Goal: Information Seeking & Learning: Find specific fact

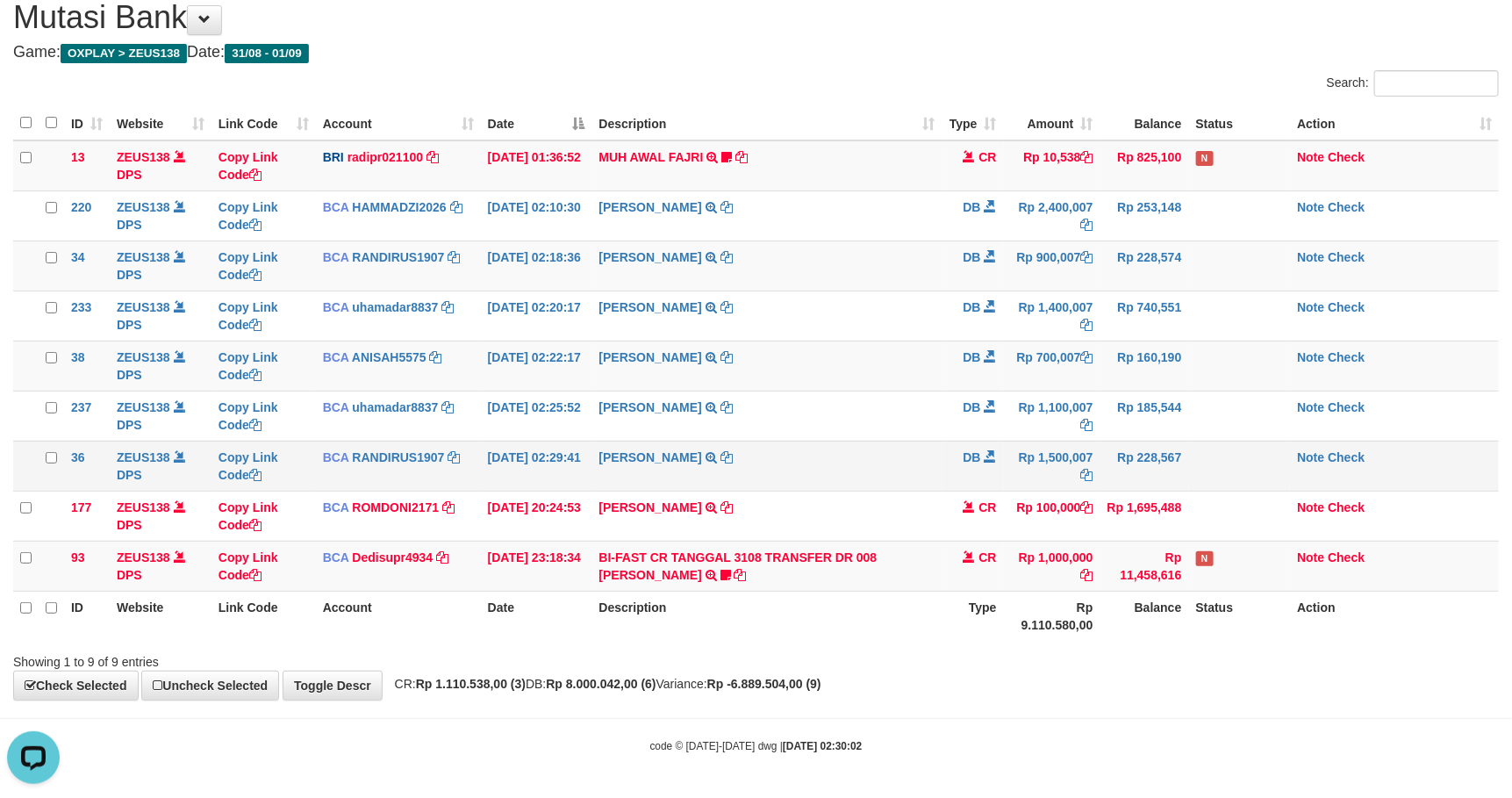
click at [308, 466] on td "Copy Link Code" at bounding box center [264, 465] width 104 height 50
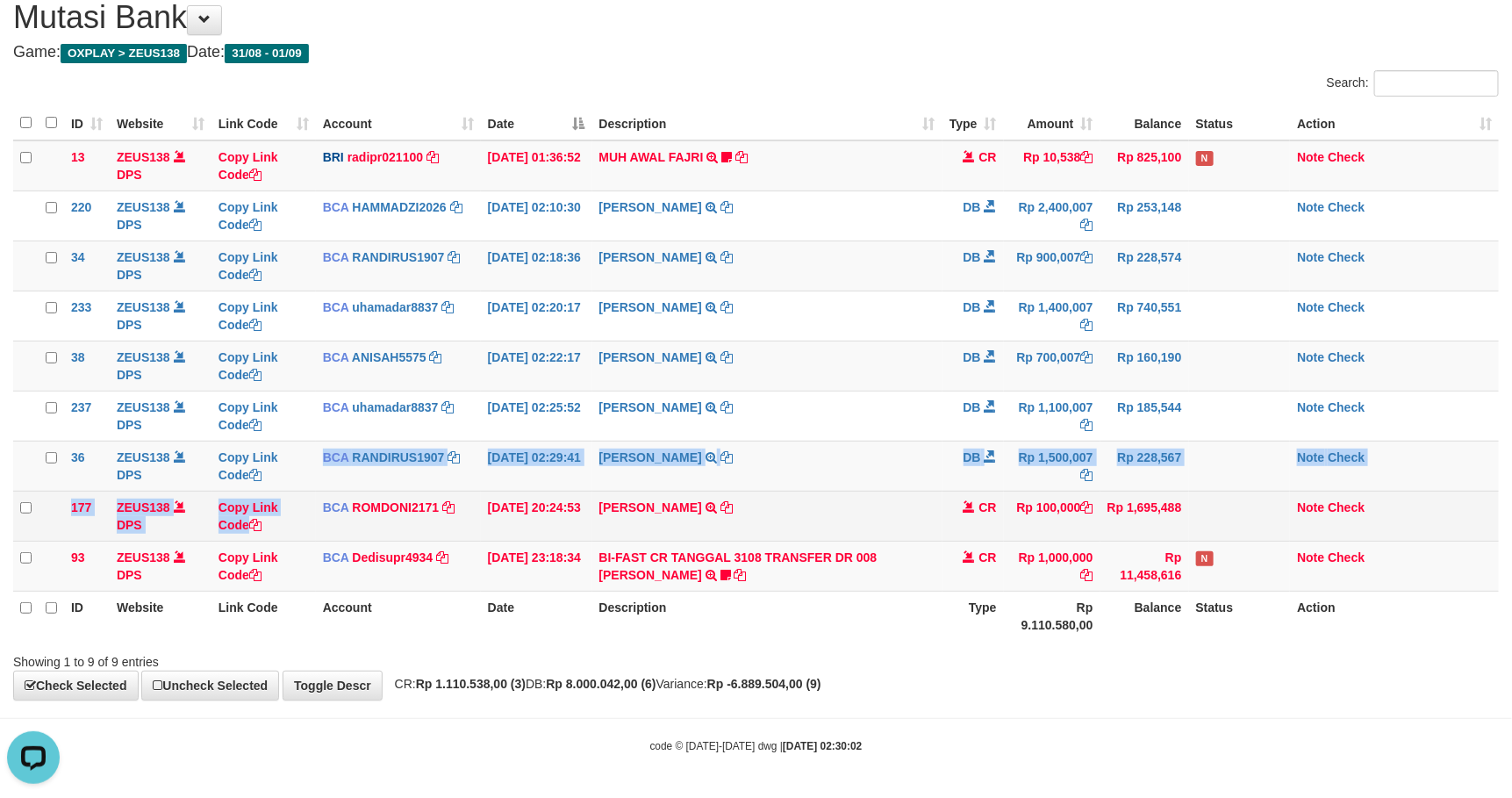
click at [316, 490] on tbody "13 ZEUS138 DPS Copy Link Code BRI radipr021100 DPS REYNALDI ADI PRATAMA mutasi_…" at bounding box center [756, 366] width 1485 height 451
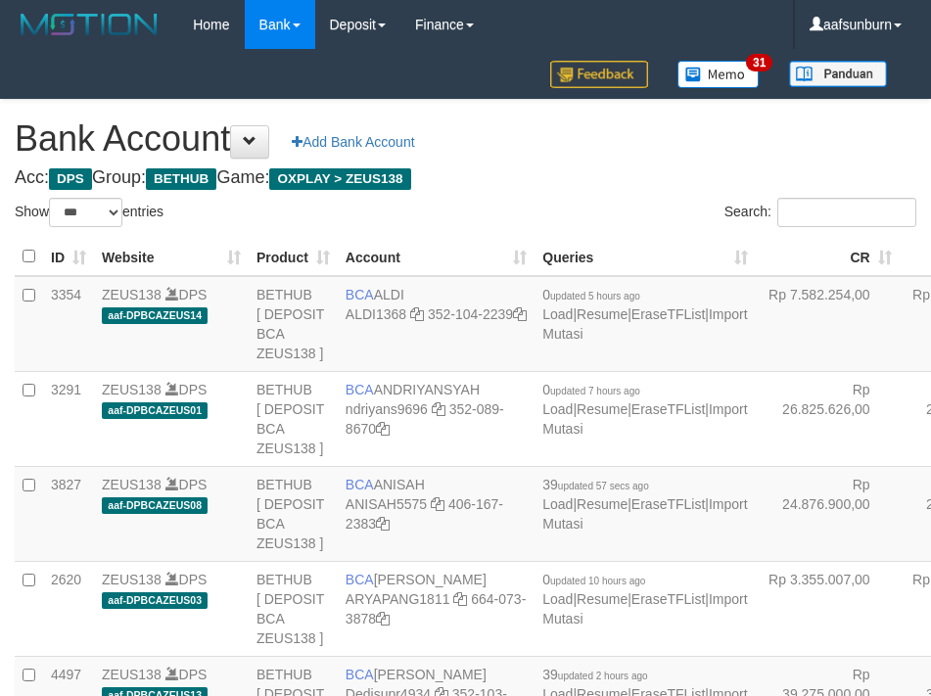
select select "***"
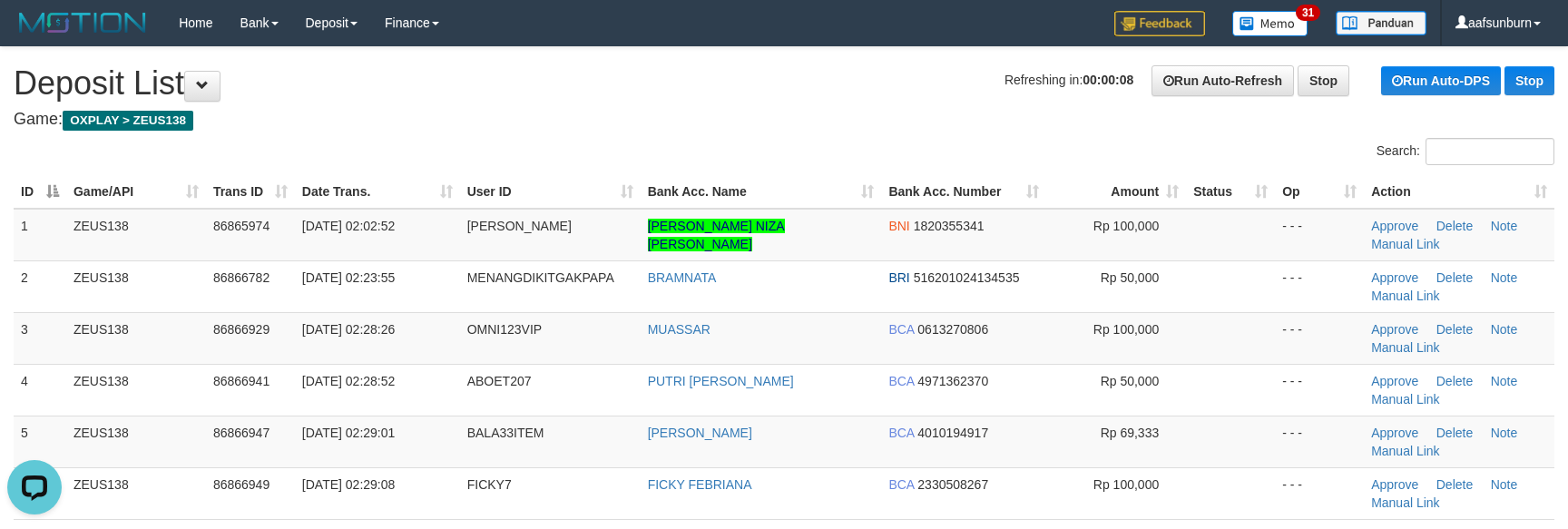
click at [780, 180] on th "Bank Acc. Name" at bounding box center [761, 192] width 241 height 33
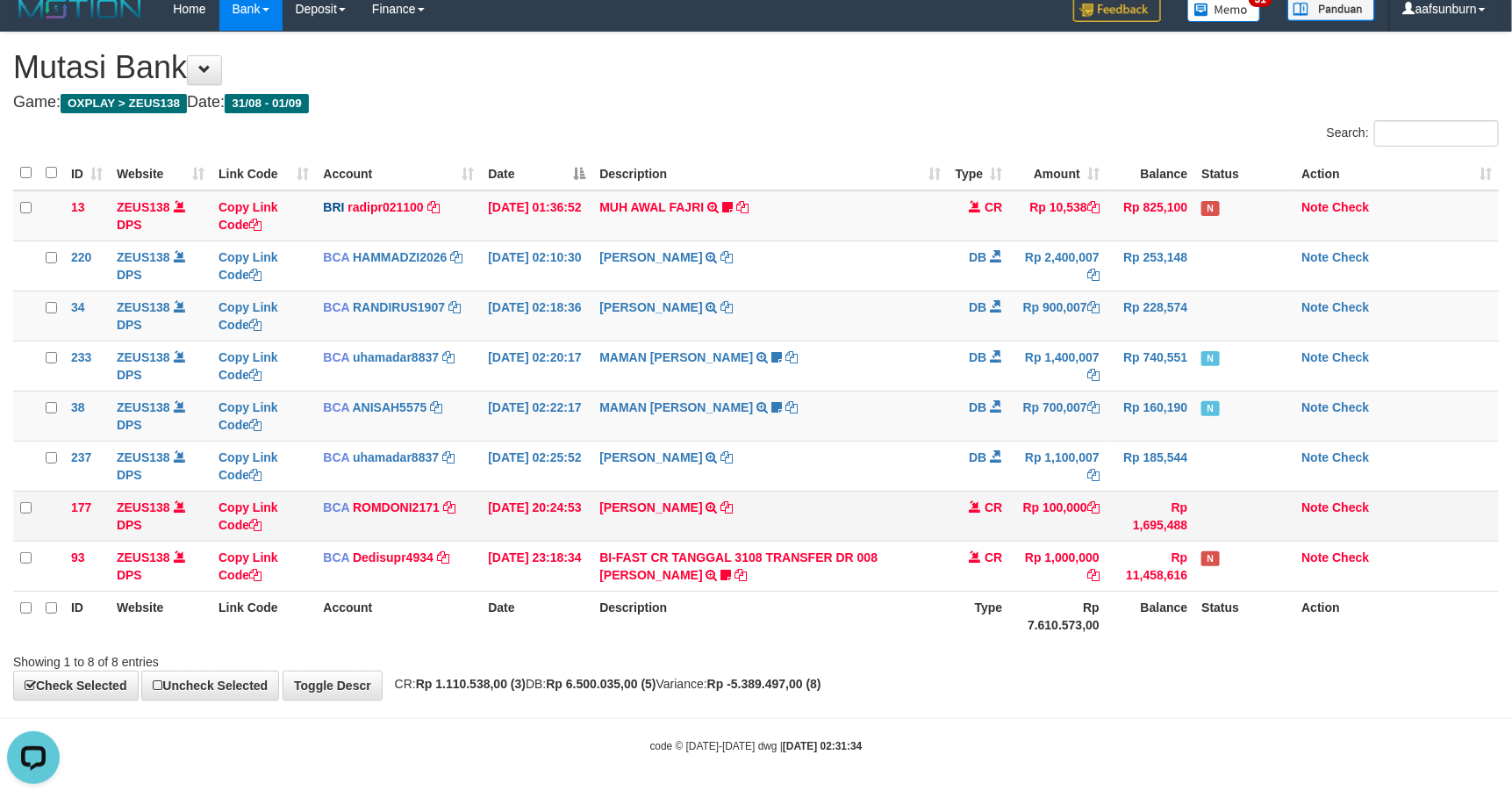
click at [864, 522] on td "ABDUL GAFUR SETORAN VIA CDM TANGGAL :31/08 31/08 WSID:Z3QA1 ABDUL GAFUR" at bounding box center [770, 516] width 355 height 50
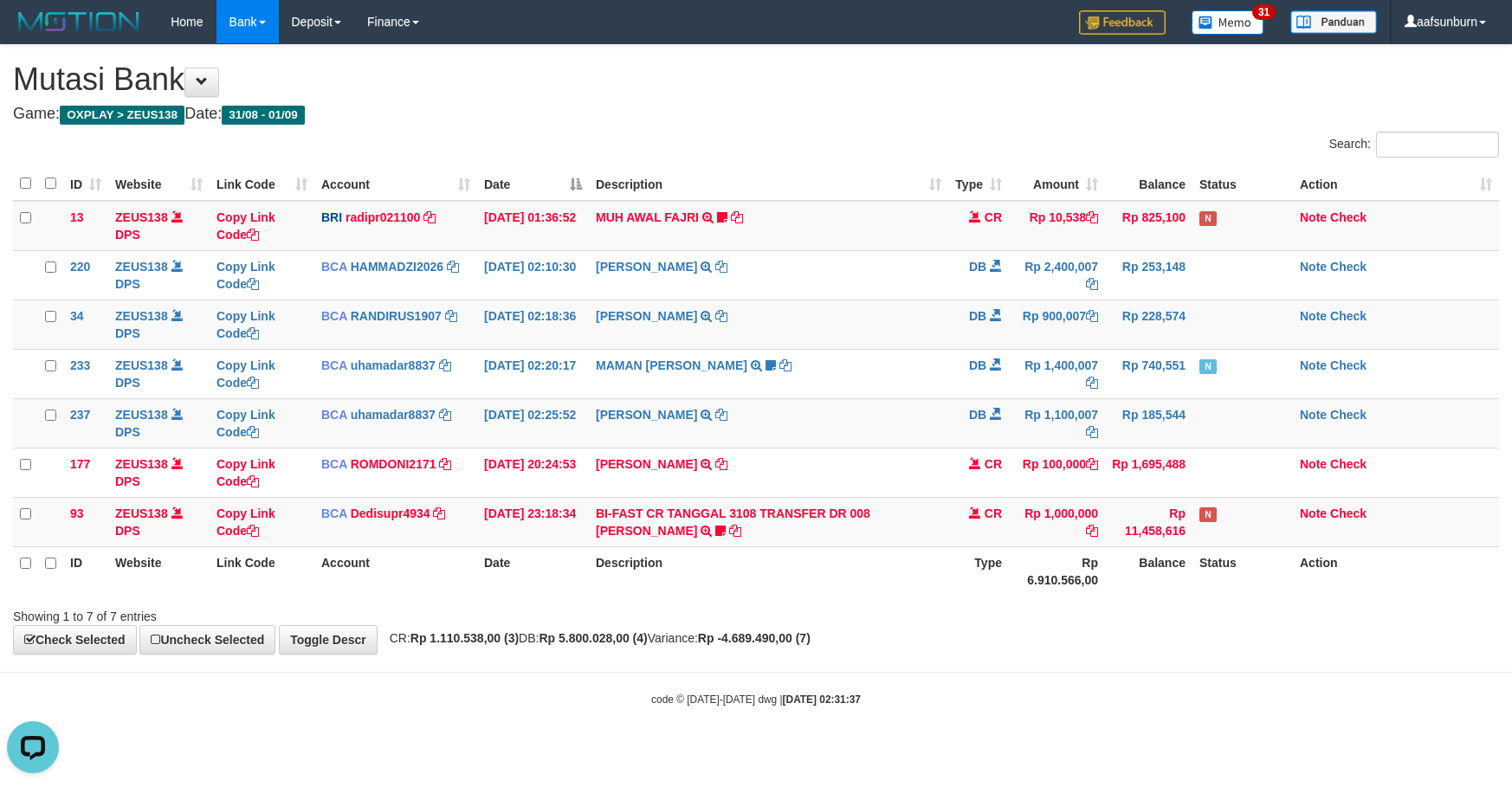
click at [392, 607] on div "Showing 1 to 7 of 7 entries" at bounding box center [315, 612] width 604 height 24
click at [395, 607] on div "Showing 1 to 7 of 7 entries" at bounding box center [315, 612] width 604 height 24
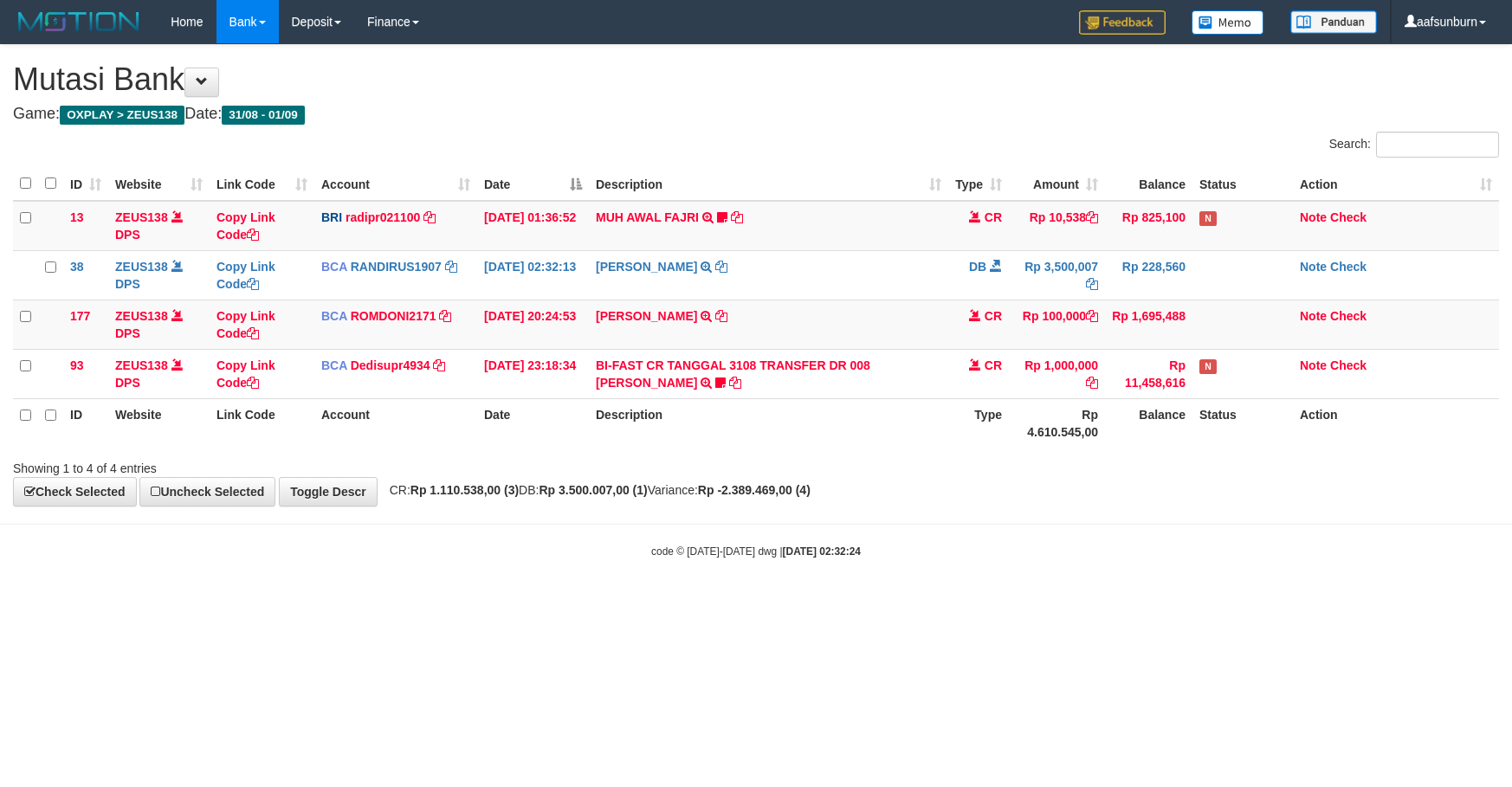
drag, startPoint x: 1045, startPoint y: 463, endPoint x: 1497, endPoint y: 469, distance: 452.0
click at [1147, 469] on div "Search: ID Website Link Code Account Date Description Type Amount Balance Statu…" at bounding box center [756, 304] width 1486 height 346
drag, startPoint x: 788, startPoint y: 330, endPoint x: 818, endPoint y: 339, distance: 31.3
click at [790, 330] on td "ABDUL GAFUR SETORAN VIA CDM TANGGAL :31/08 31/08 WSID:Z3QA1 ABDUL GAFUR" at bounding box center [769, 325] width 359 height 50
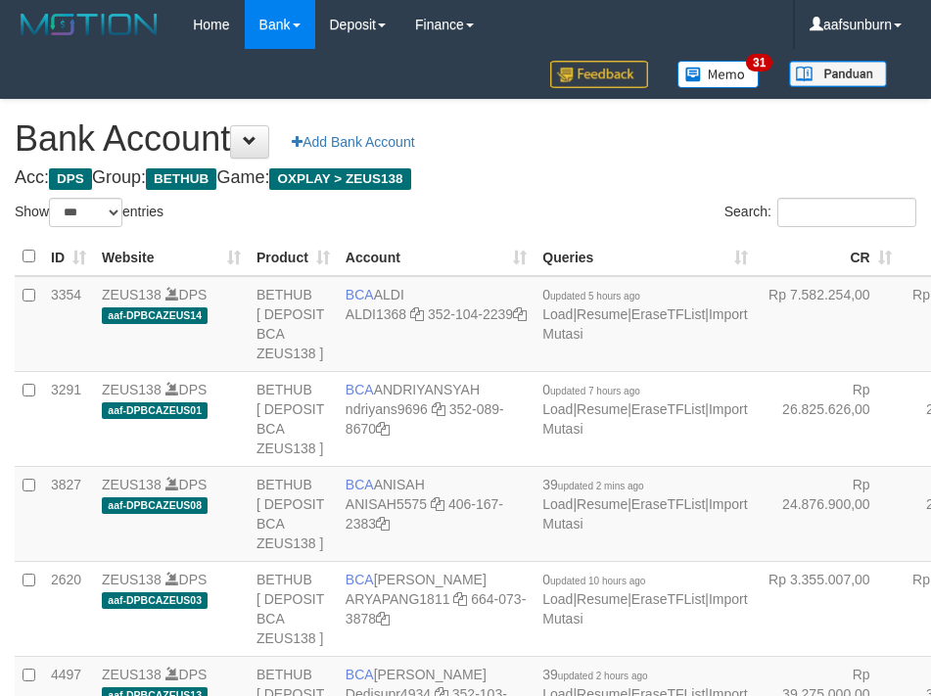
select select "***"
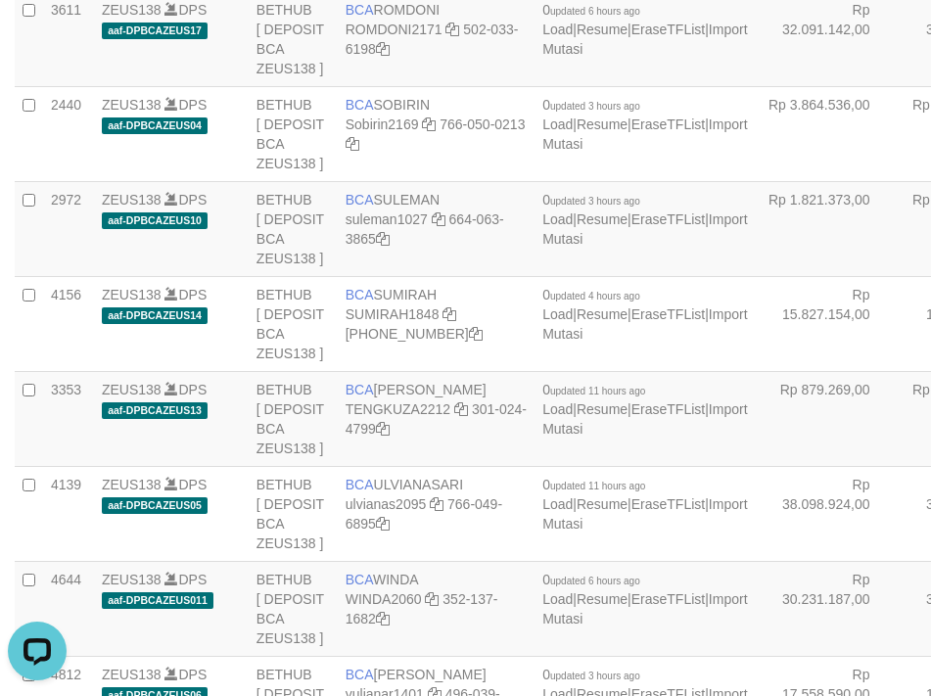
drag, startPoint x: 797, startPoint y: 279, endPoint x: 625, endPoint y: 338, distance: 181.1
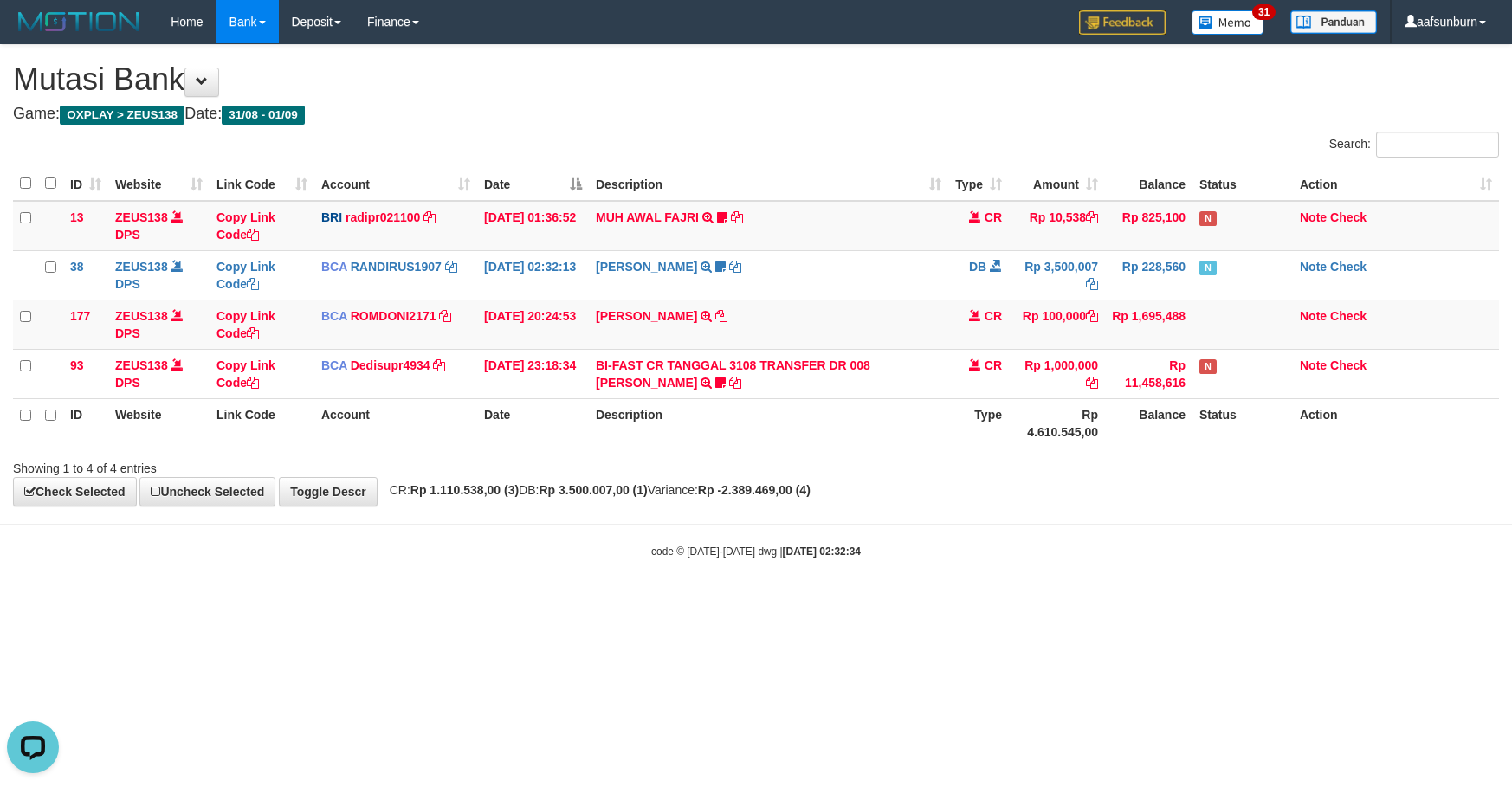
click at [1250, 524] on hr at bounding box center [756, 523] width 1512 height 1
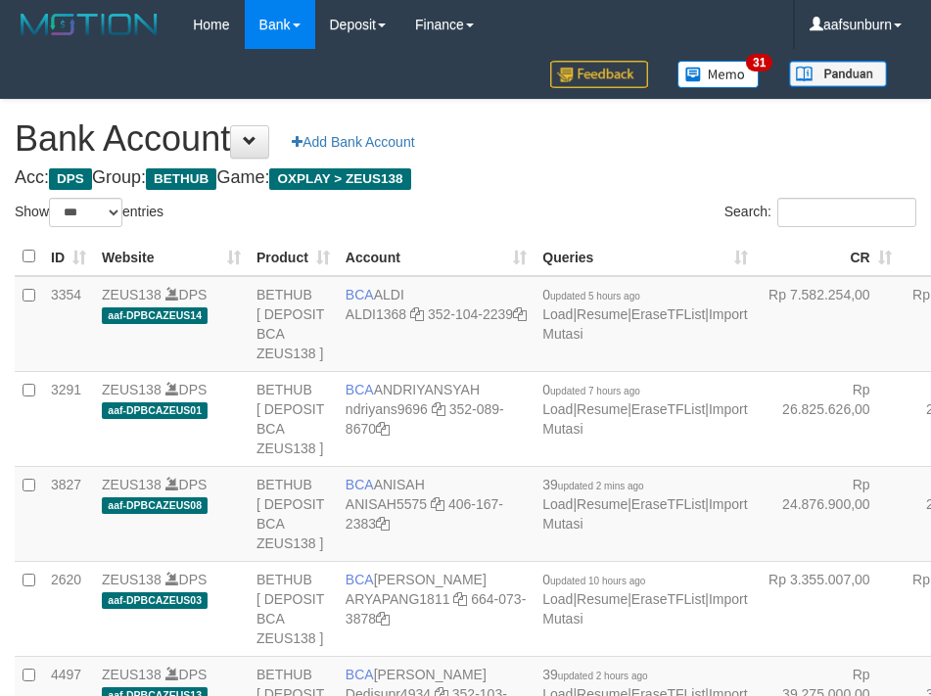
select select "***"
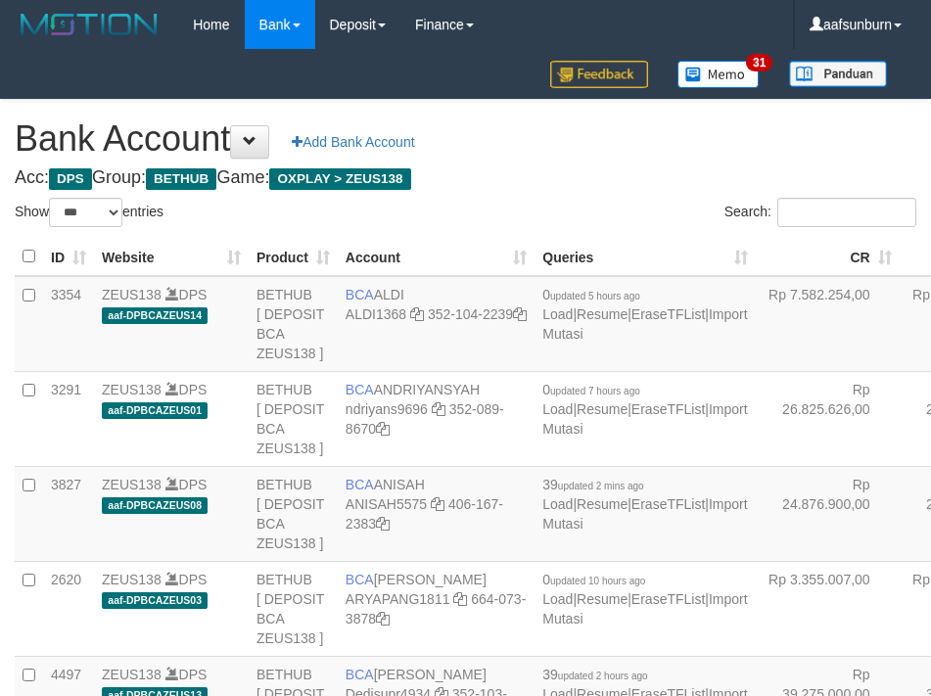
select select "***"
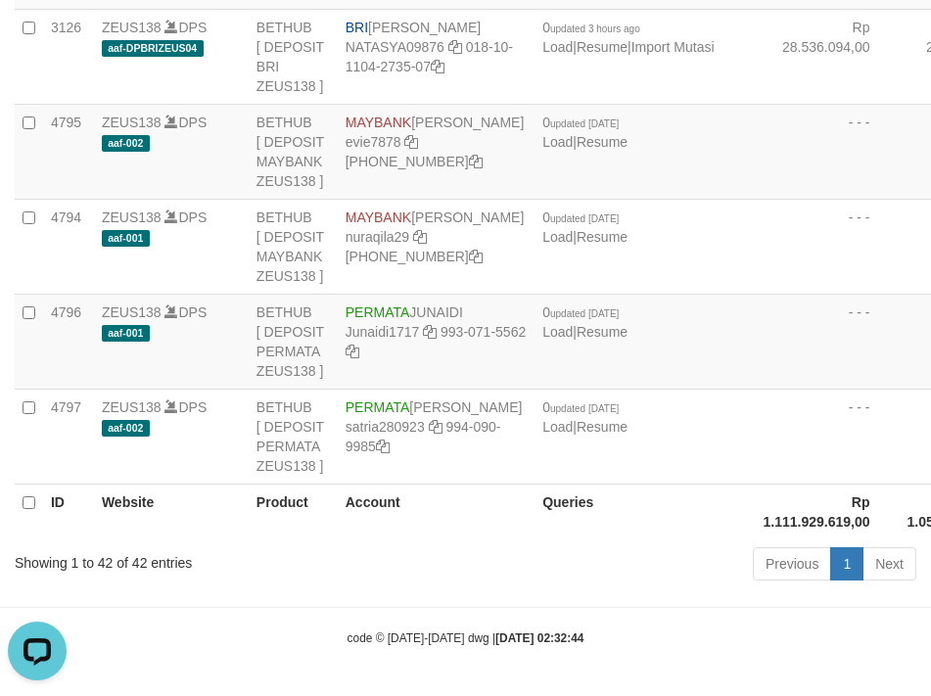
drag, startPoint x: 870, startPoint y: 115, endPoint x: 214, endPoint y: 389, distance: 710.8
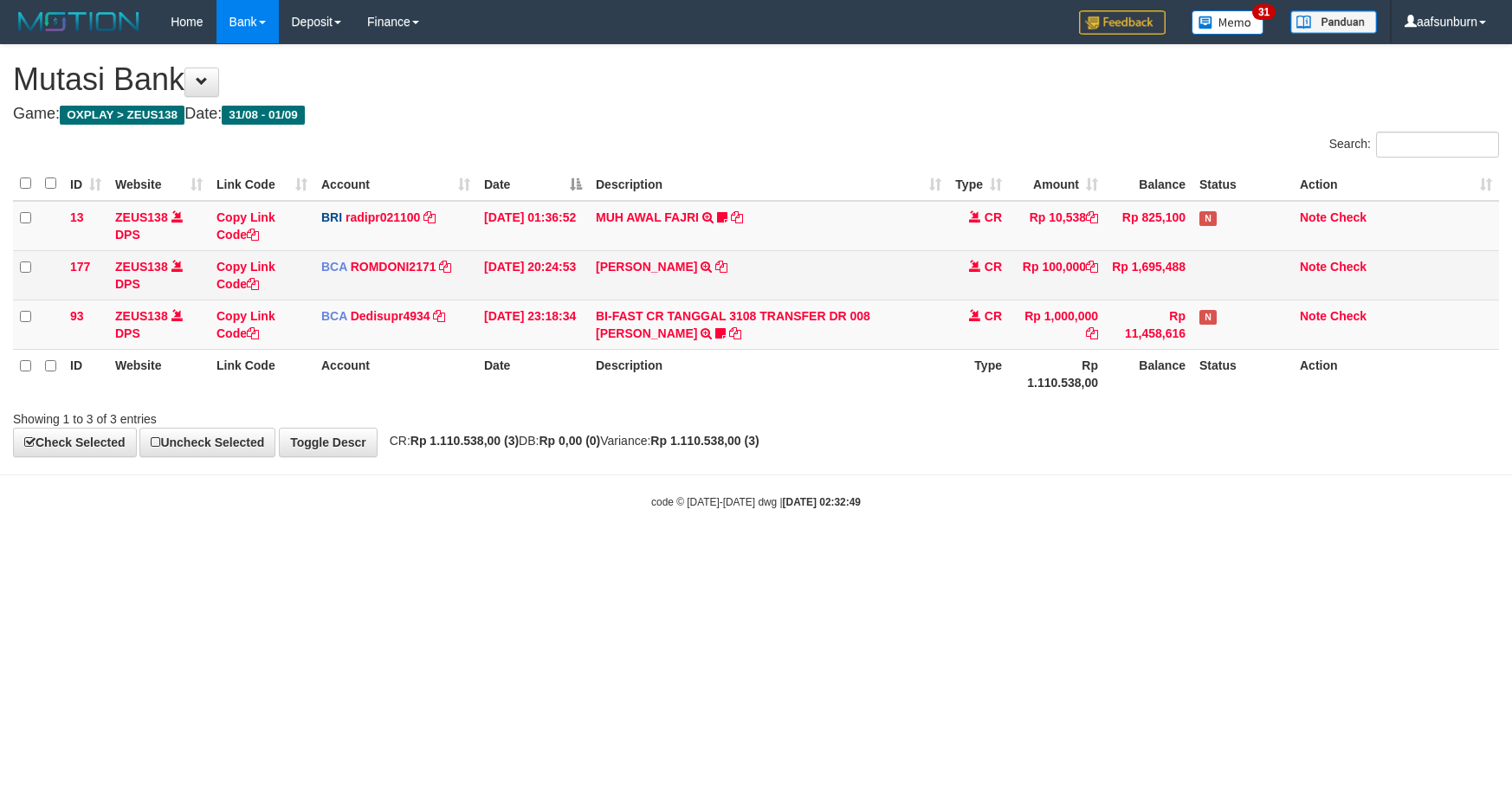
drag, startPoint x: 980, startPoint y: 256, endPoint x: 994, endPoint y: 264, distance: 16.1
click at [985, 258] on td "CR" at bounding box center [979, 275] width 61 height 50
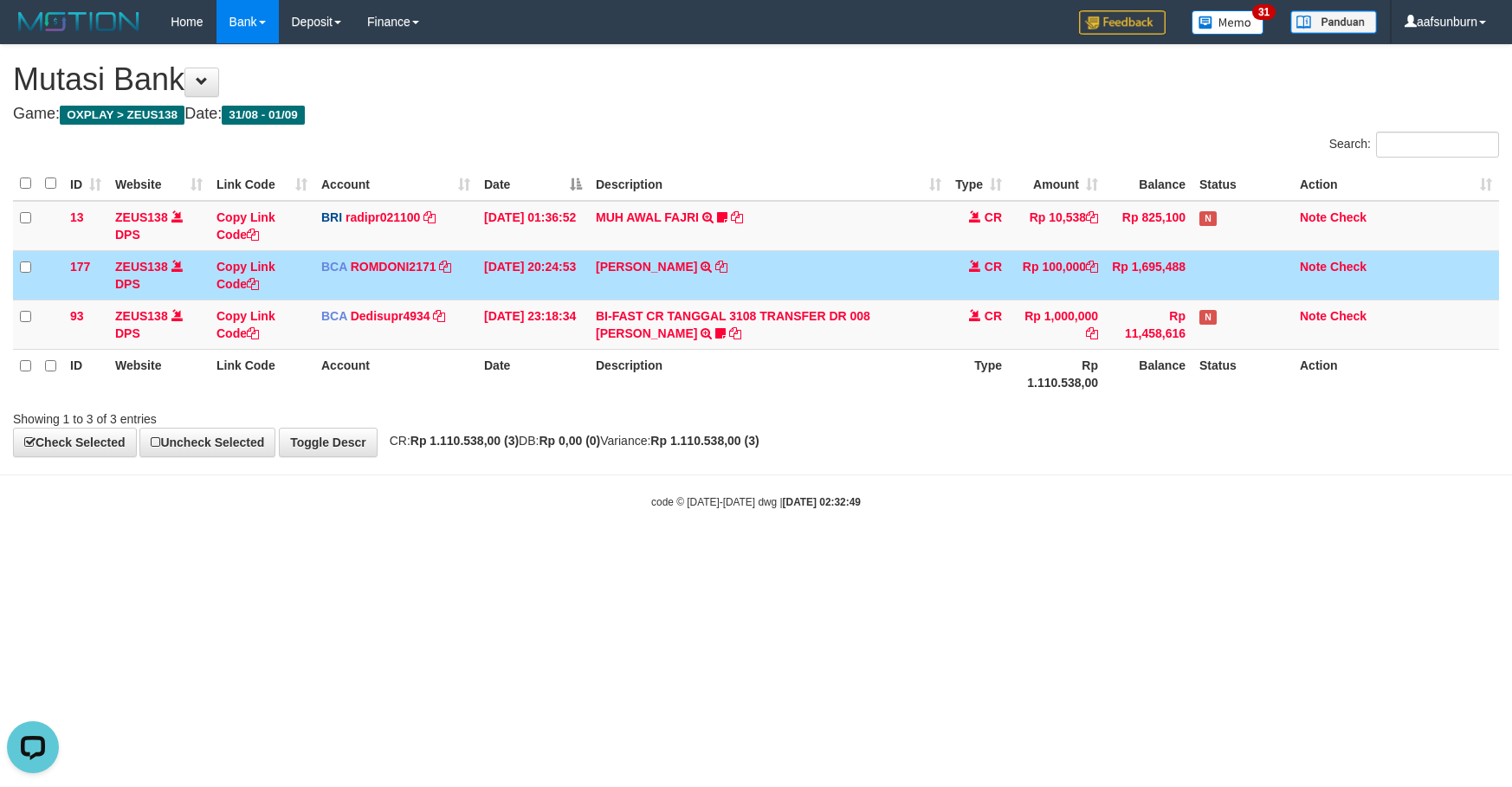
click at [1058, 553] on body "Toggle navigation Home Bank Account List Load By Website Group [OXPLAY] ZEUS138…" at bounding box center [756, 276] width 1512 height 553
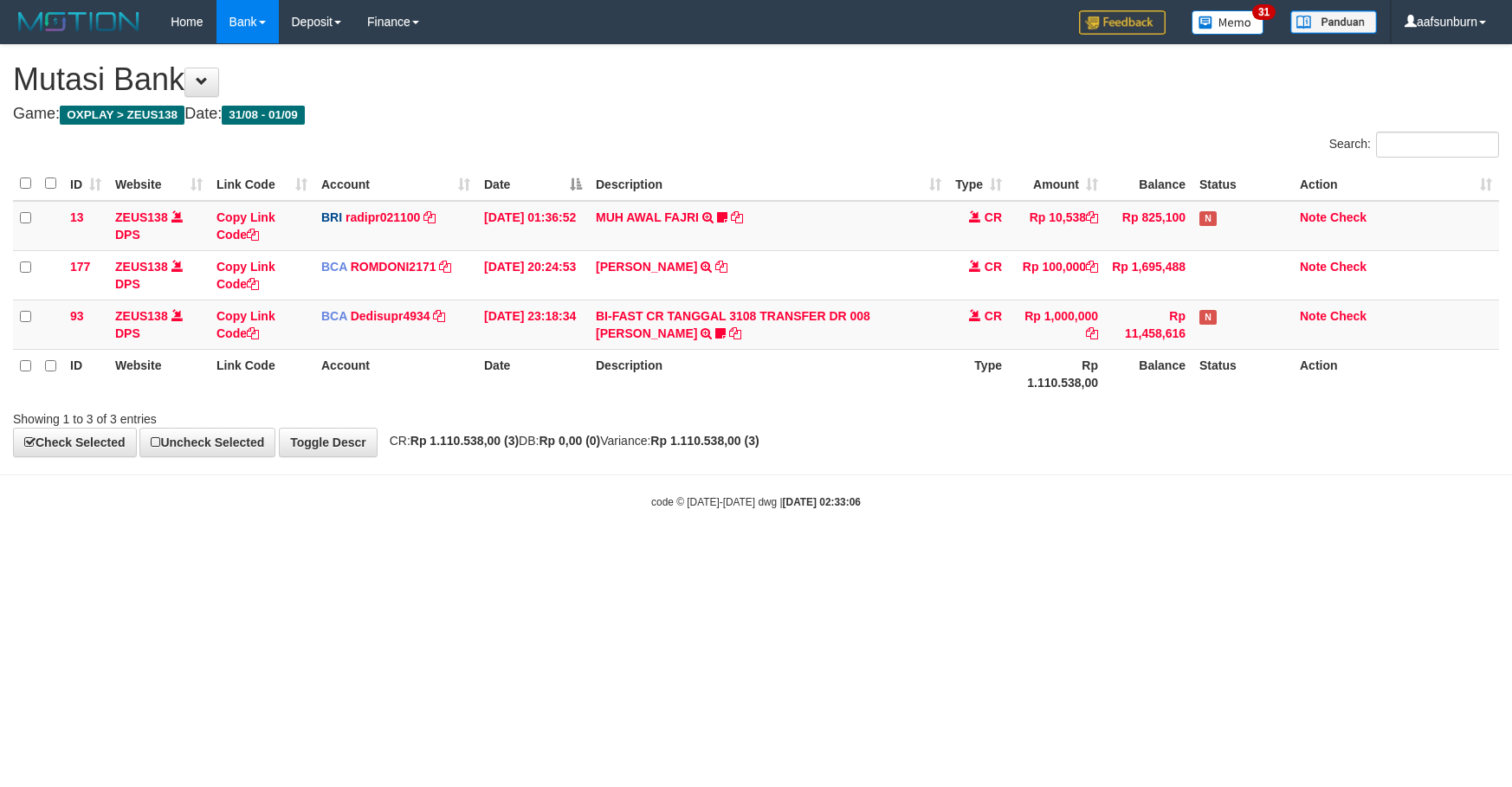
click at [833, 447] on div "**********" at bounding box center [756, 250] width 1512 height 411
drag, startPoint x: 0, startPoint y: 0, endPoint x: 838, endPoint y: 450, distance: 951.2
click at [838, 450] on div "**********" at bounding box center [756, 250] width 1512 height 411
click at [793, 499] on strong "2025/09/01 02:33:08" at bounding box center [822, 502] width 78 height 12
click at [933, 462] on body "Toggle navigation Home Bank Account List Load By Website Group [OXPLAY] ZEUS138…" at bounding box center [756, 276] width 1512 height 553
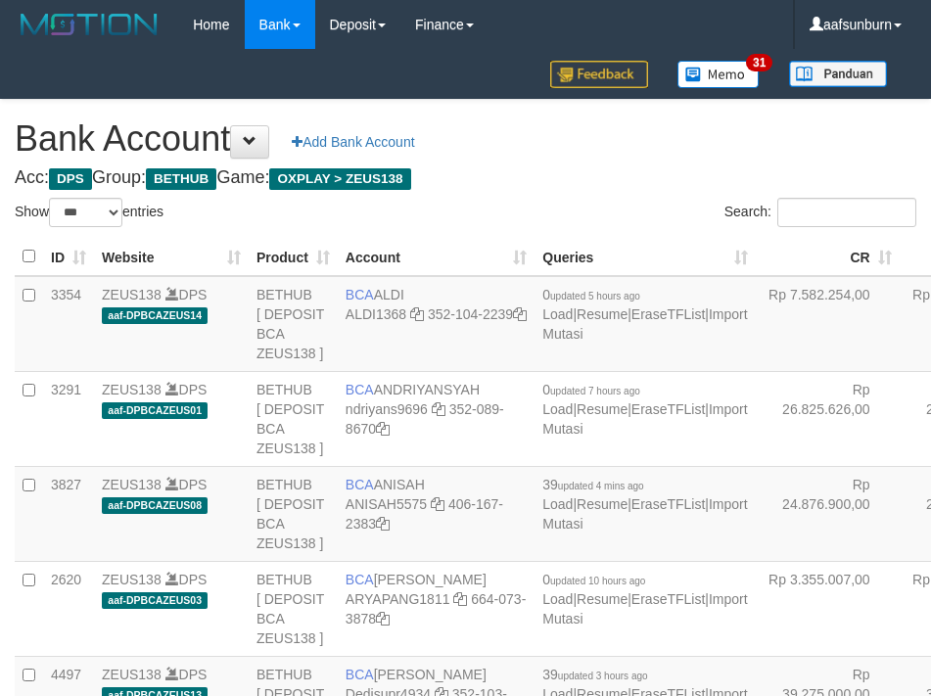
select select "***"
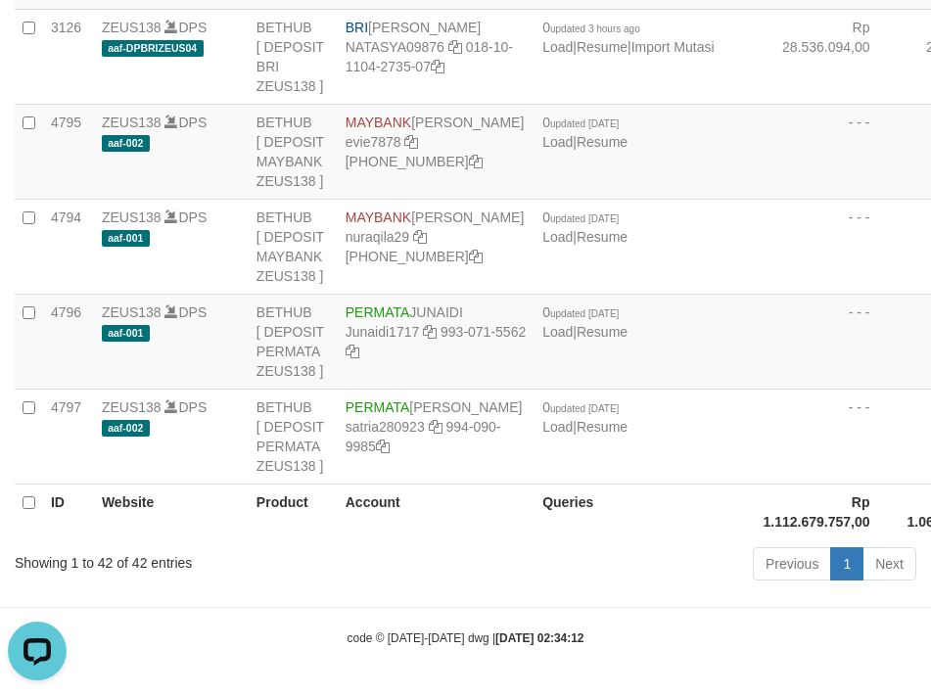
drag, startPoint x: 887, startPoint y: 130, endPoint x: 667, endPoint y: 211, distance: 234.8
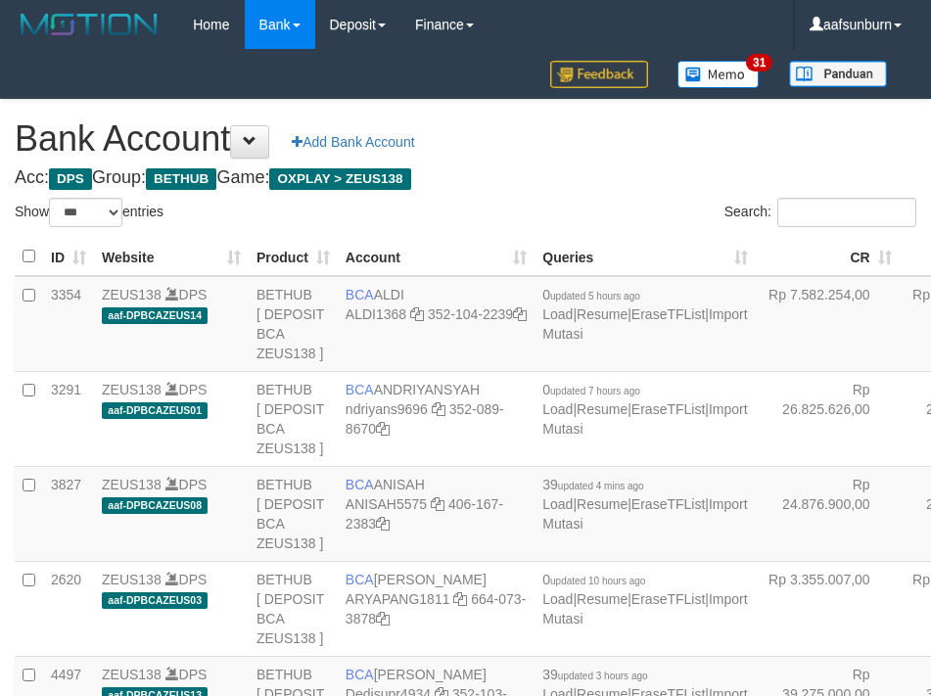
select select "***"
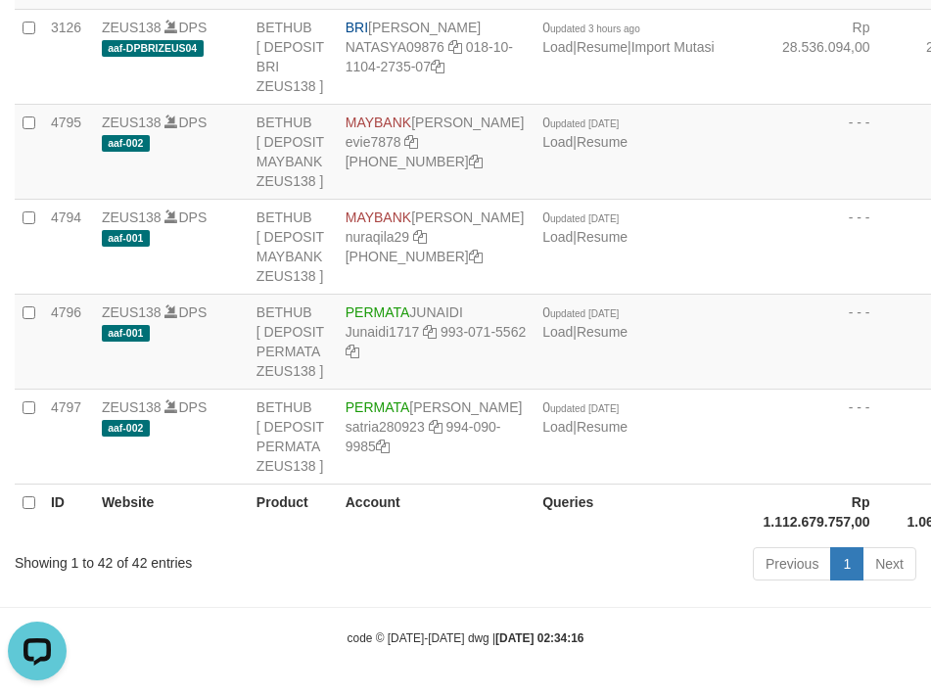
drag, startPoint x: 813, startPoint y: 277, endPoint x: 787, endPoint y: 318, distance: 48.9
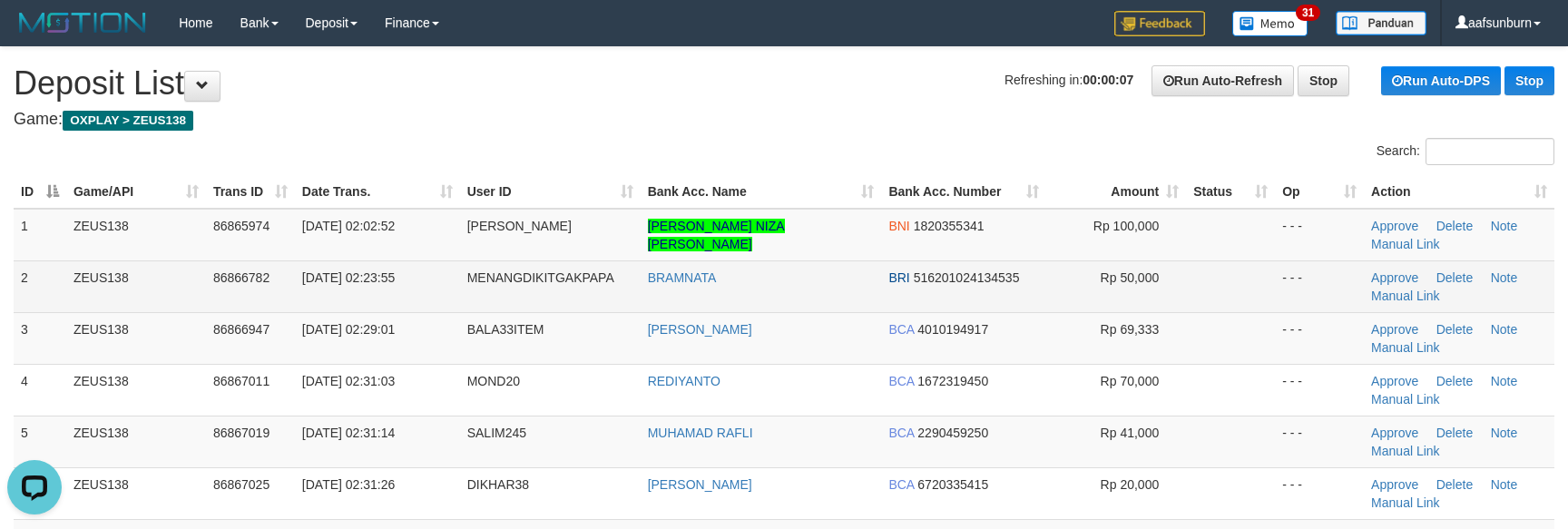
click at [1188, 271] on td at bounding box center [1230, 286] width 89 height 52
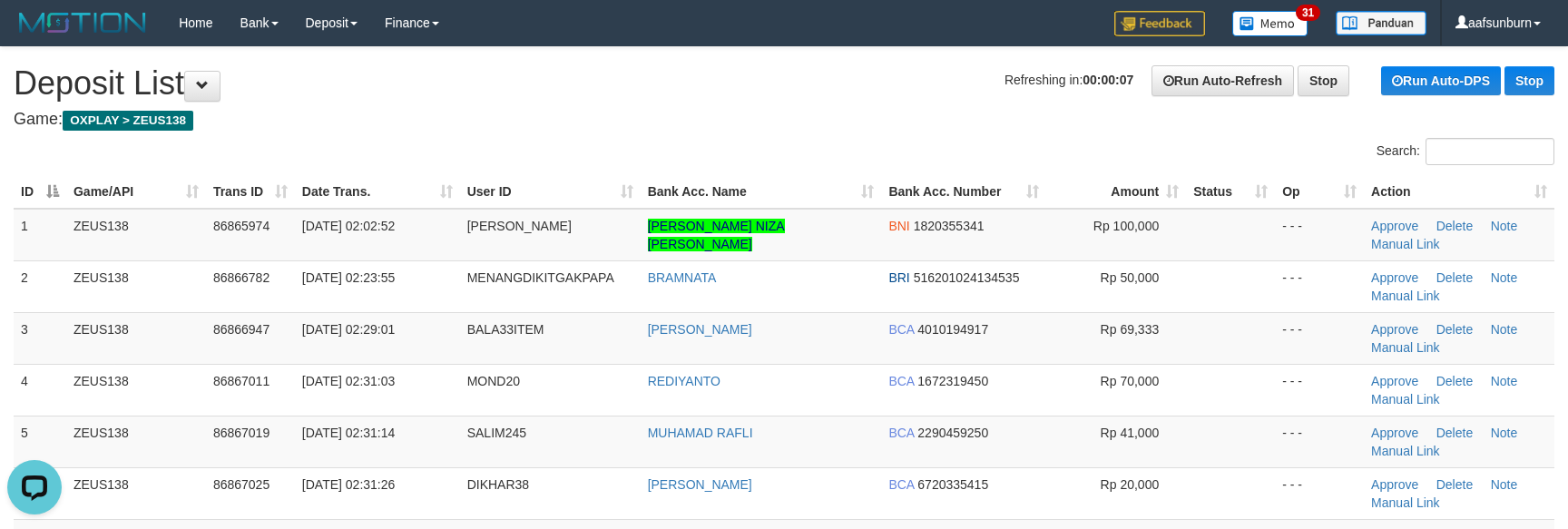
scroll to position [643, 0]
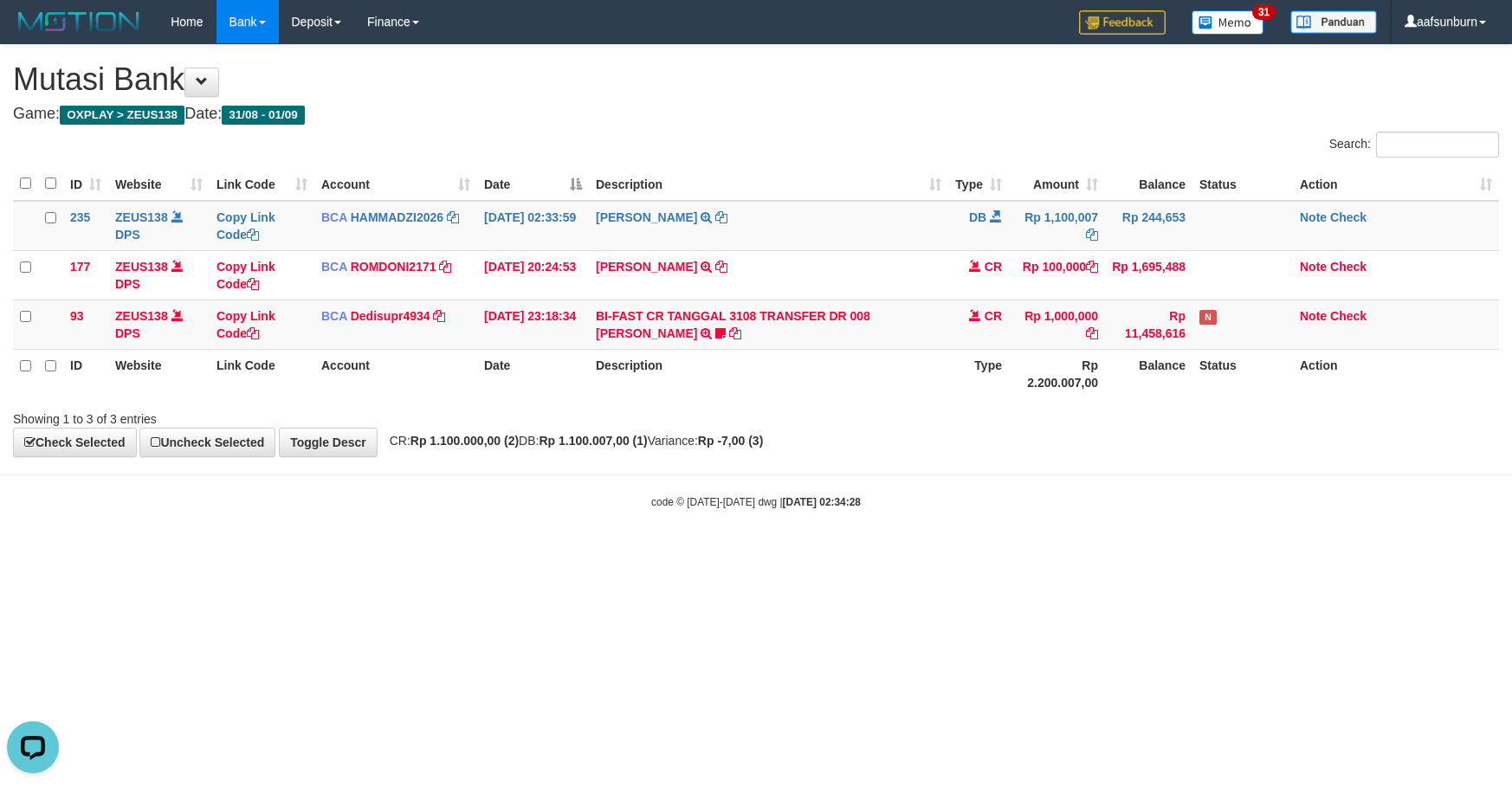
click at [951, 385] on th "Type" at bounding box center [979, 373] width 61 height 50
click at [1115, 543] on body "Toggle navigation Home Bank Account List Load By Website Group [OXPLAY] ZEUS138…" at bounding box center [756, 276] width 1512 height 553
click at [967, 466] on body "Toggle navigation Home Bank Account List Load By Website Group [OXPLAY] ZEUS138…" at bounding box center [756, 276] width 1512 height 553
click at [975, 466] on body "Toggle navigation Home Bank Account List Load By Website Group [OXPLAY] ZEUS138…" at bounding box center [756, 276] width 1512 height 553
click at [1040, 493] on body "Toggle navigation Home Bank Account List Load By Website Group [OXPLAY] ZEUS138…" at bounding box center [756, 276] width 1512 height 553
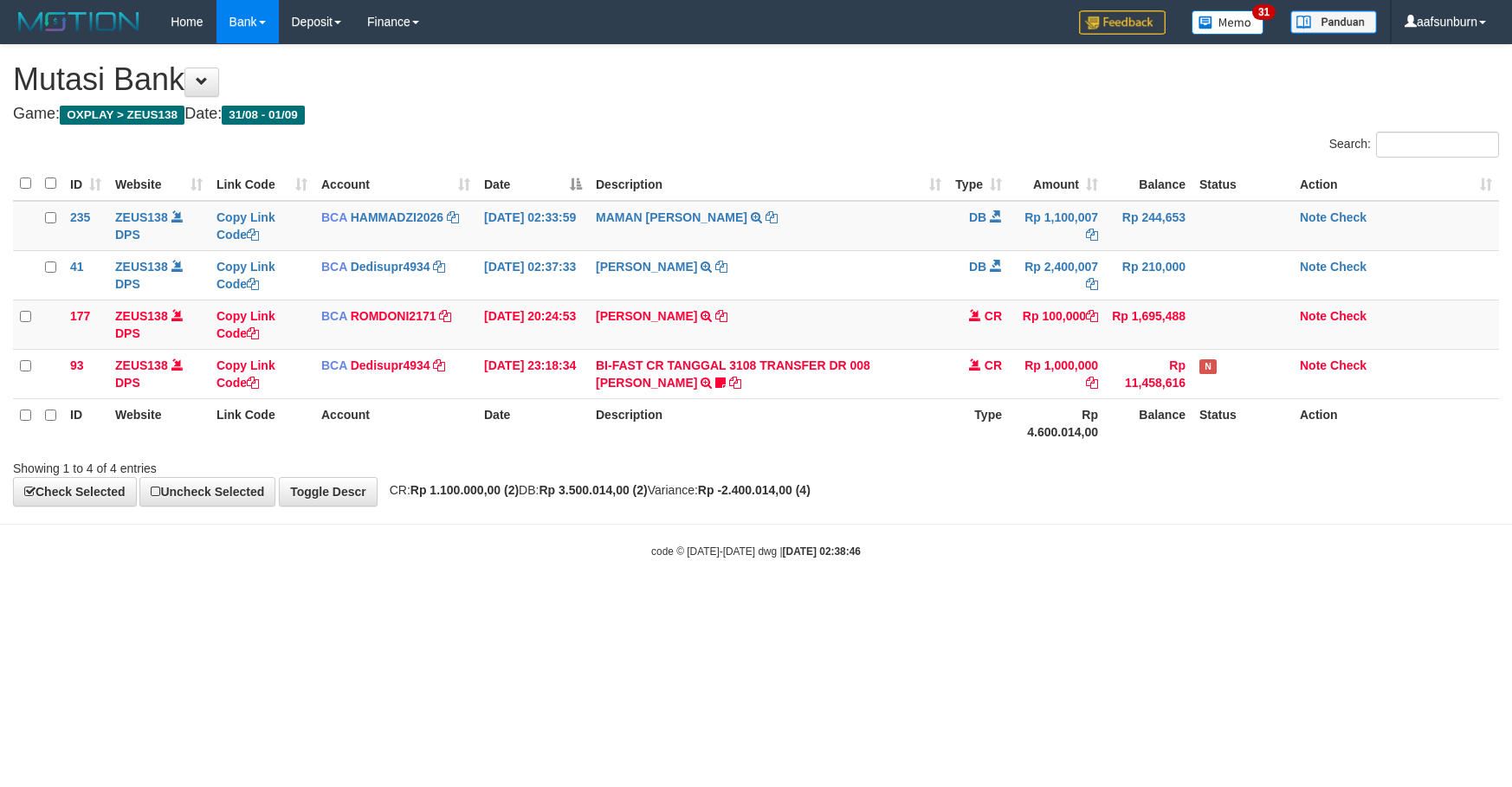
click at [1026, 493] on div "**********" at bounding box center [756, 275] width 1512 height 461
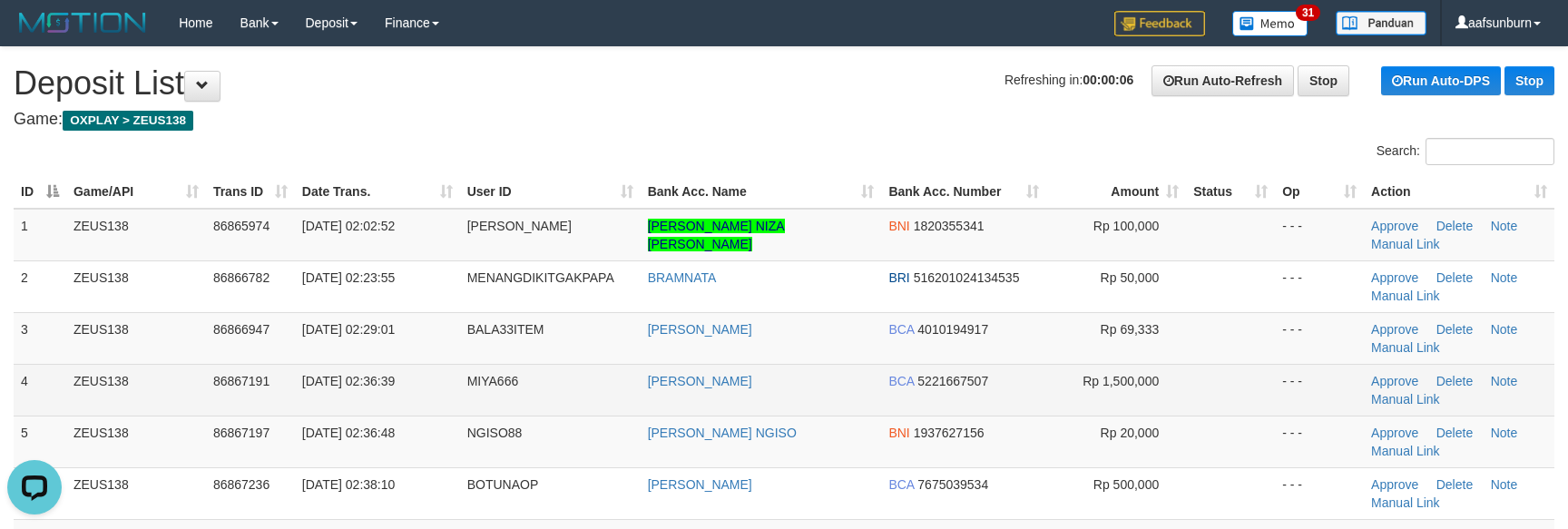
click at [928, 389] on td "BCA 5221667507" at bounding box center [963, 390] width 165 height 52
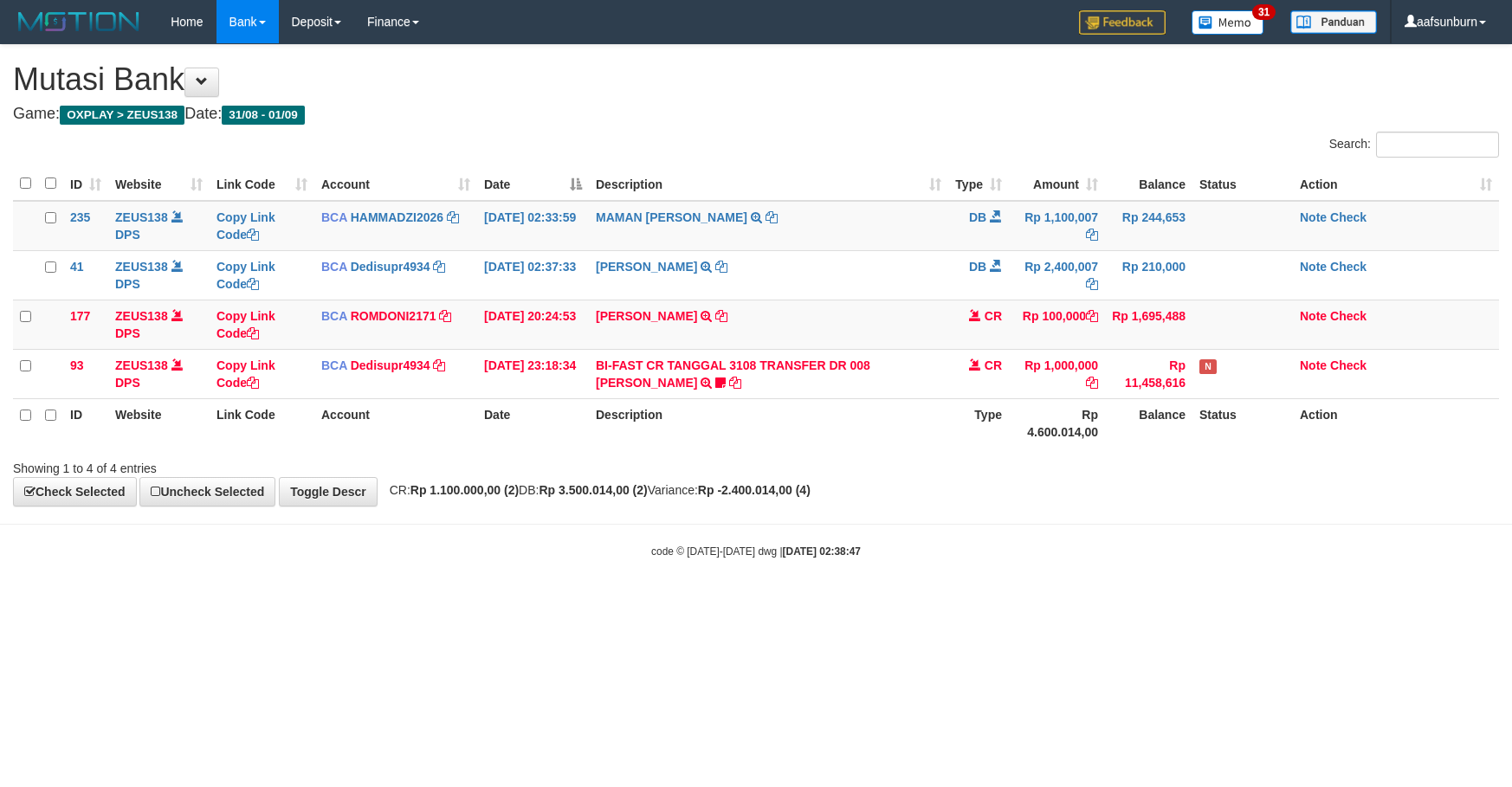
click at [879, 520] on body "Toggle navigation Home Bank Account List Load By Website Group [OXPLAY] ZEUS138…" at bounding box center [756, 301] width 1512 height 602
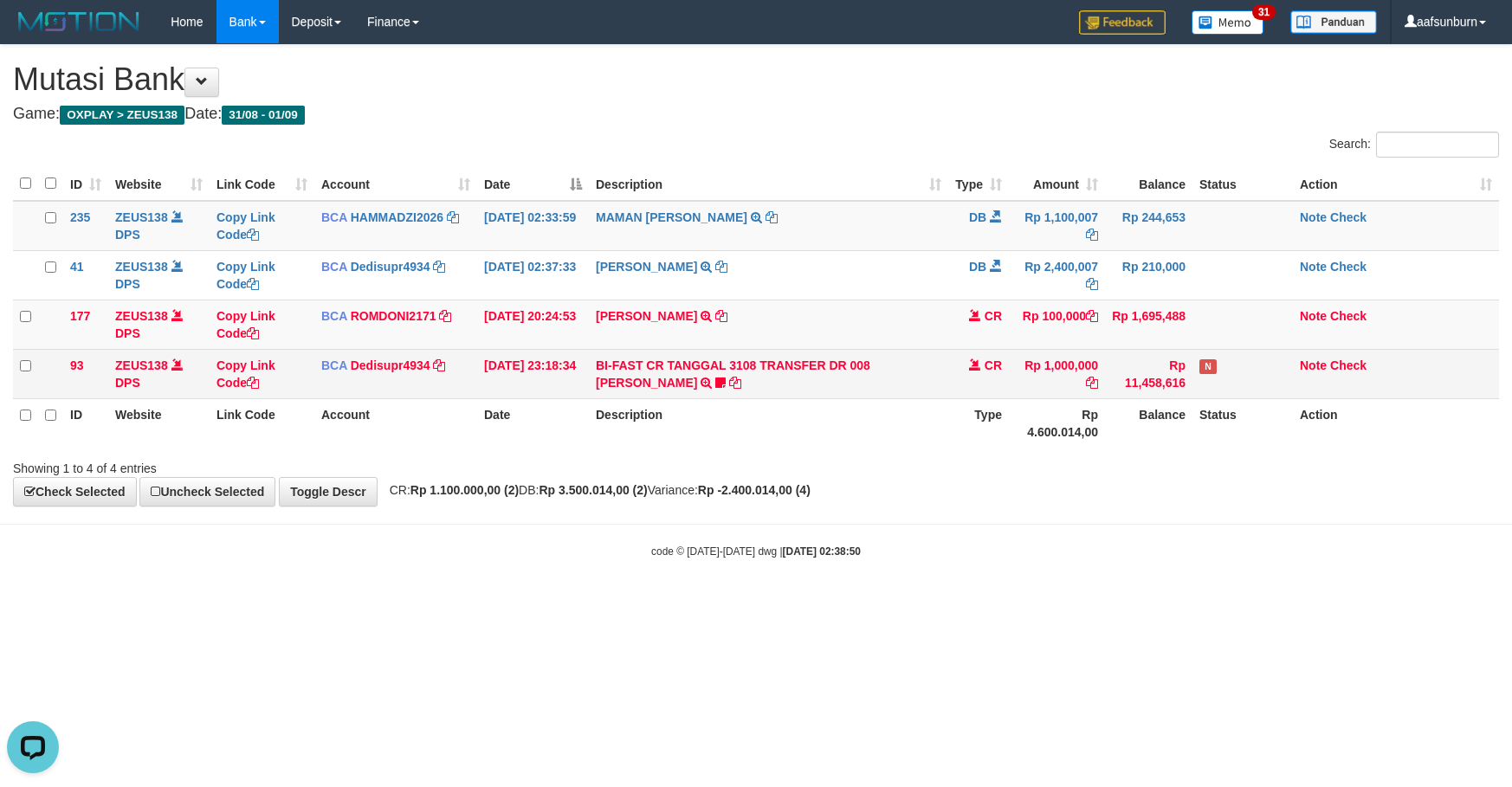
click at [954, 359] on td "CR" at bounding box center [979, 373] width 61 height 50
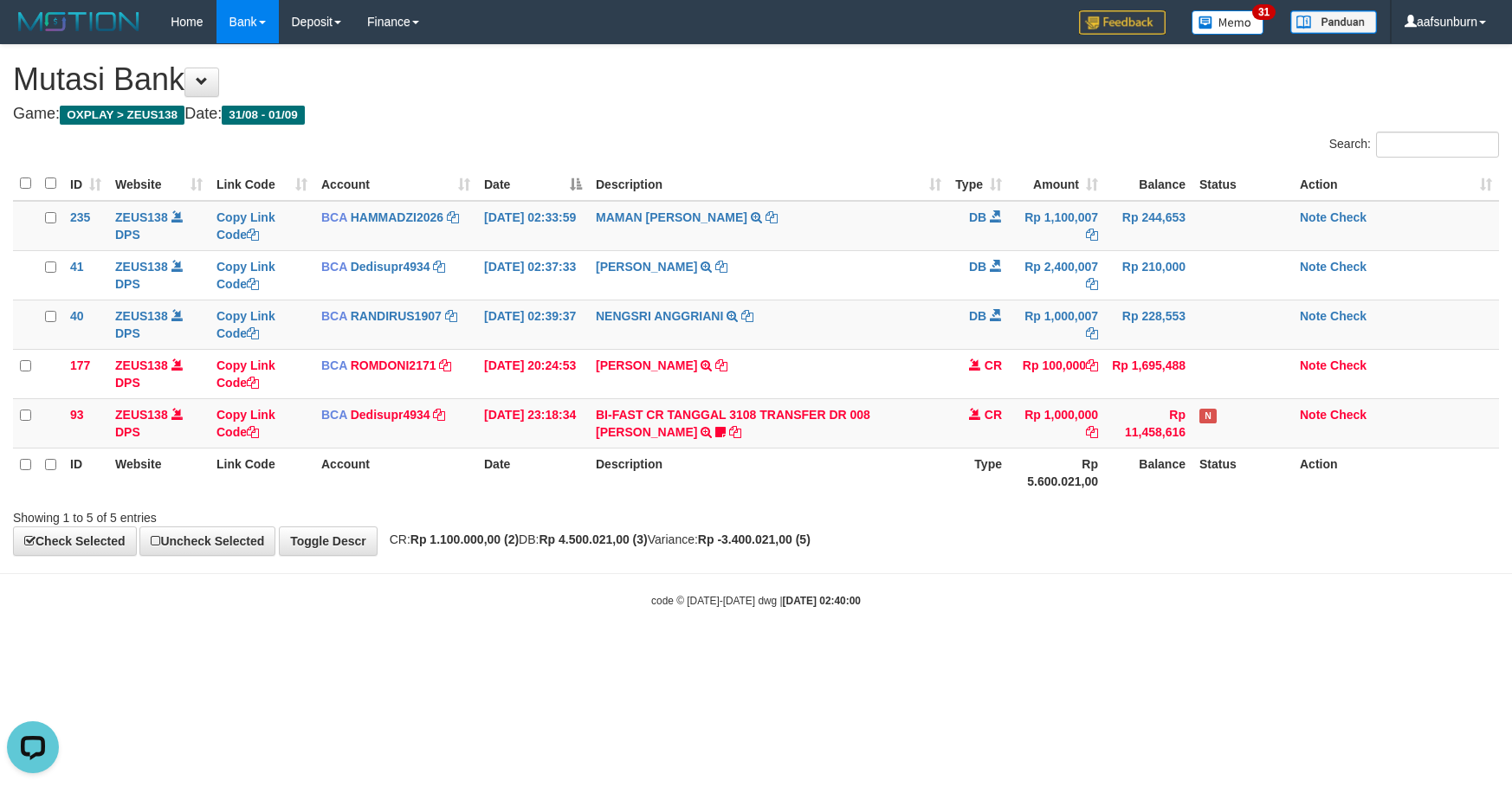
click at [1077, 503] on div at bounding box center [1071, 502] width 882 height 1
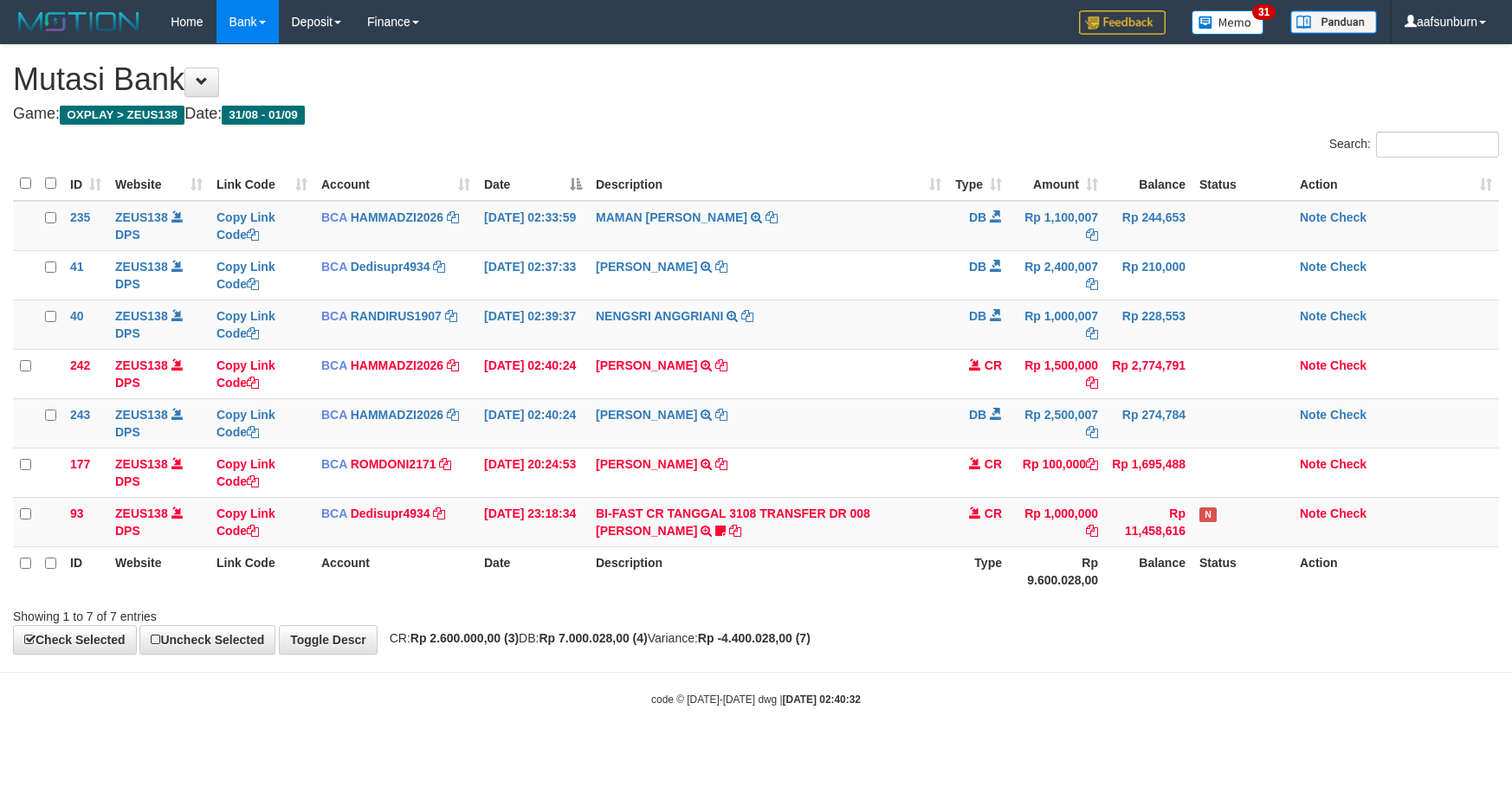
drag, startPoint x: 1026, startPoint y: 496, endPoint x: 1501, endPoint y: 485, distance: 475.1
click at [1201, 492] on tr "177 ZEUS138 DPS Copy Link Code BCA ROMDONI2171 DPS ROMDONI mutasi_20250831_3611…" at bounding box center [756, 472] width 1486 height 50
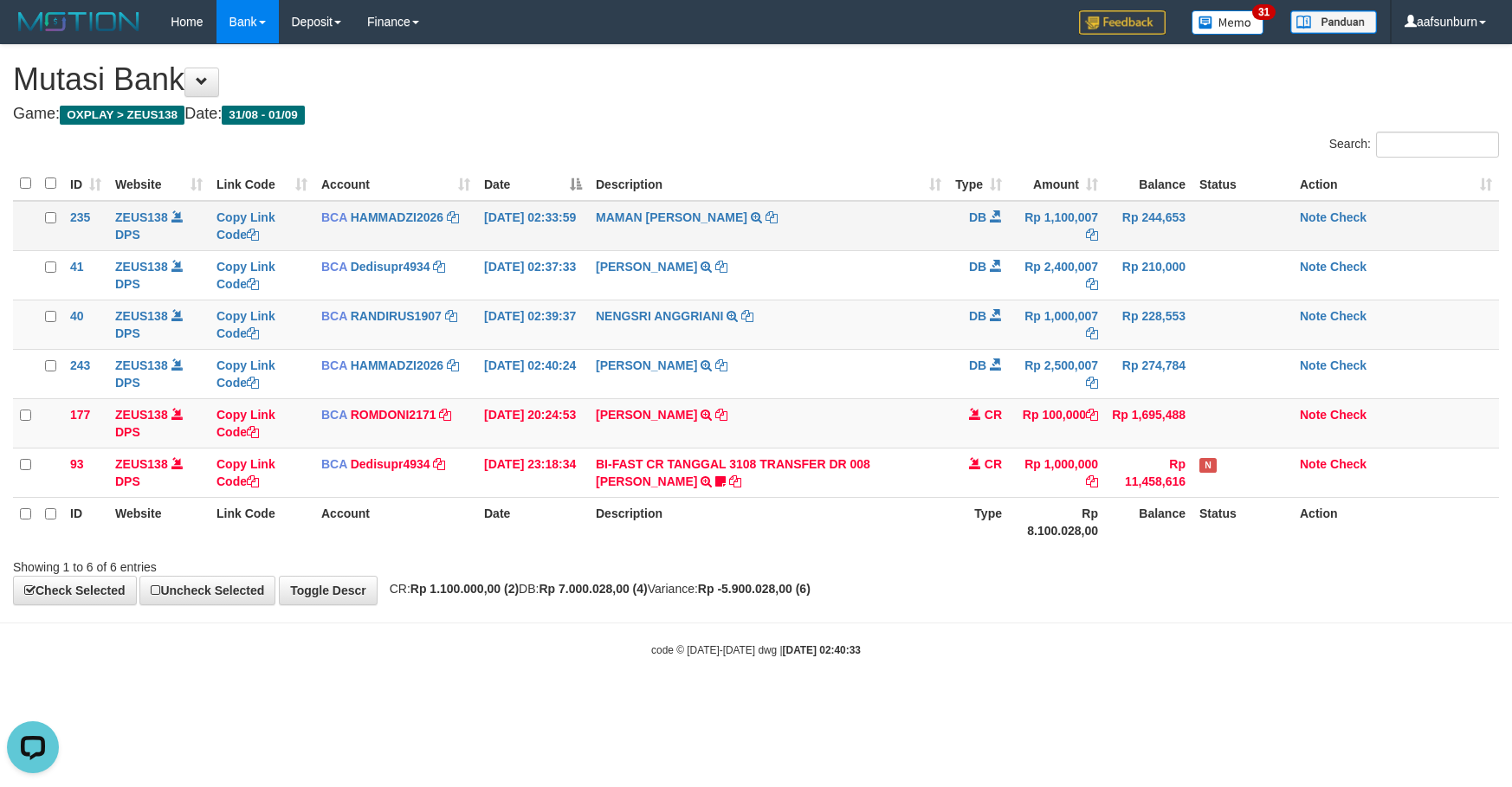
click at [809, 226] on td "MAMAN AGUSTIAN TRSF E-BANKING DB 0109/FTSCY/WS95031 1100007.00MAMAN AGUSTIAN" at bounding box center [769, 225] width 359 height 50
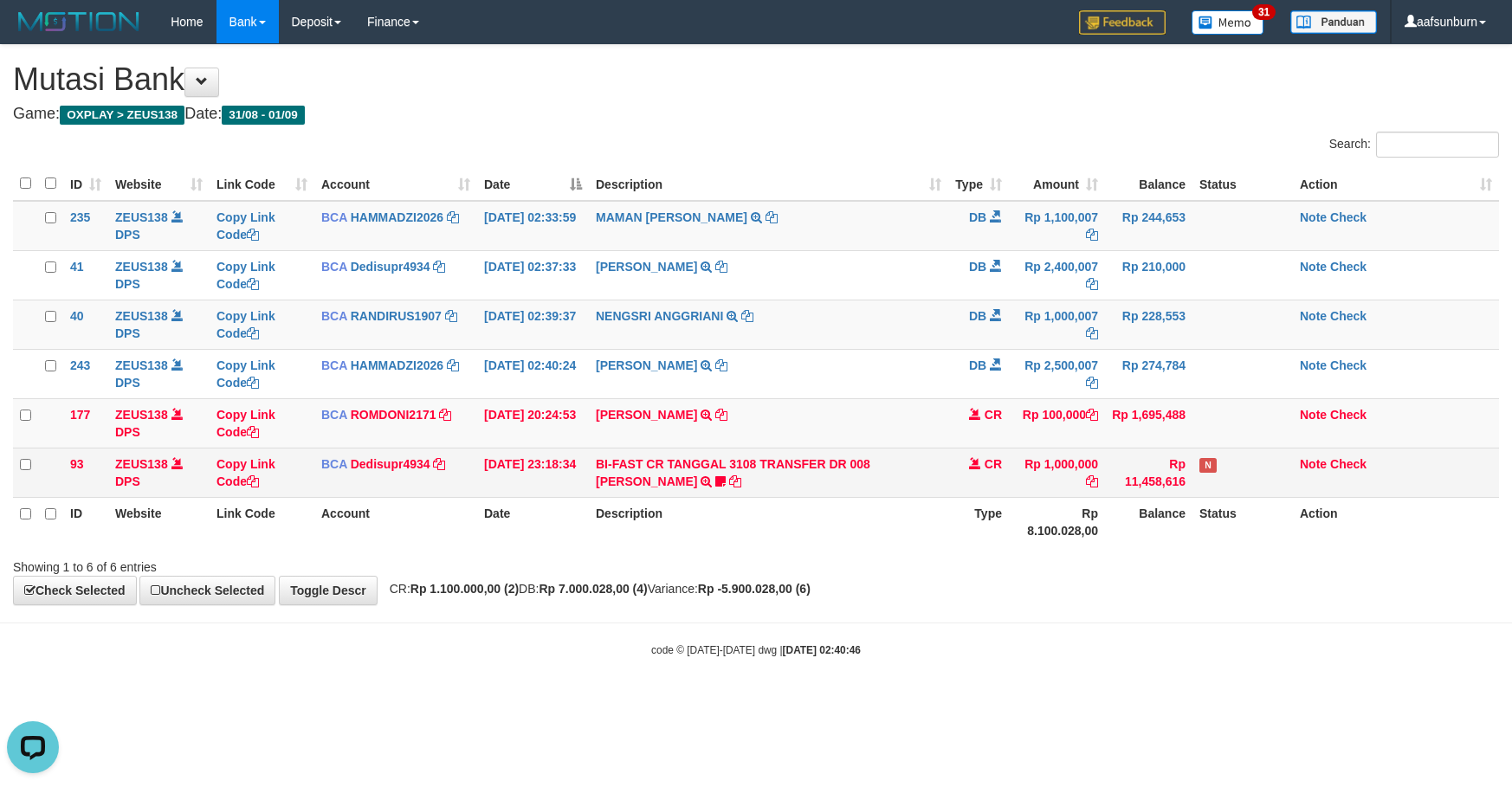
click at [1029, 465] on td "Rp 1,000,000" at bounding box center [1056, 472] width 96 height 50
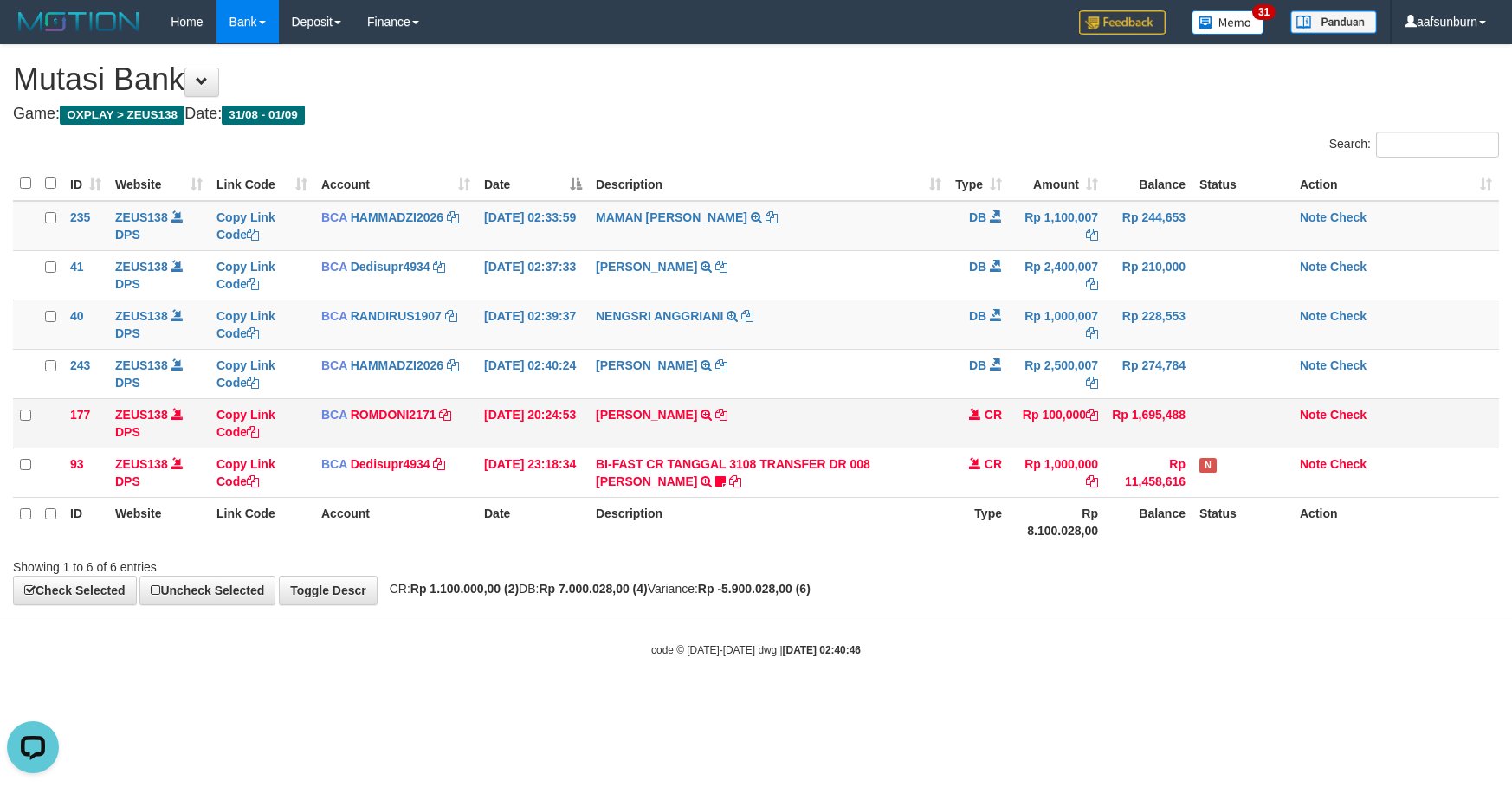
click at [991, 433] on td "CR" at bounding box center [979, 423] width 61 height 50
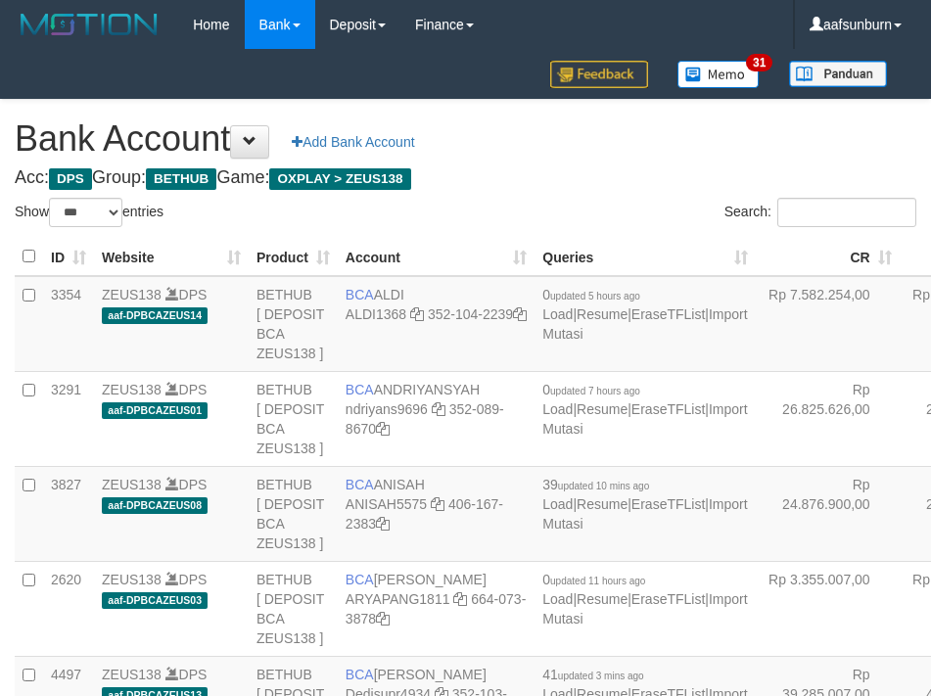
select select "***"
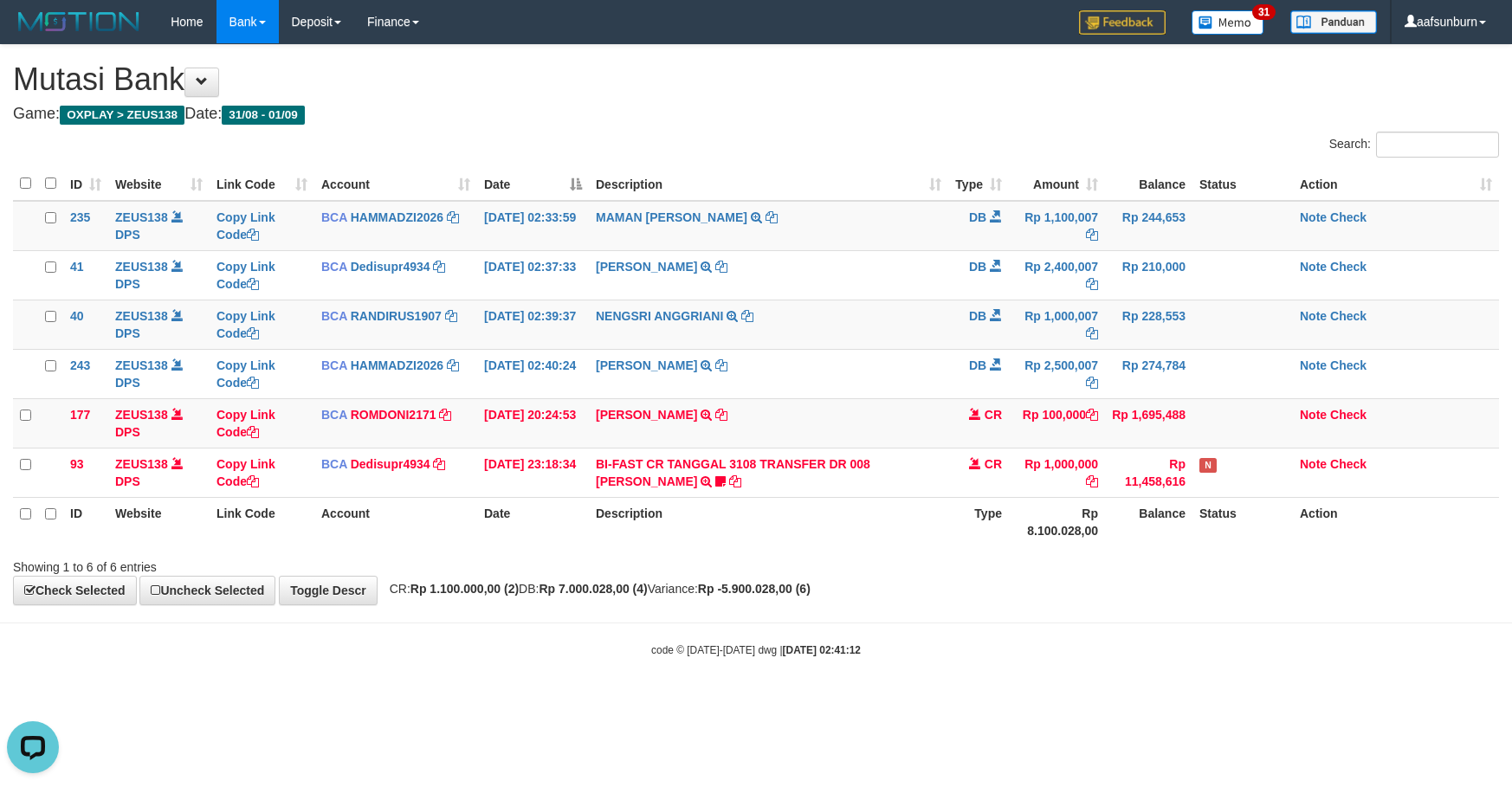
click at [960, 564] on div "Showing 1 to 6 of 6 entries" at bounding box center [756, 563] width 1512 height 24
click at [1011, 538] on th "Rp 8.100.028,00" at bounding box center [1056, 522] width 96 height 50
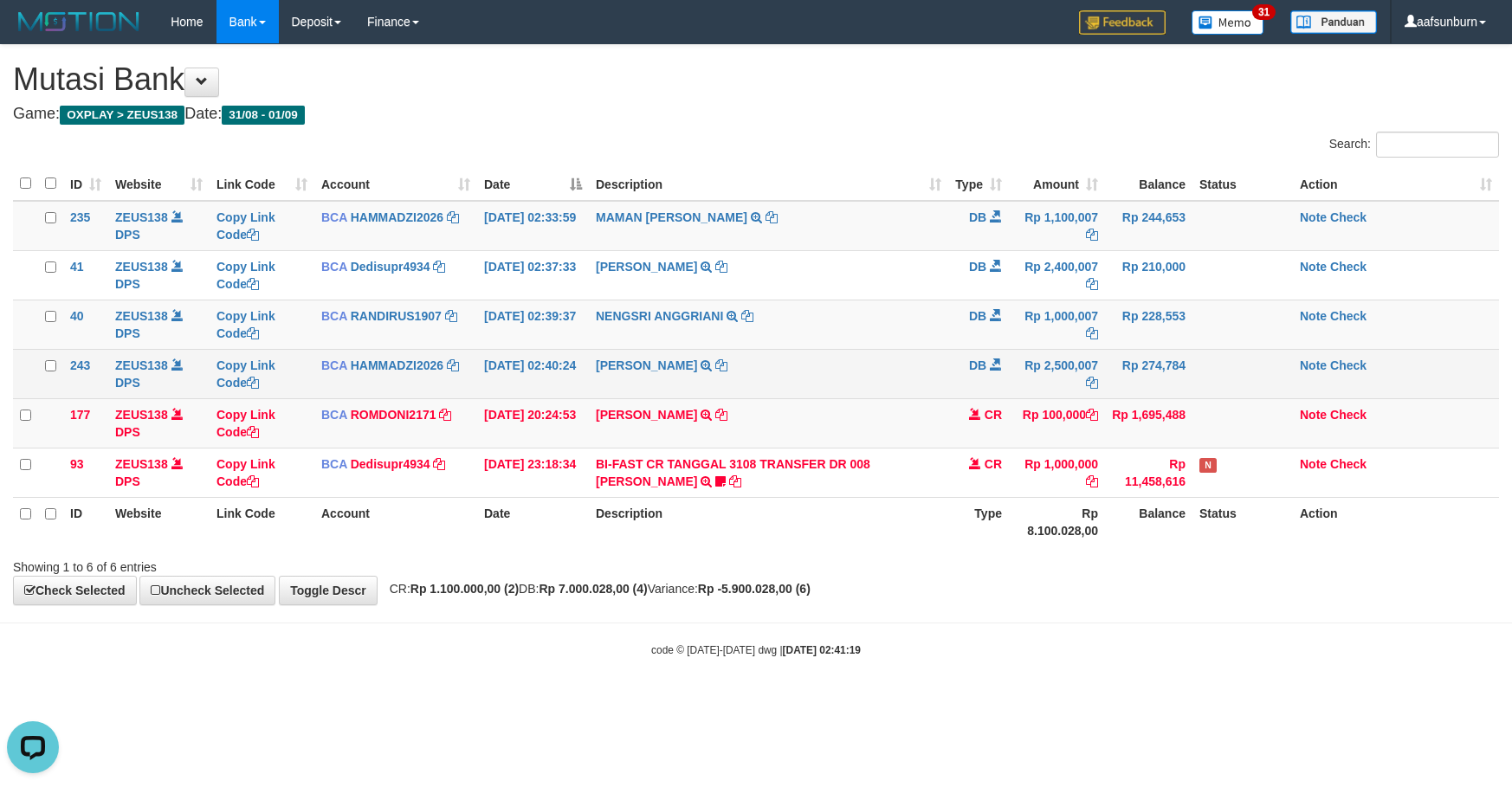
click at [818, 359] on td "SHANTI WASTUTI TRSF E-BANKING DB 0109/FTSCY/WS95031 2500007.00SHANTI WASTUTI" at bounding box center [769, 373] width 359 height 50
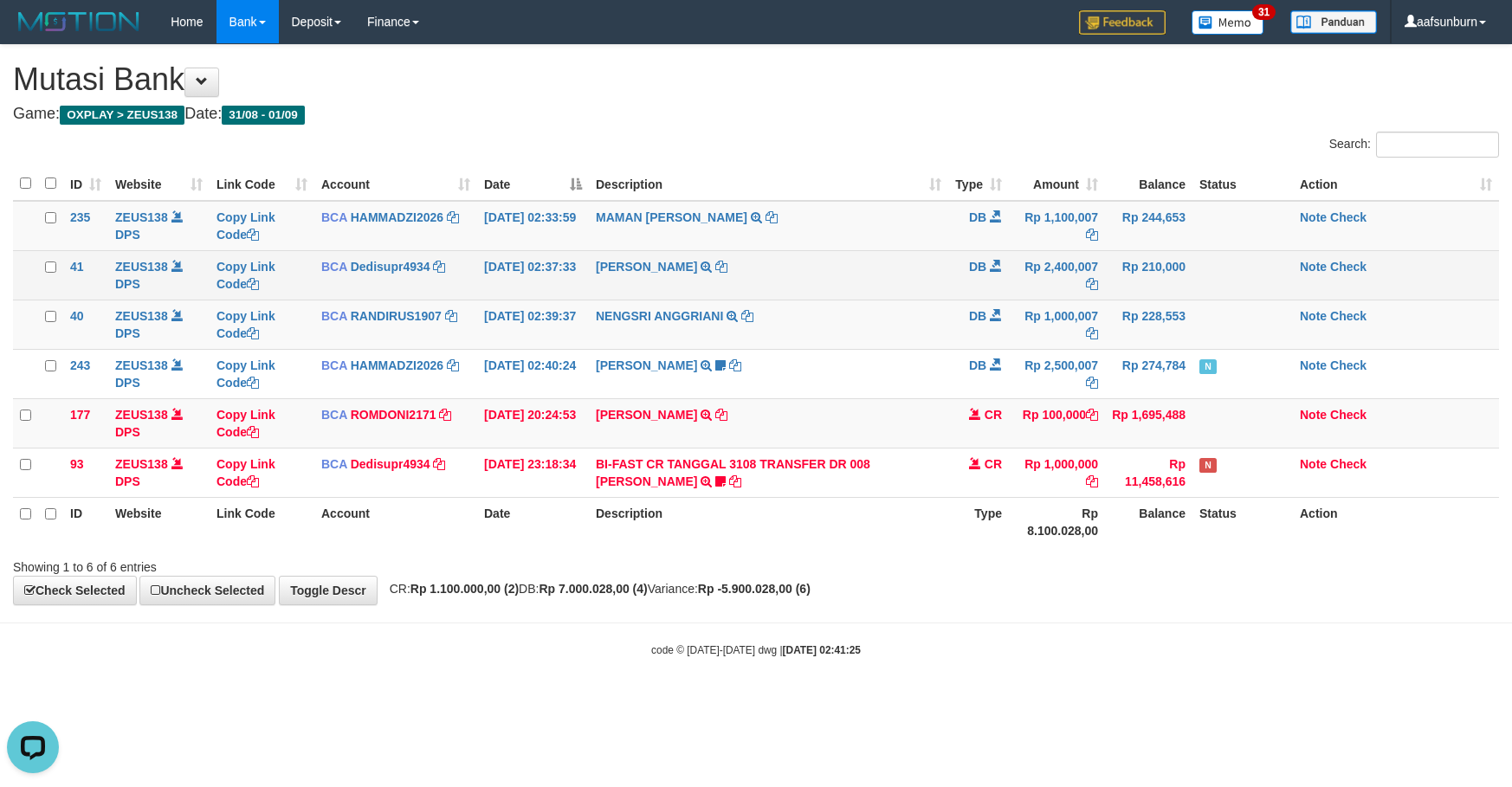
click at [658, 294] on td "SHANTI WASTUTI TRSF E-BANKING DB 0109/FTSCY/WS95031 2400007.00SHANTI WASTUTI" at bounding box center [769, 275] width 359 height 50
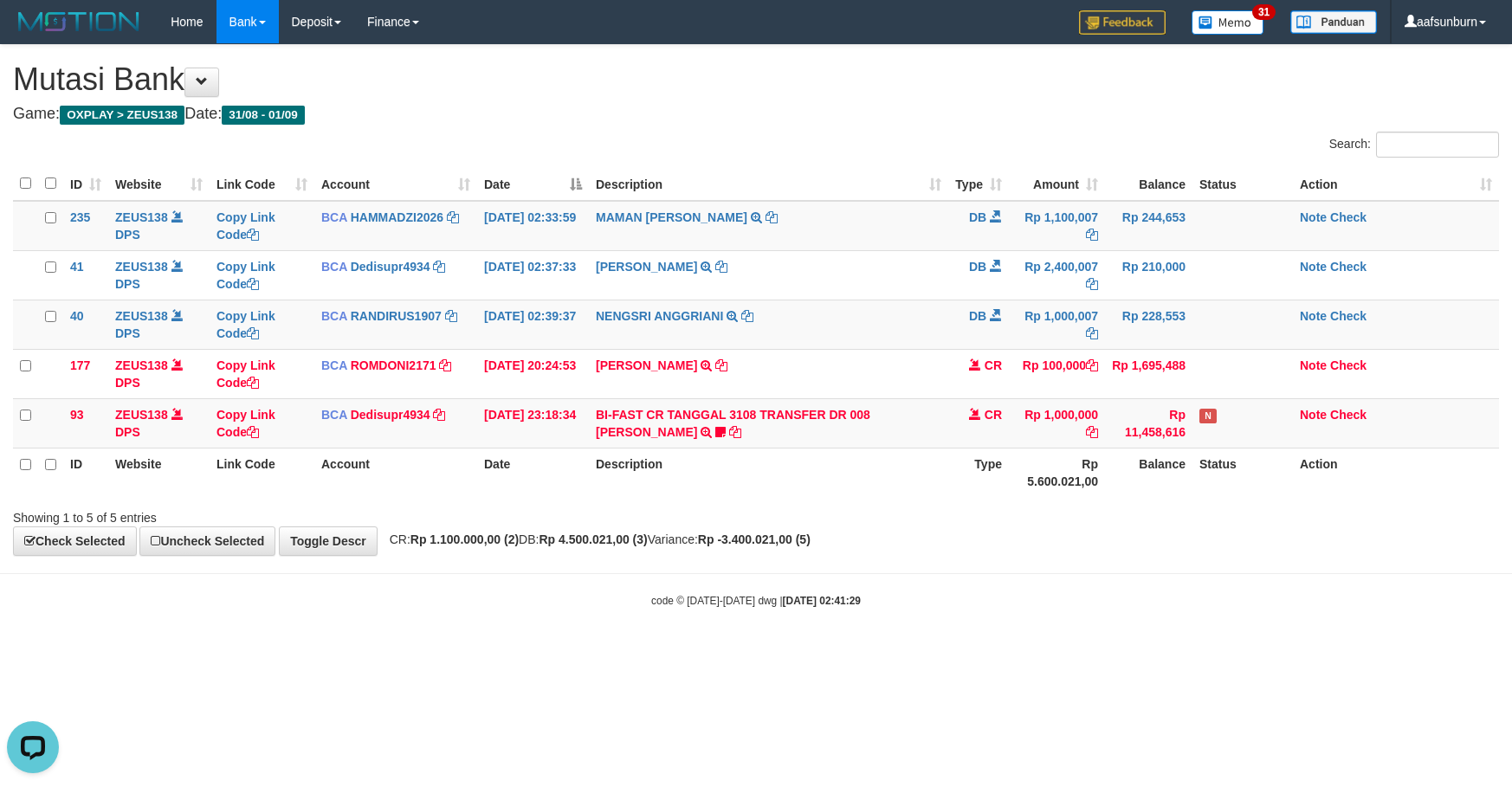
click at [809, 148] on div "Search:" at bounding box center [1133, 147] width 730 height 30
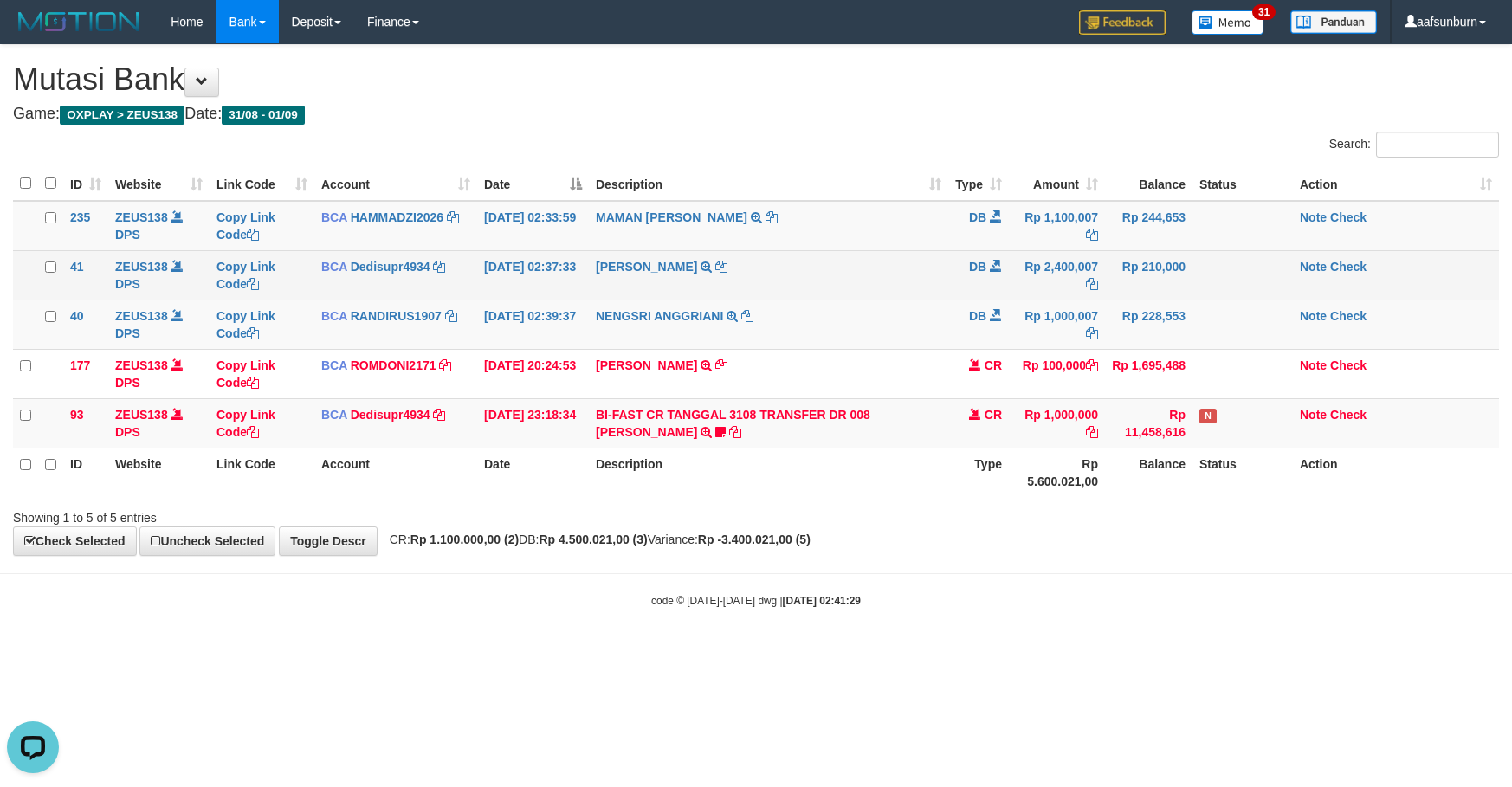
click at [821, 250] on td "SHANTI WASTUTI TRSF E-BANKING DB 0109/FTSCY/WS95031 2400007.00SHANTI WASTUTI" at bounding box center [769, 275] width 359 height 50
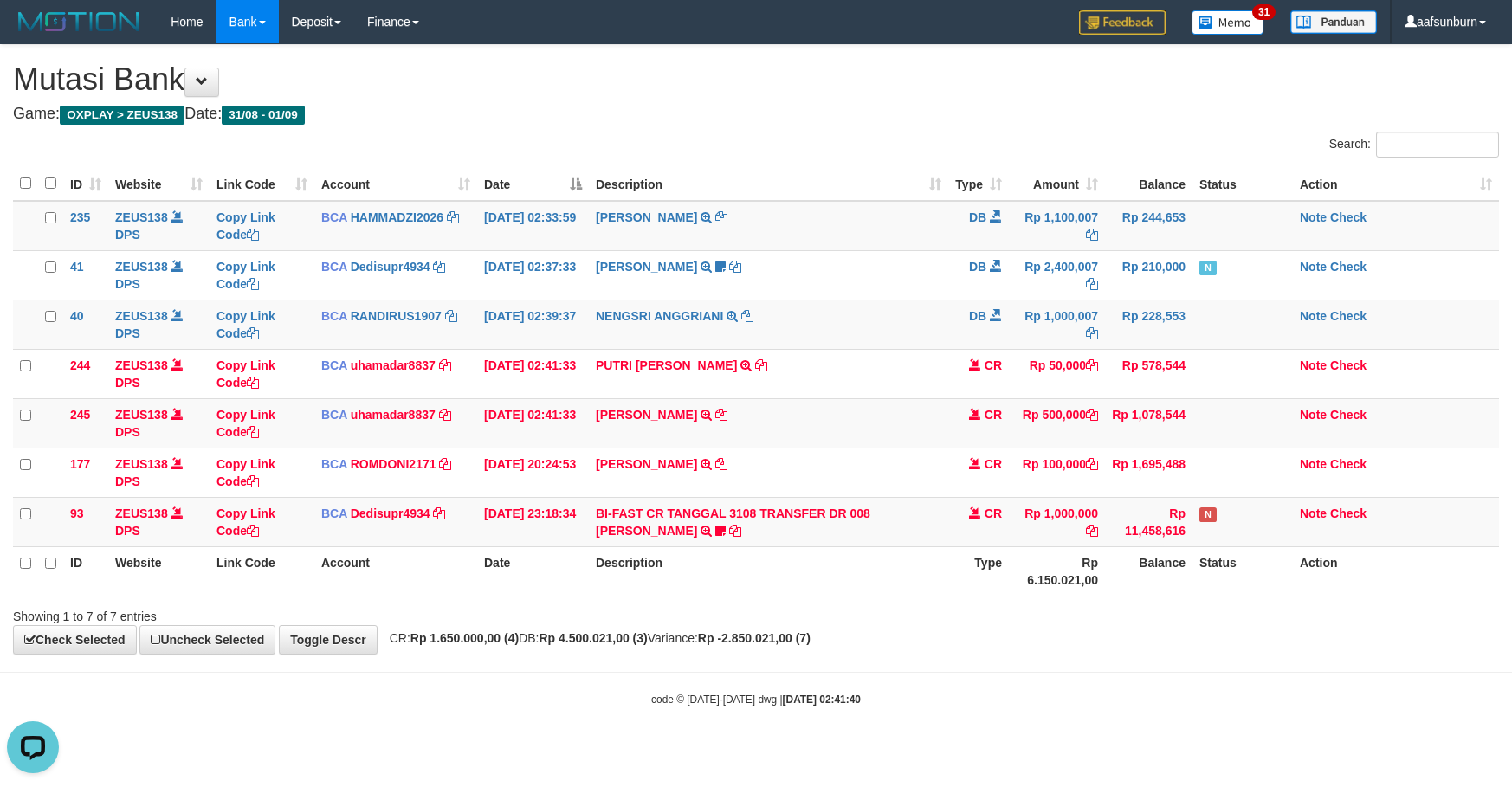
click at [1108, 601] on div at bounding box center [1071, 600] width 882 height 1
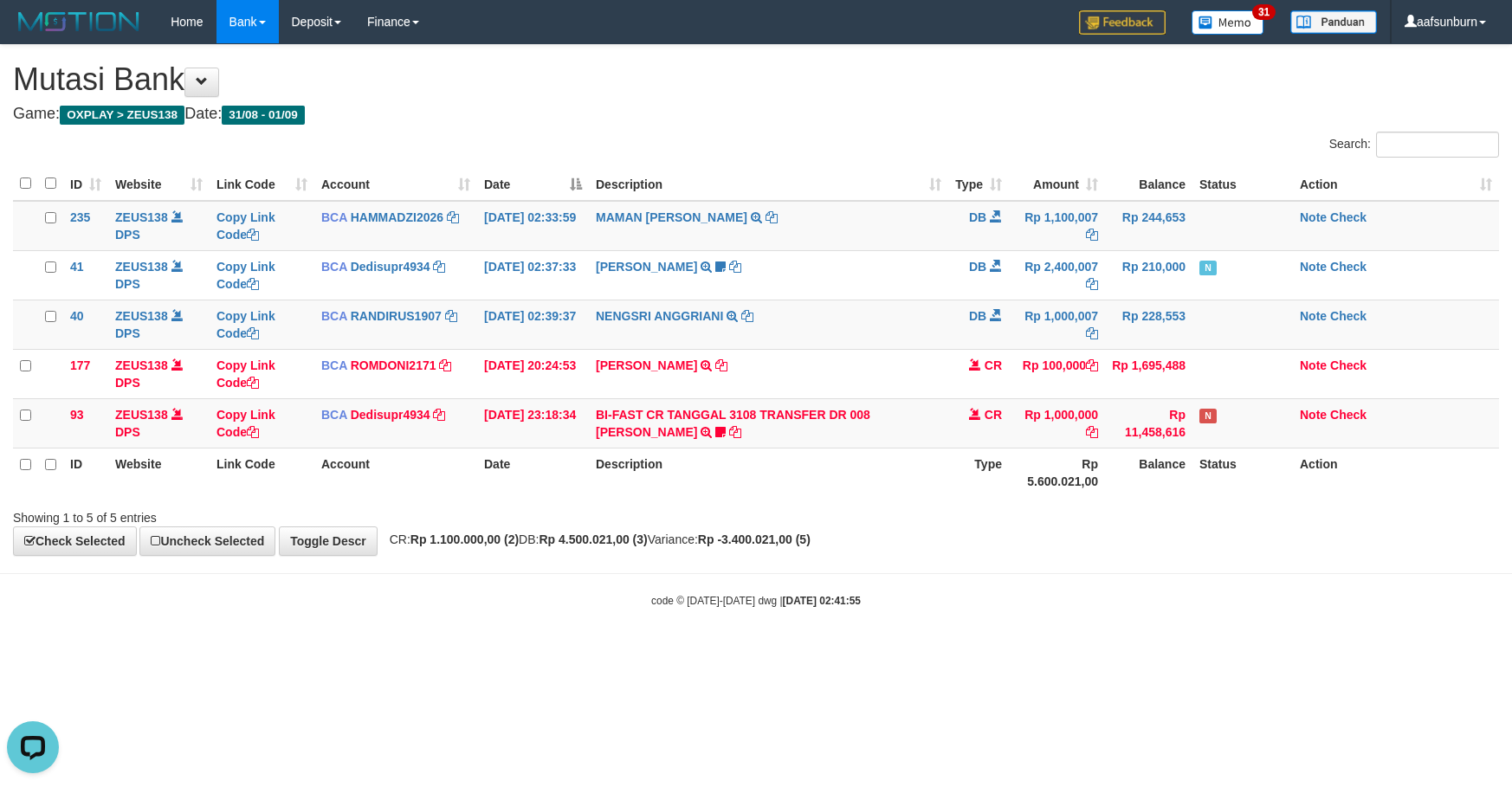
click at [1147, 569] on body "Toggle navigation Home Bank Account List Load By Website Group [OXPLAY] ZEUS138…" at bounding box center [756, 325] width 1512 height 652
click at [1019, 546] on div "**********" at bounding box center [756, 300] width 1512 height 510
click at [1002, 541] on div "**********" at bounding box center [756, 300] width 1512 height 510
click at [940, 546] on div "**********" at bounding box center [756, 300] width 1512 height 510
click at [988, 564] on body "Toggle navigation Home Bank Account List Load By Website Group [OXPLAY] ZEUS138…" at bounding box center [756, 325] width 1512 height 652
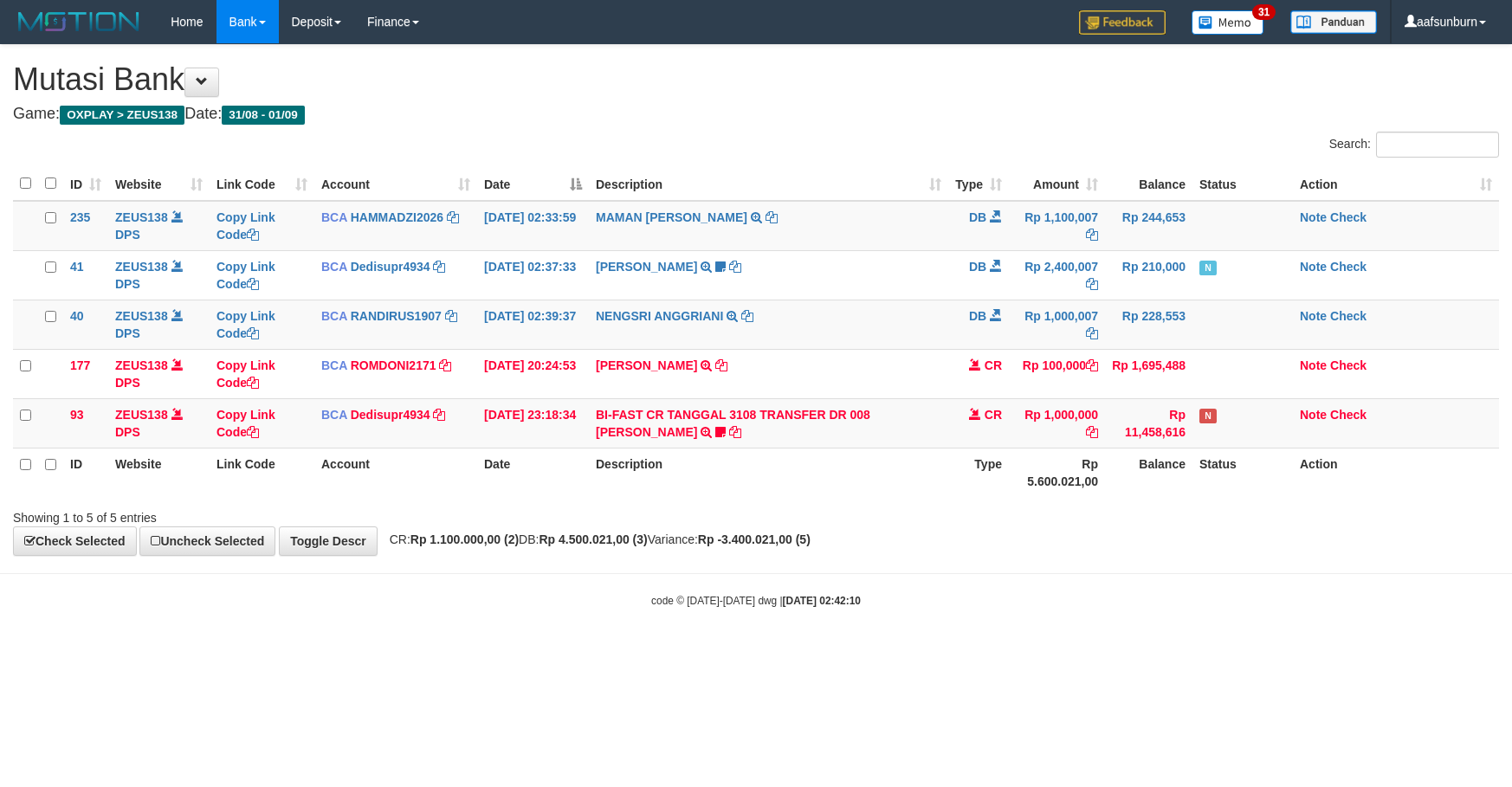
click at [995, 563] on body "Toggle navigation Home Bank Account List Load By Website Group [OXPLAY] ZEUS138…" at bounding box center [756, 325] width 1512 height 652
click at [996, 563] on body "Toggle navigation Home Bank Account List Load By Website Group [OXPLAY] ZEUS138…" at bounding box center [756, 325] width 1512 height 652
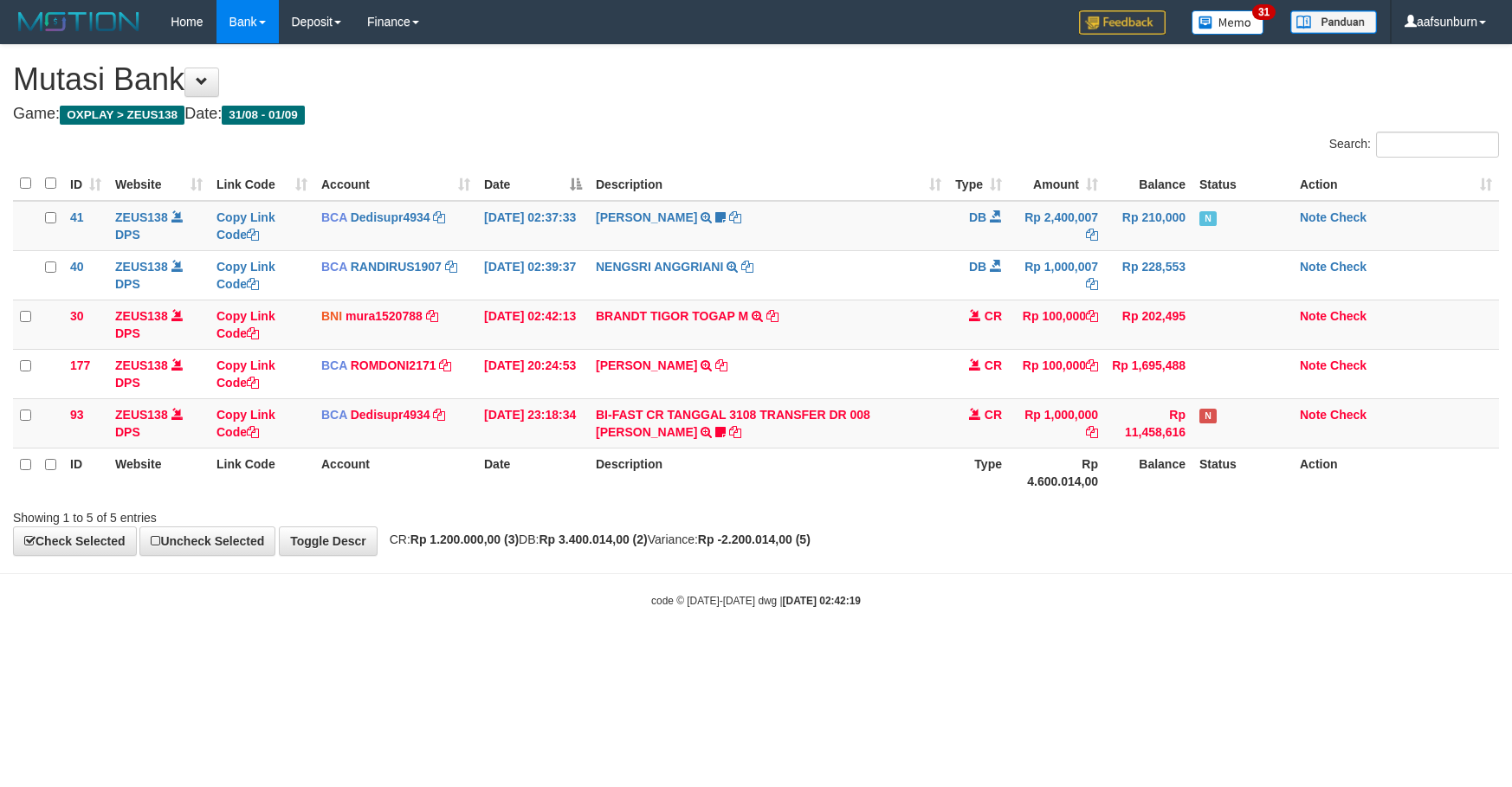
click at [996, 563] on body "Toggle navigation Home Bank Account List Load By Website Group [OXPLAY] ZEUS138…" at bounding box center [756, 325] width 1512 height 652
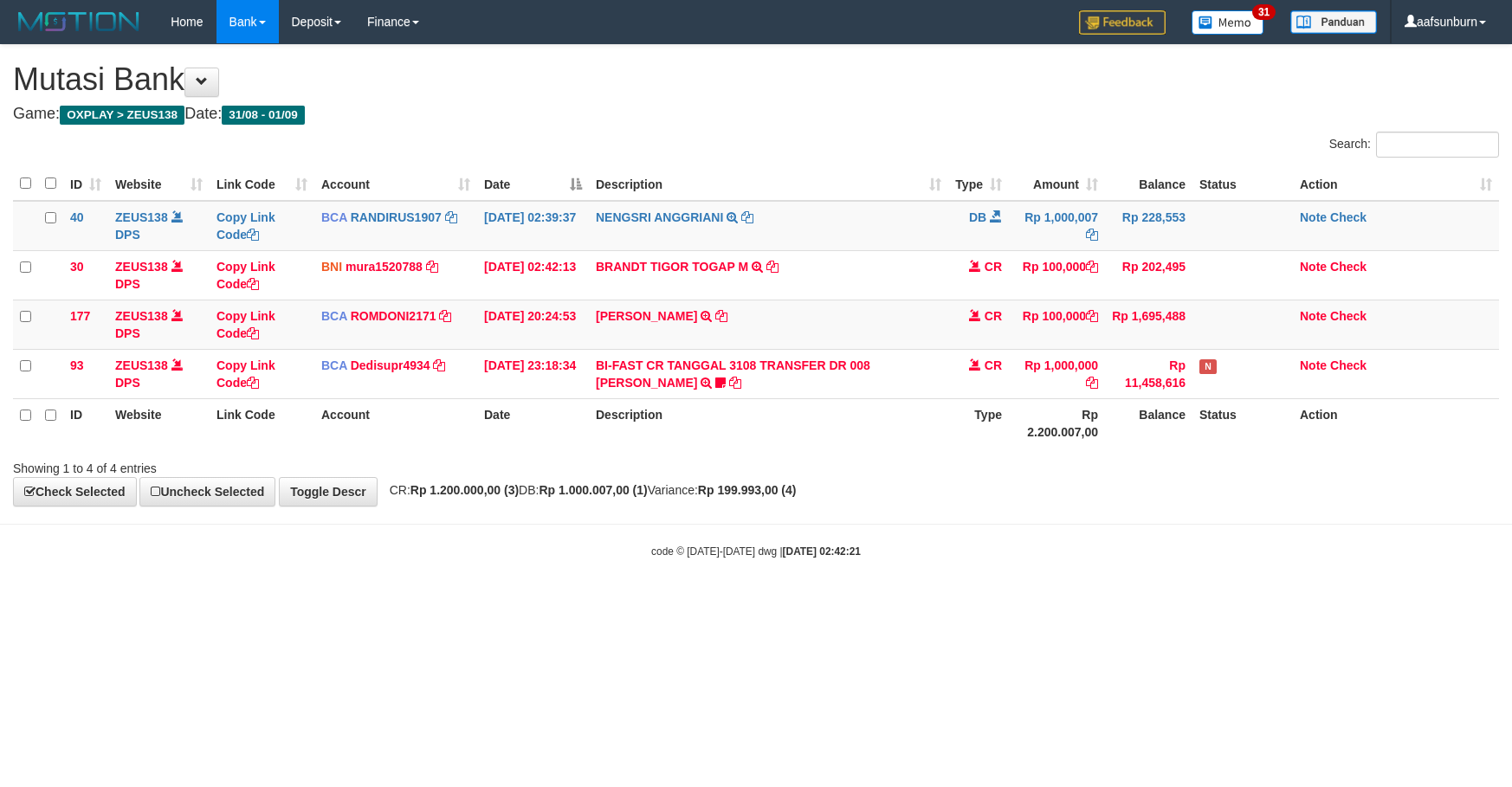
click at [996, 563] on body "Toggle navigation Home Bank Account List Load By Website Group [OXPLAY] ZEUS138…" at bounding box center [756, 301] width 1512 height 602
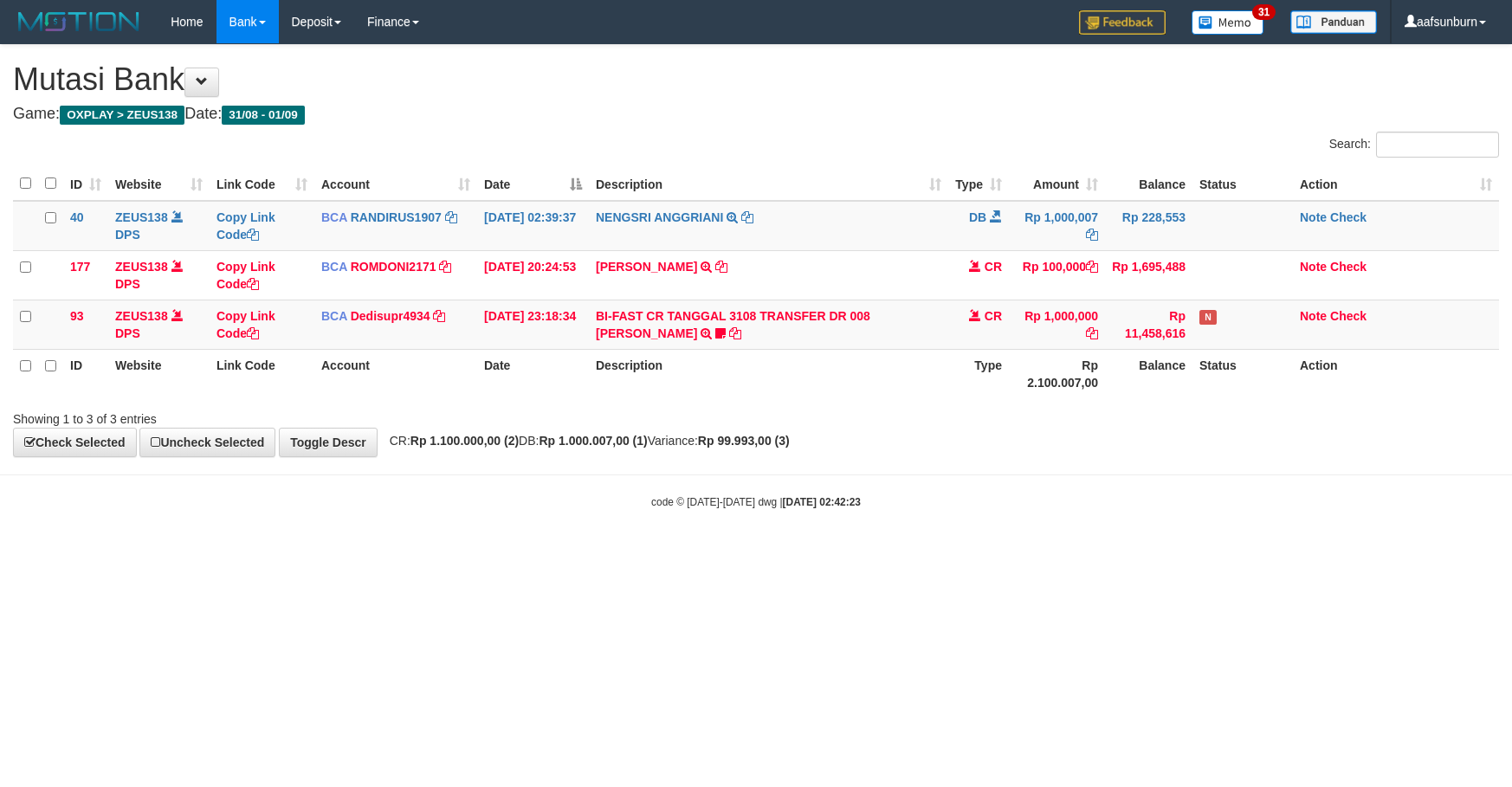
click at [993, 553] on html "Toggle navigation Home Bank Account List Load By Website Group [OXPLAY] ZEUS138…" at bounding box center [756, 276] width 1512 height 553
click at [990, 553] on html "Toggle navigation Home Bank Account List Load By Website Group [OXPLAY] ZEUS138…" at bounding box center [756, 276] width 1512 height 553
click at [1061, 497] on div "code © 2012-2018 dwg | 2025/09/01 02:42:24" at bounding box center [756, 501] width 1512 height 18
drag, startPoint x: 868, startPoint y: 367, endPoint x: 972, endPoint y: 400, distance: 109.1
click at [876, 372] on th "Description" at bounding box center [769, 373] width 359 height 50
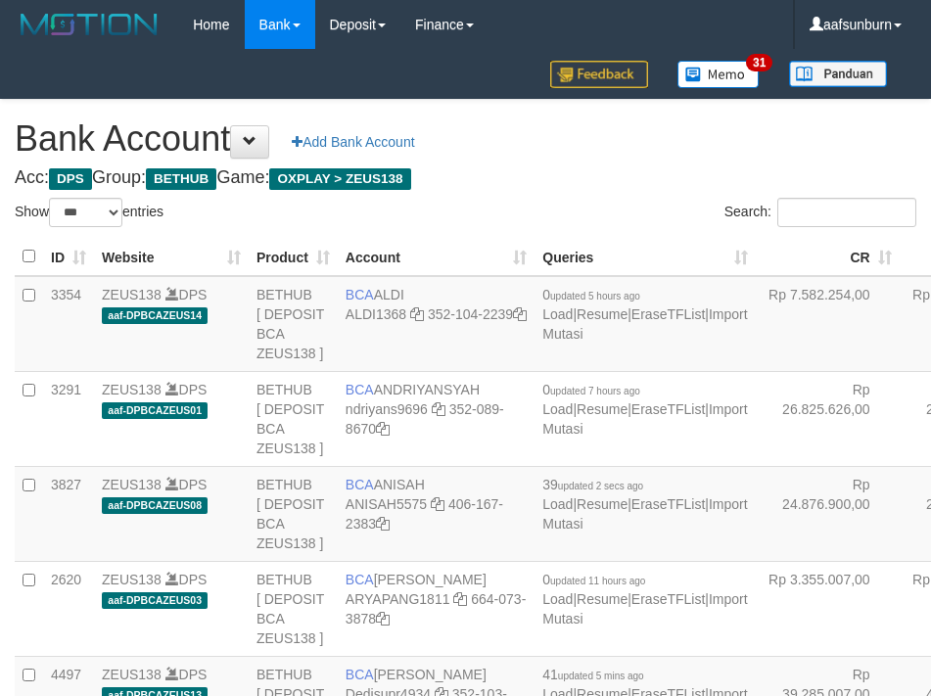
select select "***"
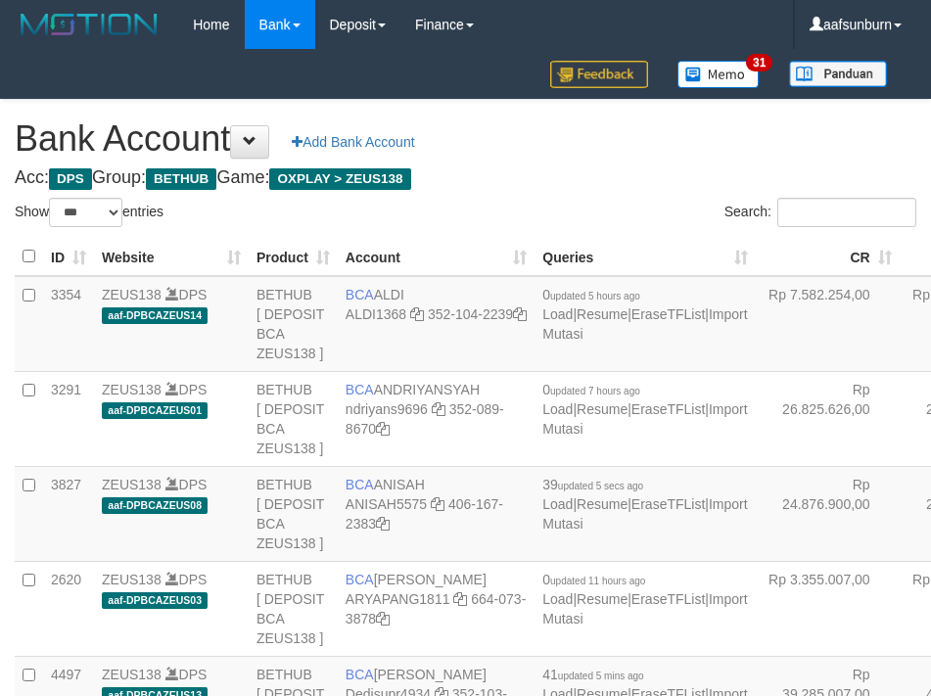
select select "***"
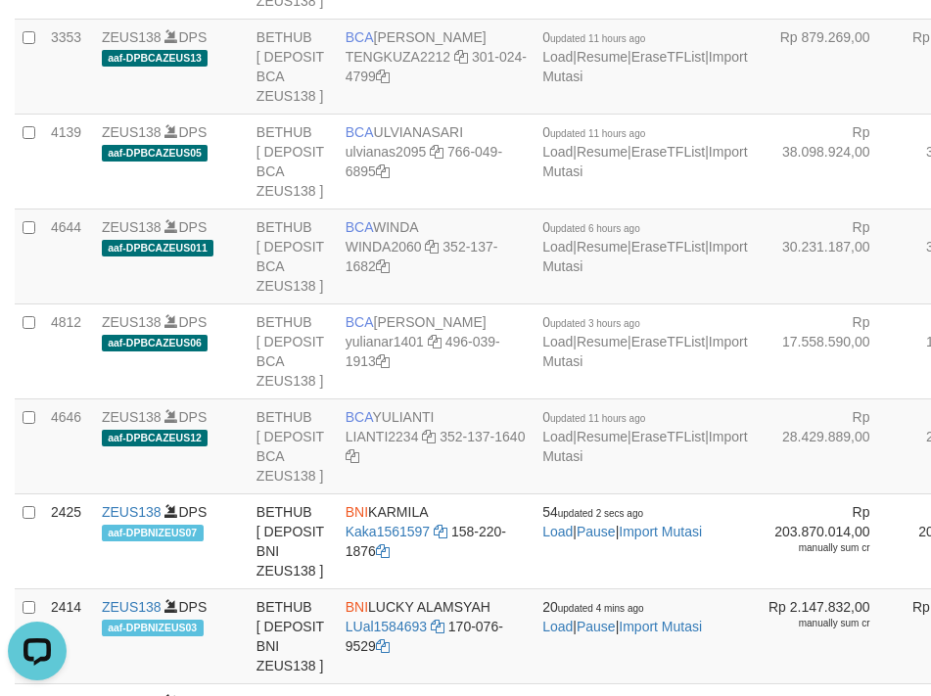
drag, startPoint x: 626, startPoint y: 209, endPoint x: 612, endPoint y: 208, distance: 14.7
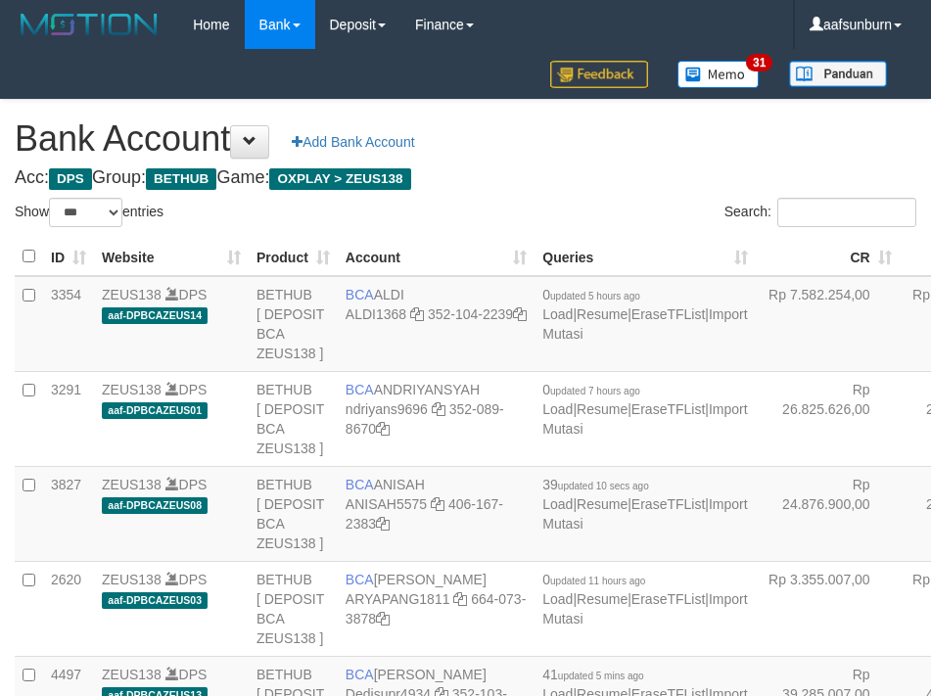
select select "***"
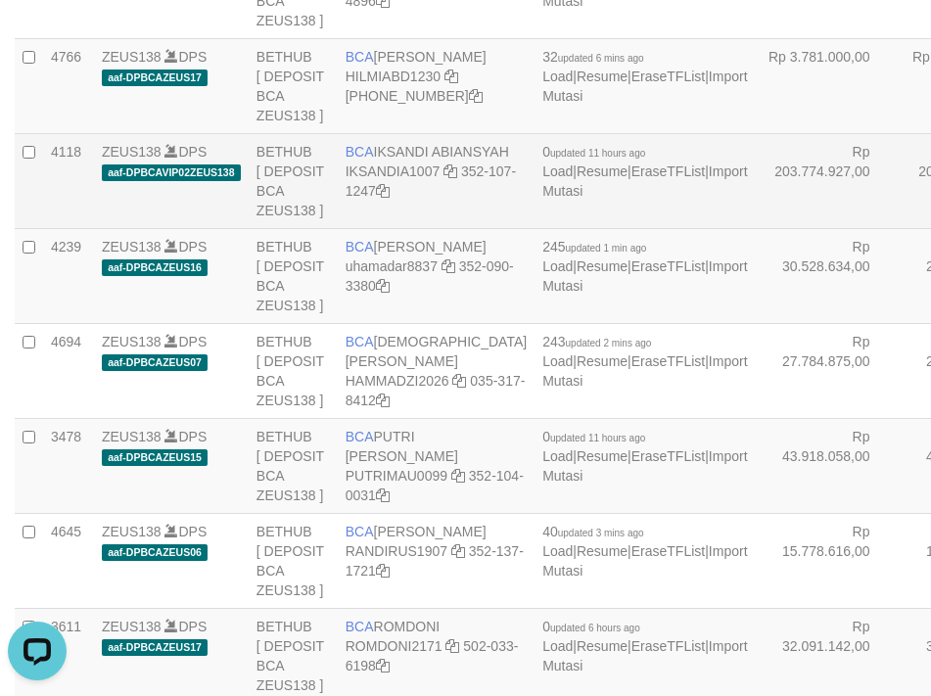
scroll to position [1959, 0]
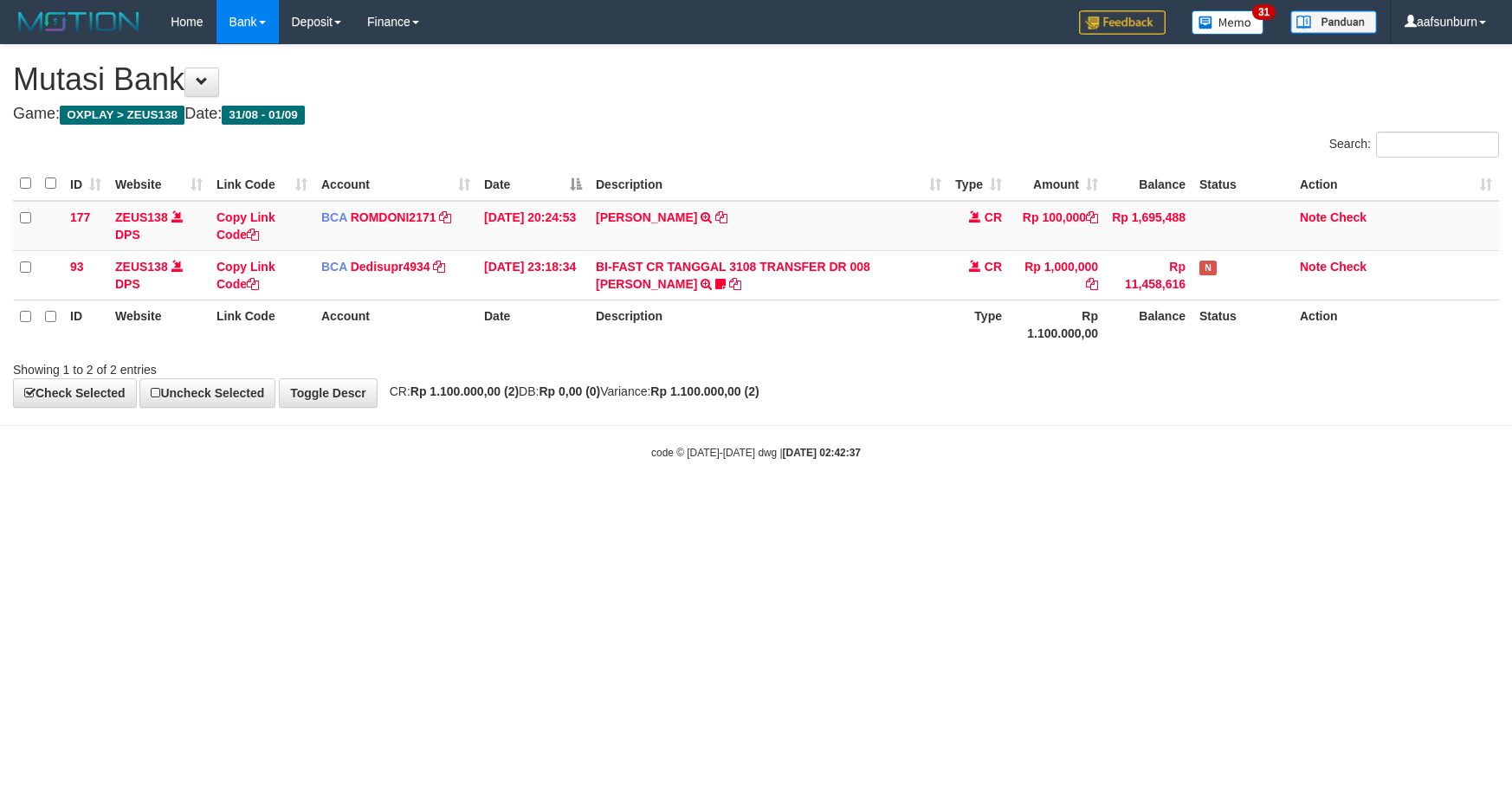
click at [1146, 407] on div "**********" at bounding box center [756, 225] width 1512 height 362
click at [1016, 366] on div "Showing 1 to 2 of 2 entries" at bounding box center [756, 365] width 1512 height 24
click at [1074, 416] on body "Toggle navigation Home Bank Account List Load By Website Group [OXPLAY] ZEUS138…" at bounding box center [756, 252] width 1512 height 504
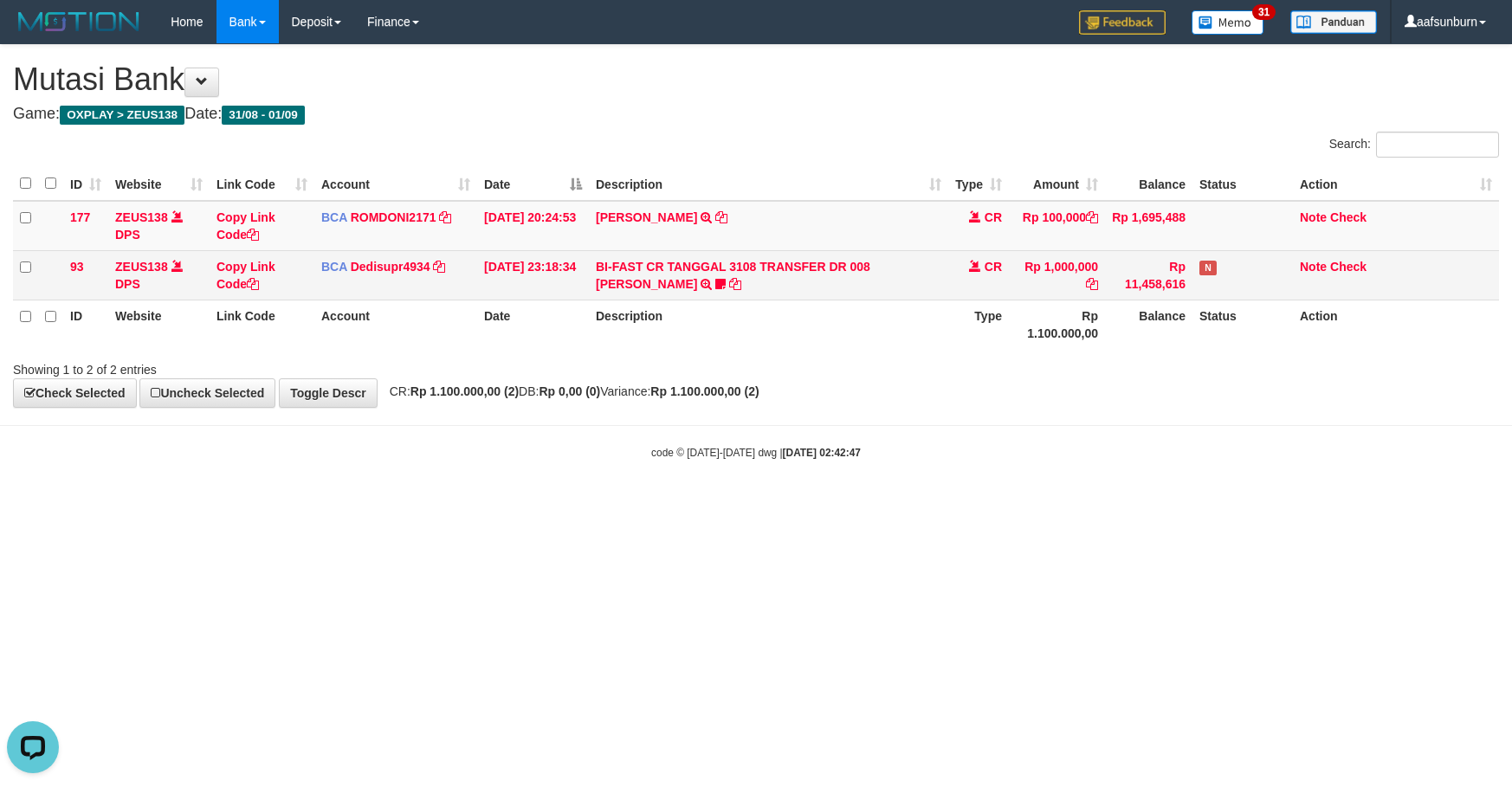
click at [1268, 272] on td "N" at bounding box center [1243, 275] width 101 height 50
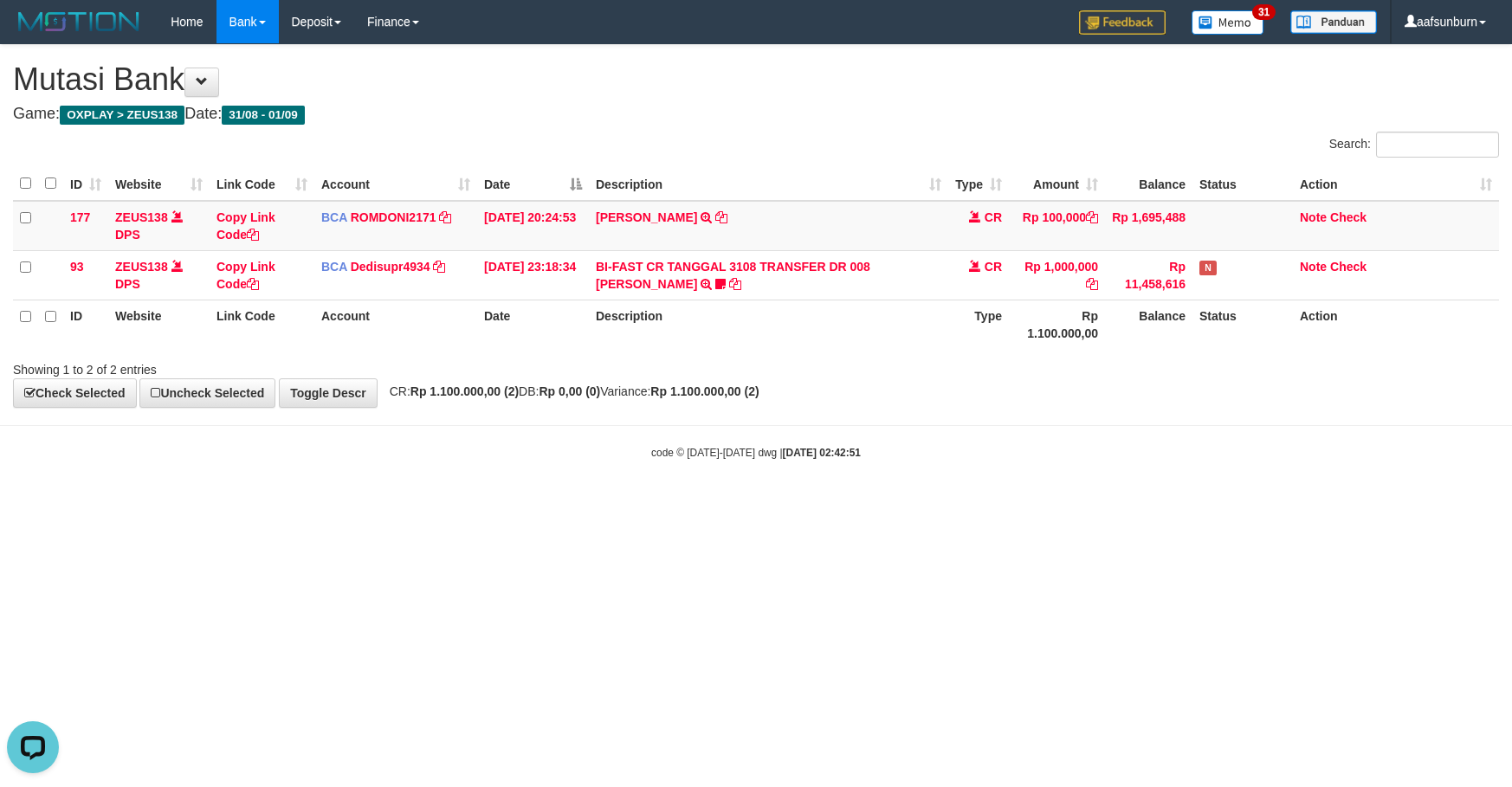
click at [987, 364] on div "Showing 1 to 2 of 2 entries" at bounding box center [756, 365] width 1512 height 24
drag, startPoint x: 991, startPoint y: 369, endPoint x: 1216, endPoint y: 372, distance: 225.0
click at [995, 370] on div "Showing 1 to 2 of 2 entries" at bounding box center [756, 365] width 1512 height 24
click at [1115, 363] on div "Showing 1 to 2 of 2 entries" at bounding box center [756, 365] width 1512 height 24
click at [1109, 363] on div "Showing 1 to 2 of 2 entries" at bounding box center [756, 365] width 1512 height 24
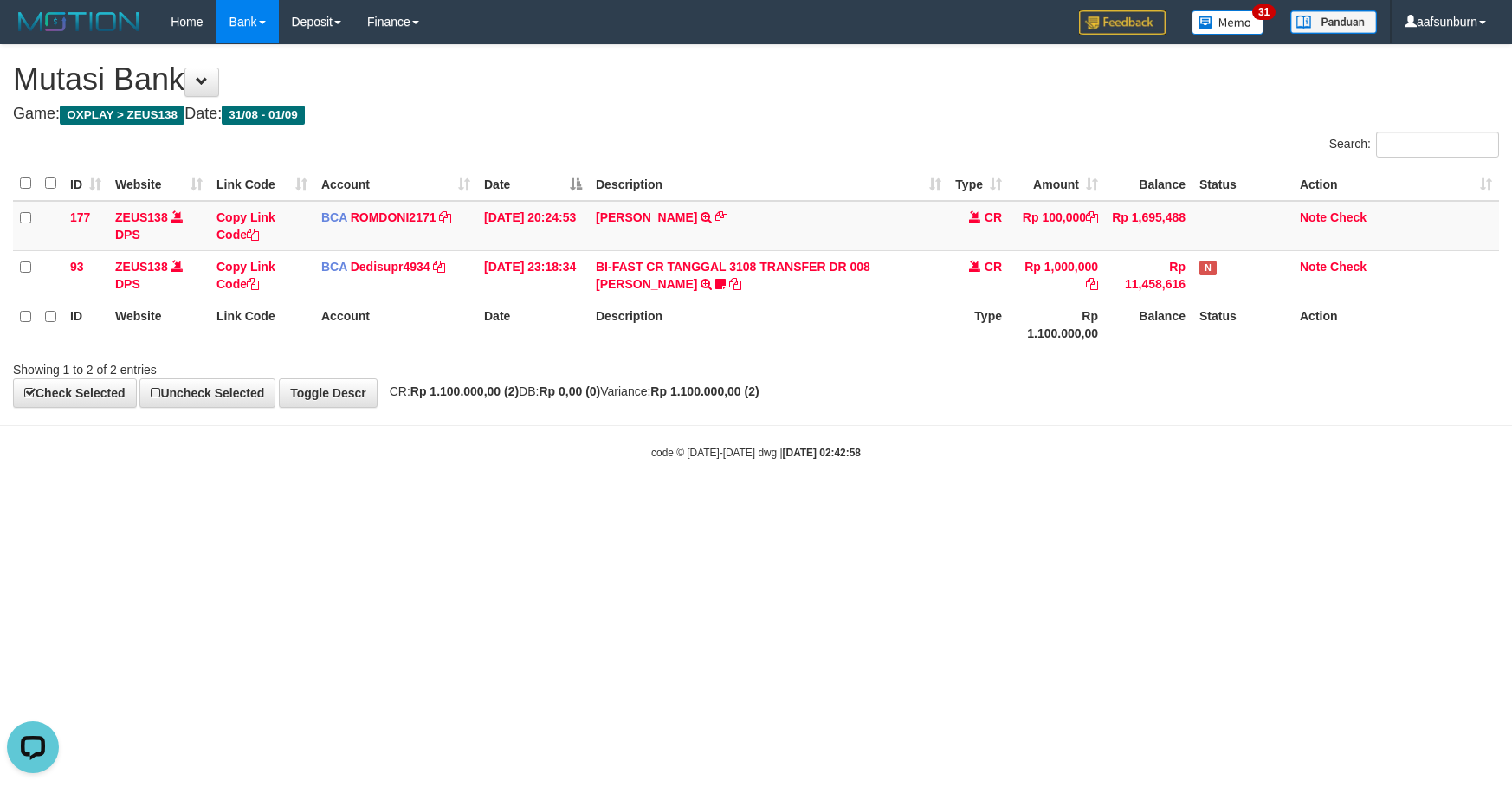
click at [1186, 351] on div "ID Website Link Code Account Date Description Type Amount Balance Status Action…" at bounding box center [756, 257] width 1512 height 192
drag, startPoint x: 1270, startPoint y: 605, endPoint x: 1332, endPoint y: 608, distance: 62.1
click at [1289, 504] on html "Toggle navigation Home Bank Account List Load By Website Group [OXPLAY] ZEUS138…" at bounding box center [756, 252] width 1512 height 504
drag, startPoint x: 1188, startPoint y: 543, endPoint x: 1416, endPoint y: 582, distance: 231.3
click at [1238, 504] on html "Toggle navigation Home Bank Account List Load By Website Group [OXPLAY] ZEUS138…" at bounding box center [756, 252] width 1512 height 504
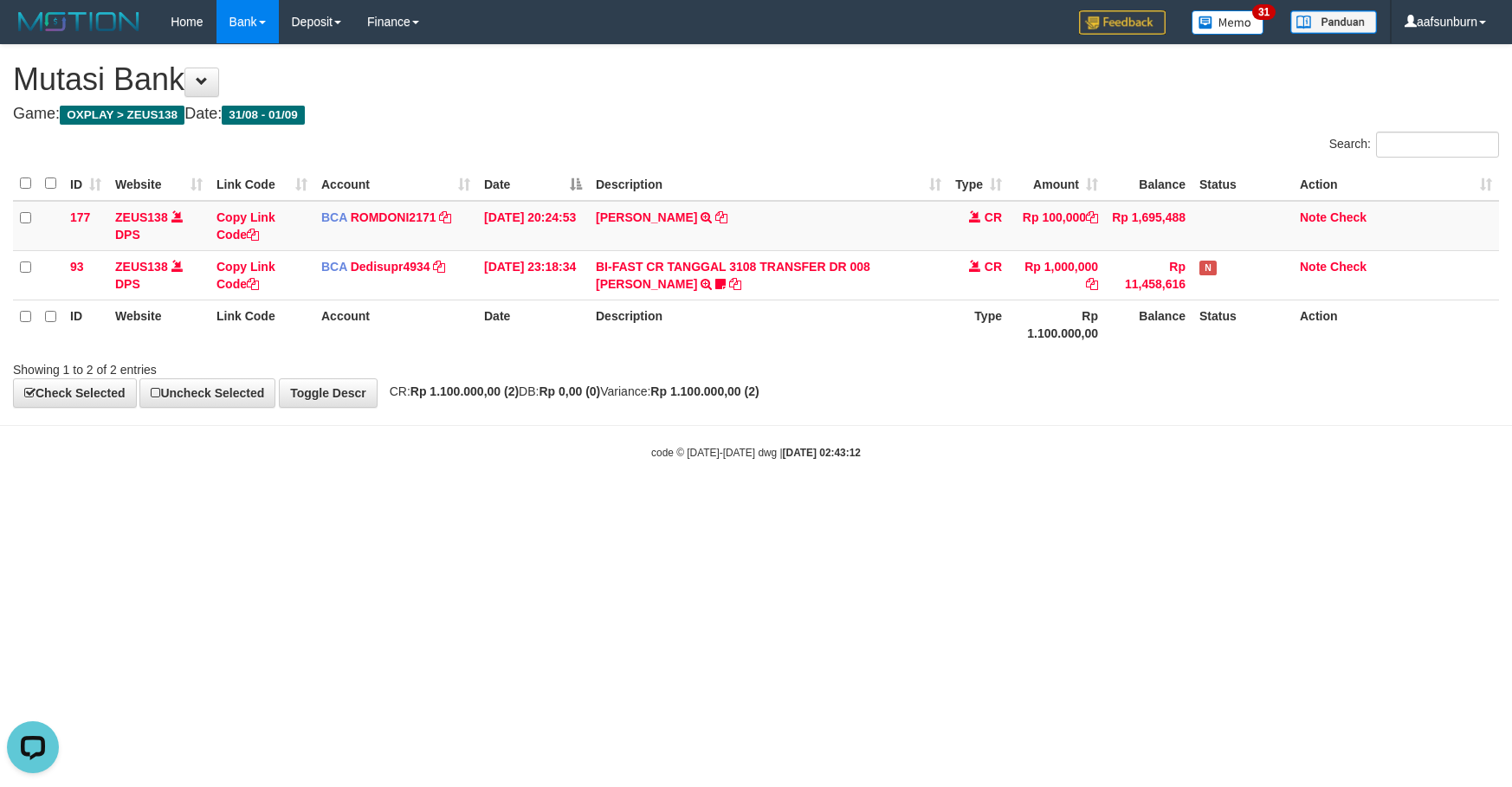
click at [1195, 504] on html "Toggle navigation Home Bank Account List Load By Website Group [OXPLAY] ZEUS138…" at bounding box center [756, 252] width 1512 height 504
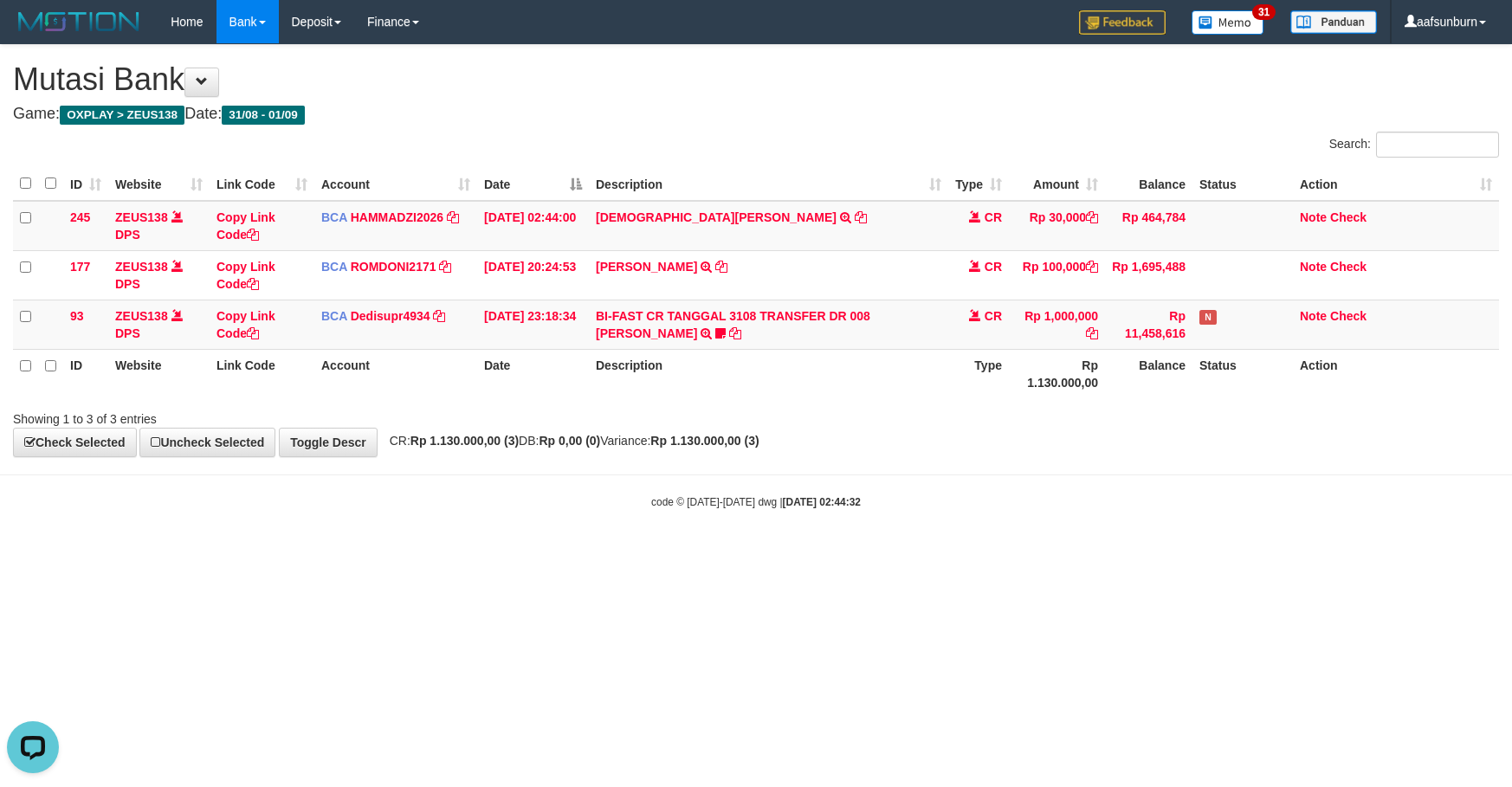
click at [1101, 553] on html "Toggle navigation Home Bank Account List Load By Website Group [OXPLAY] ZEUS138…" at bounding box center [756, 276] width 1512 height 553
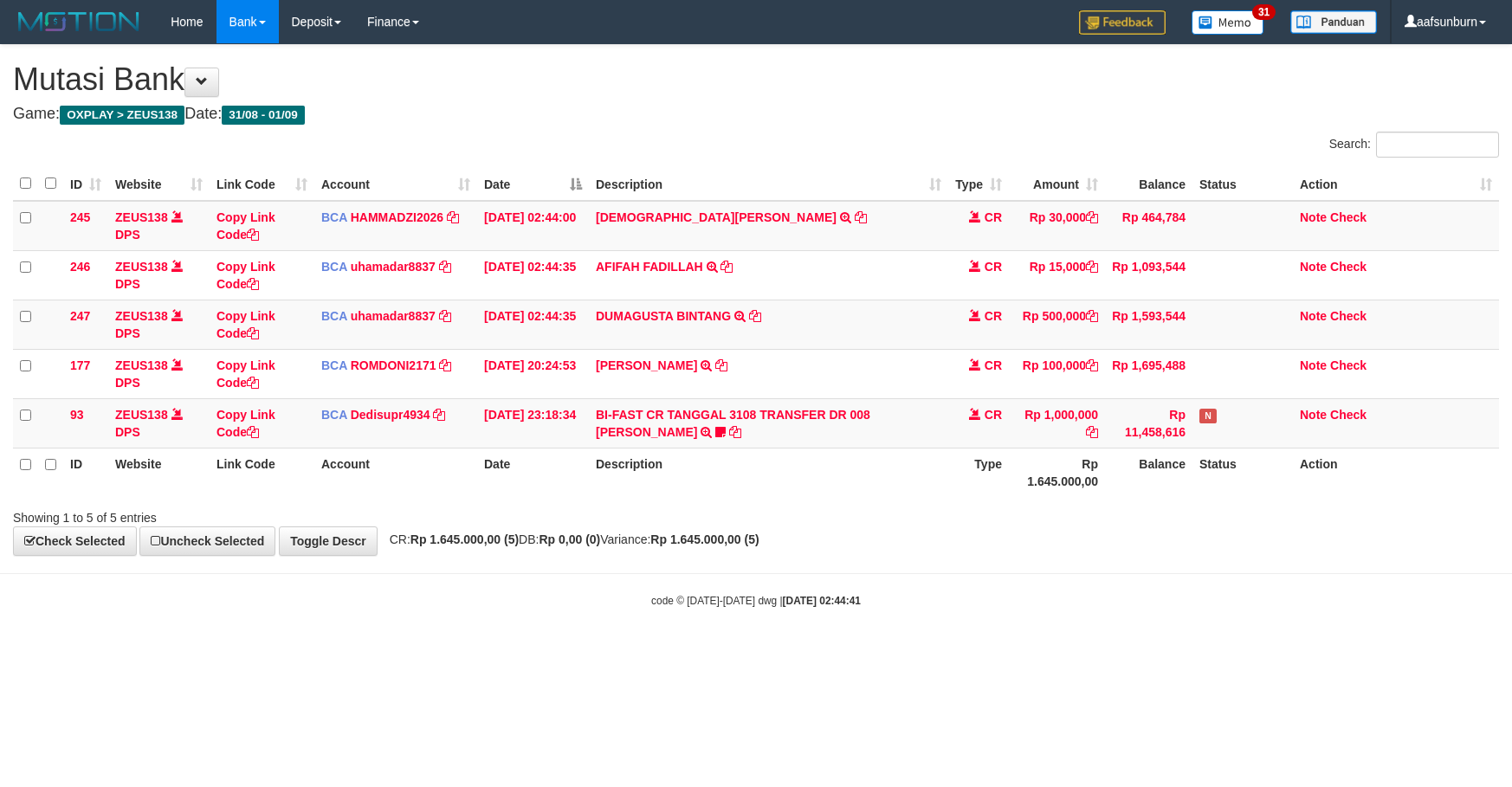
click at [1198, 635] on body "Toggle navigation Home Bank Account List Load By Website Group [OXPLAY] ZEUS138…" at bounding box center [756, 325] width 1512 height 652
click at [1294, 583] on body "Toggle navigation Home Bank Account List Load By Website Group [OXPLAY] ZEUS138…" at bounding box center [756, 325] width 1512 height 652
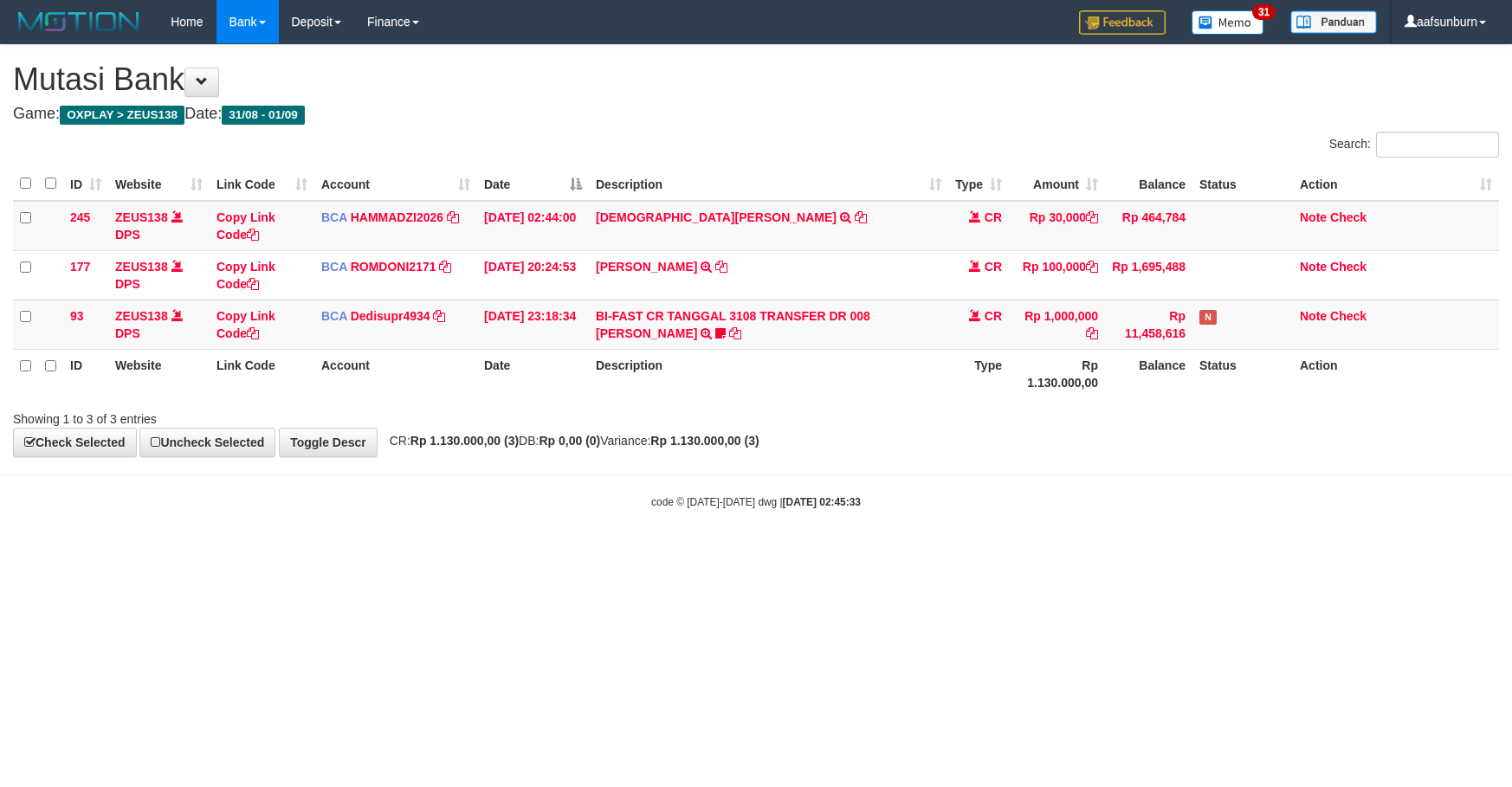
drag, startPoint x: 1310, startPoint y: 577, endPoint x: 1323, endPoint y: 585, distance: 15.3
click at [1323, 553] on html "Toggle navigation Home Bank Account List Load By Website Group [OXPLAY] ZEUS138…" at bounding box center [756, 276] width 1512 height 553
click at [1304, 553] on html "Toggle navigation Home Bank Account List Load By Website Group [OXPLAY] ZEUS138…" at bounding box center [756, 276] width 1512 height 553
drag, startPoint x: 1101, startPoint y: 543, endPoint x: 1352, endPoint y: 502, distance: 254.3
click at [1179, 531] on body "Toggle navigation Home Bank Account List Load By Website Group [OXPLAY] ZEUS138…" at bounding box center [756, 276] width 1512 height 553
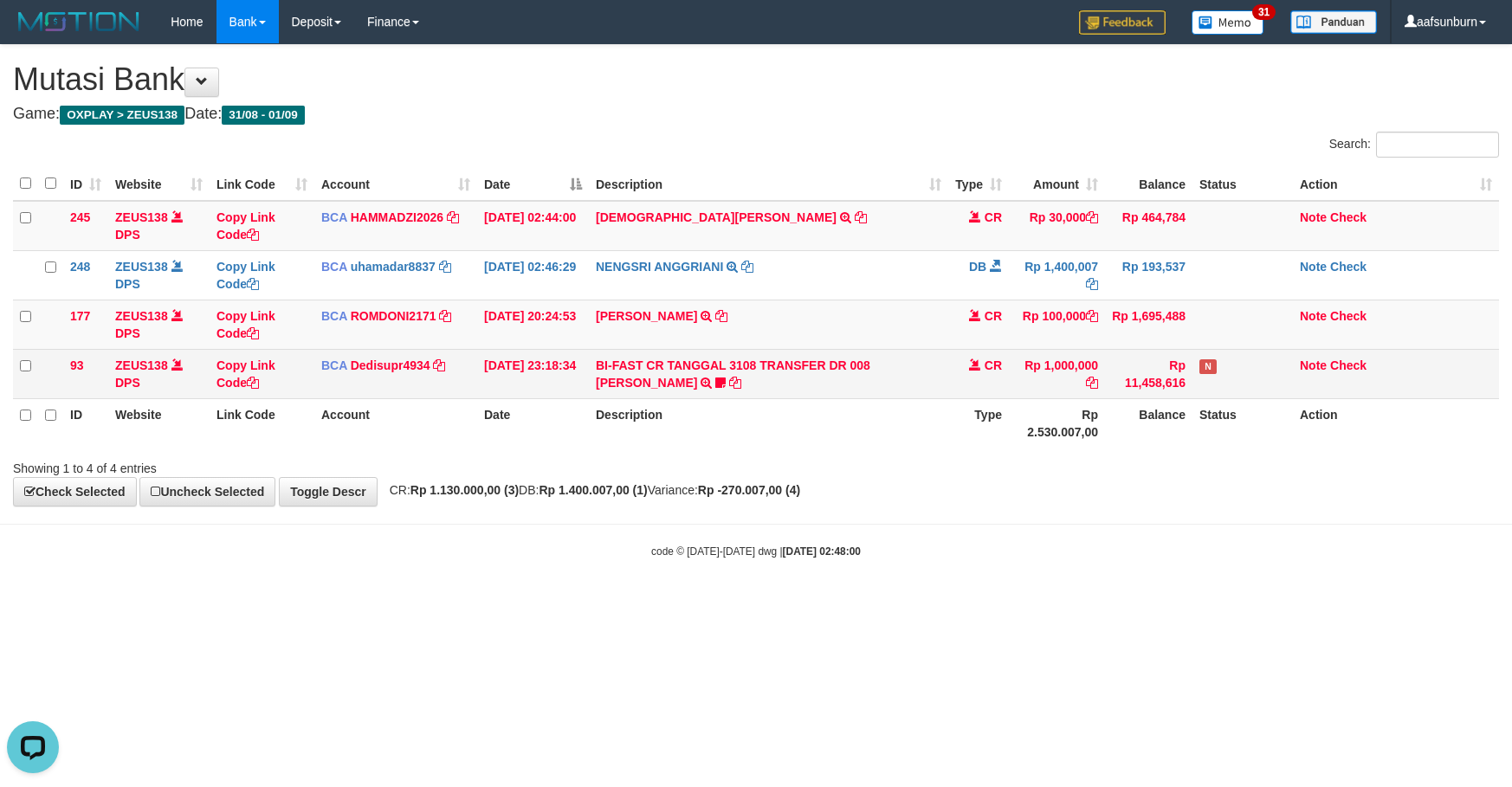
click at [1130, 370] on td "Rp 11,458,616" at bounding box center [1148, 373] width 88 height 50
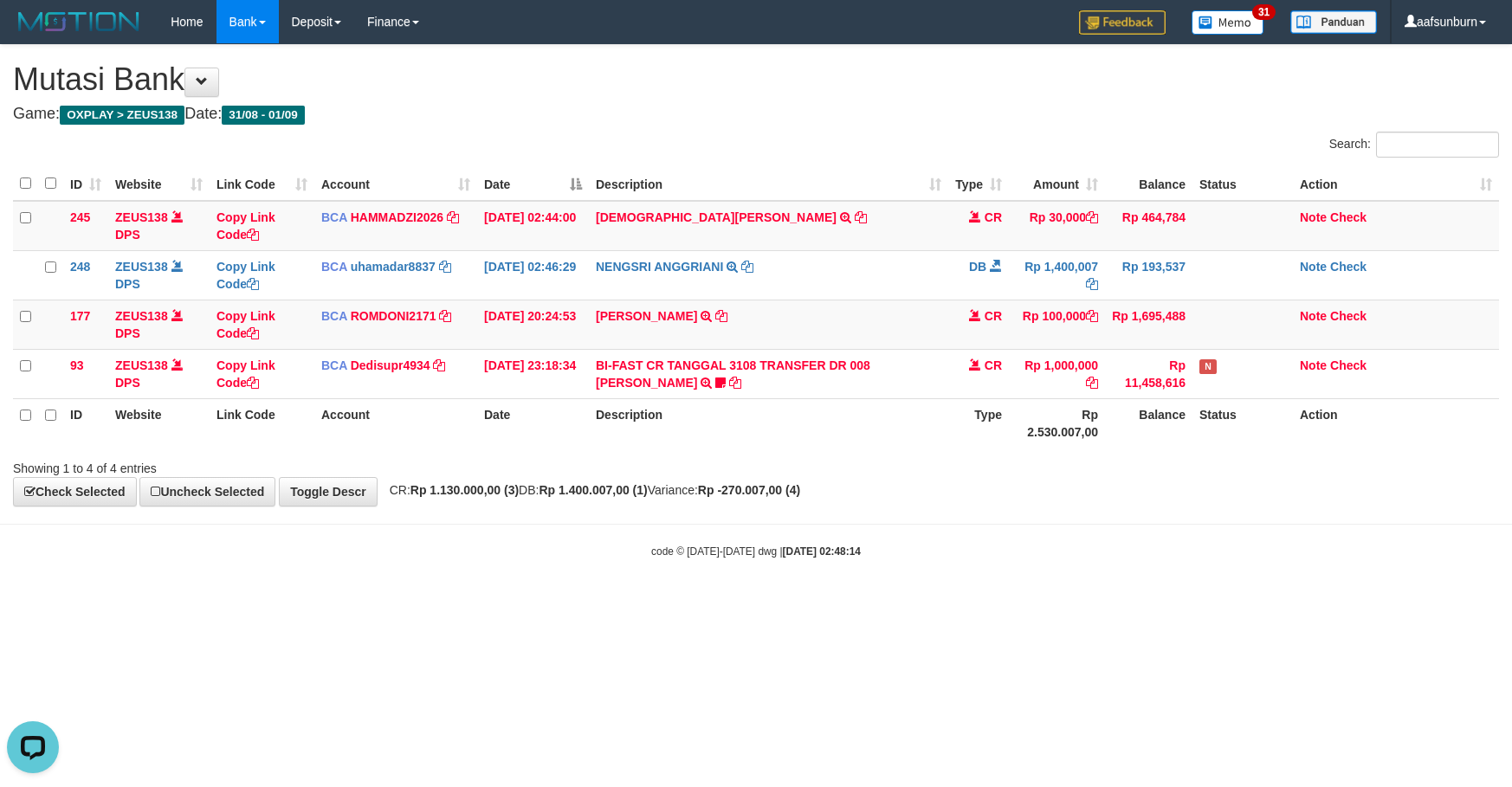
click at [1014, 413] on th "Rp 2.530.007,00" at bounding box center [1056, 423] width 96 height 50
drag, startPoint x: 1011, startPoint y: 411, endPoint x: 1022, endPoint y: 413, distance: 11.2
click at [1022, 413] on th "Rp 2.530.007,00" at bounding box center [1056, 423] width 96 height 50
click at [1045, 566] on body "Toggle navigation Home Bank Account List Load By Website Group [OXPLAY] ZEUS138…" at bounding box center [756, 301] width 1512 height 602
click at [1209, 463] on div "Showing 1 to 4 of 4 entries" at bounding box center [756, 464] width 1512 height 24
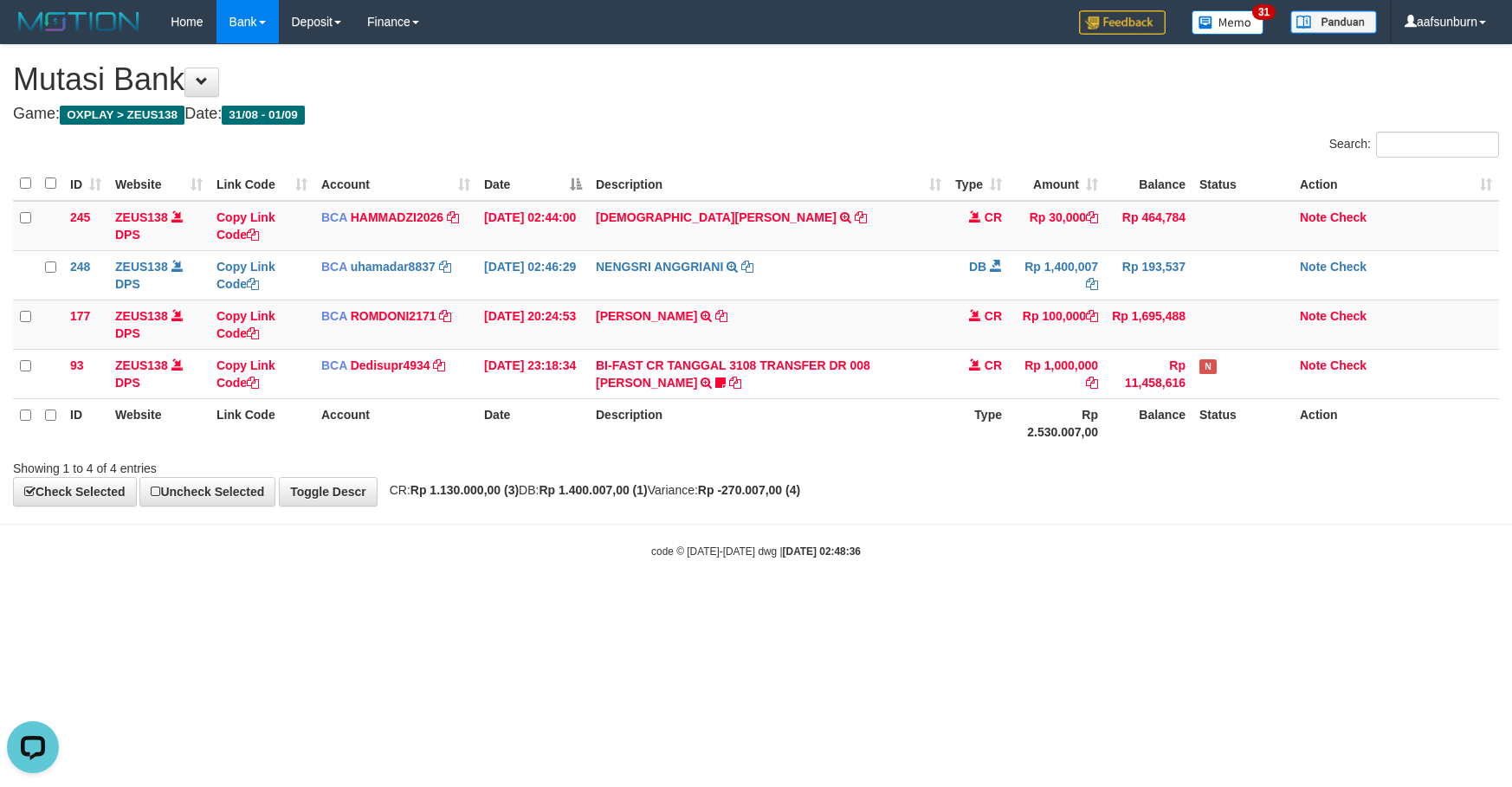
drag, startPoint x: 1168, startPoint y: 528, endPoint x: 1168, endPoint y: 538, distance: 10.0
click at [1168, 538] on body "Toggle navigation Home Bank Account List Load By Website Group [OXPLAY] ZEUS138…" at bounding box center [756, 301] width 1512 height 602
drag, startPoint x: 1118, startPoint y: 501, endPoint x: 1167, endPoint y: 499, distance: 49.0
click at [1130, 506] on div "**********" at bounding box center [756, 275] width 1512 height 461
drag, startPoint x: 1195, startPoint y: 666, endPoint x: 1237, endPoint y: 683, distance: 45.3
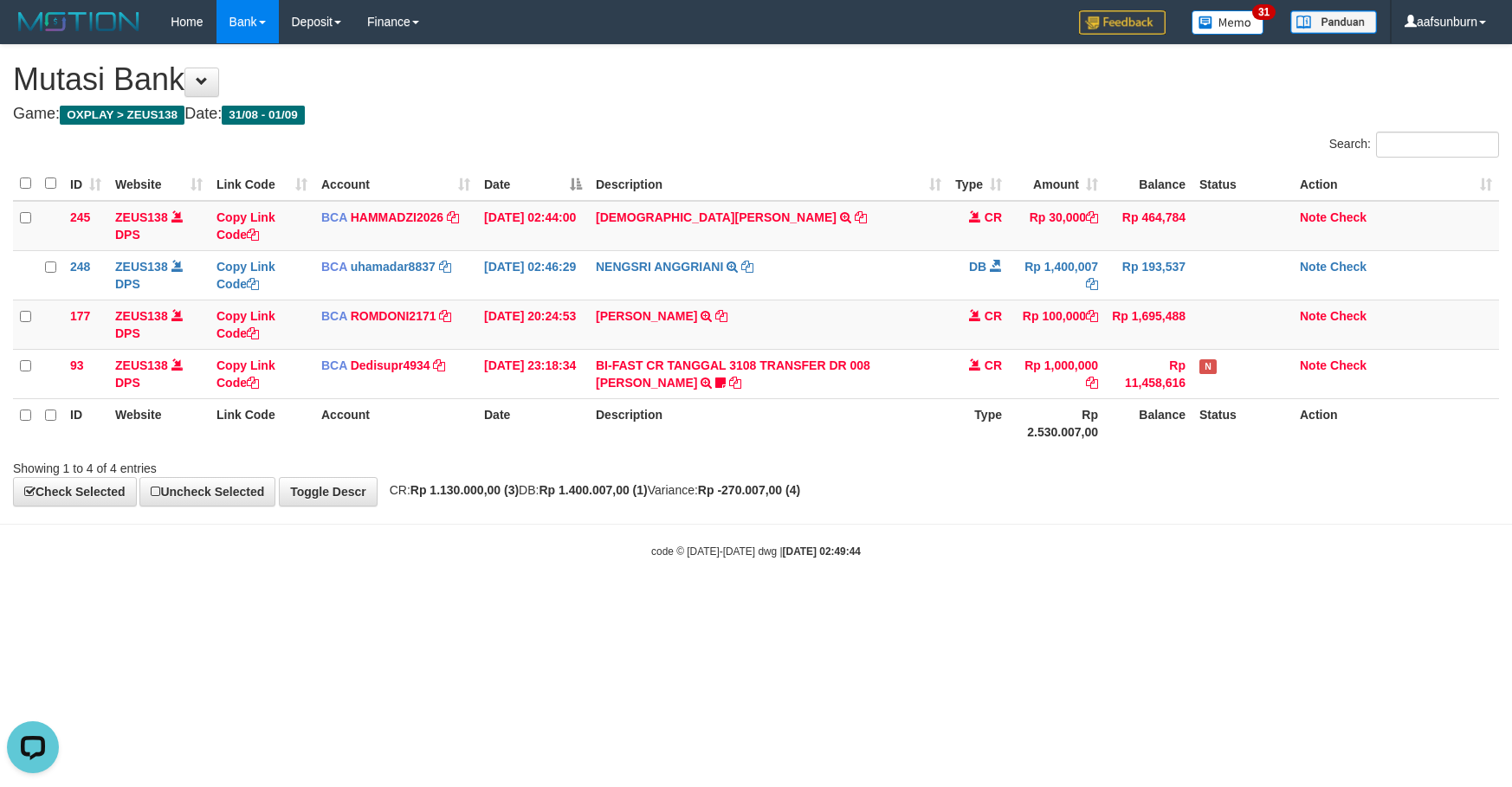
click at [1203, 602] on html "Toggle navigation Home Bank Account List Load By Website Group [OXPLAY] ZEUS138…" at bounding box center [756, 301] width 1512 height 602
click at [762, 494] on strong "Rp -270.007,00 (4)" at bounding box center [749, 490] width 103 height 14
click at [1347, 602] on html "Toggle navigation Home Bank Account List Load By Website Group [OXPLAY] ZEUS138…" at bounding box center [756, 301] width 1512 height 602
click at [1261, 590] on body "Toggle navigation Home Bank Account List Load By Website Group [OXPLAY] ZEUS138…" at bounding box center [756, 301] width 1512 height 602
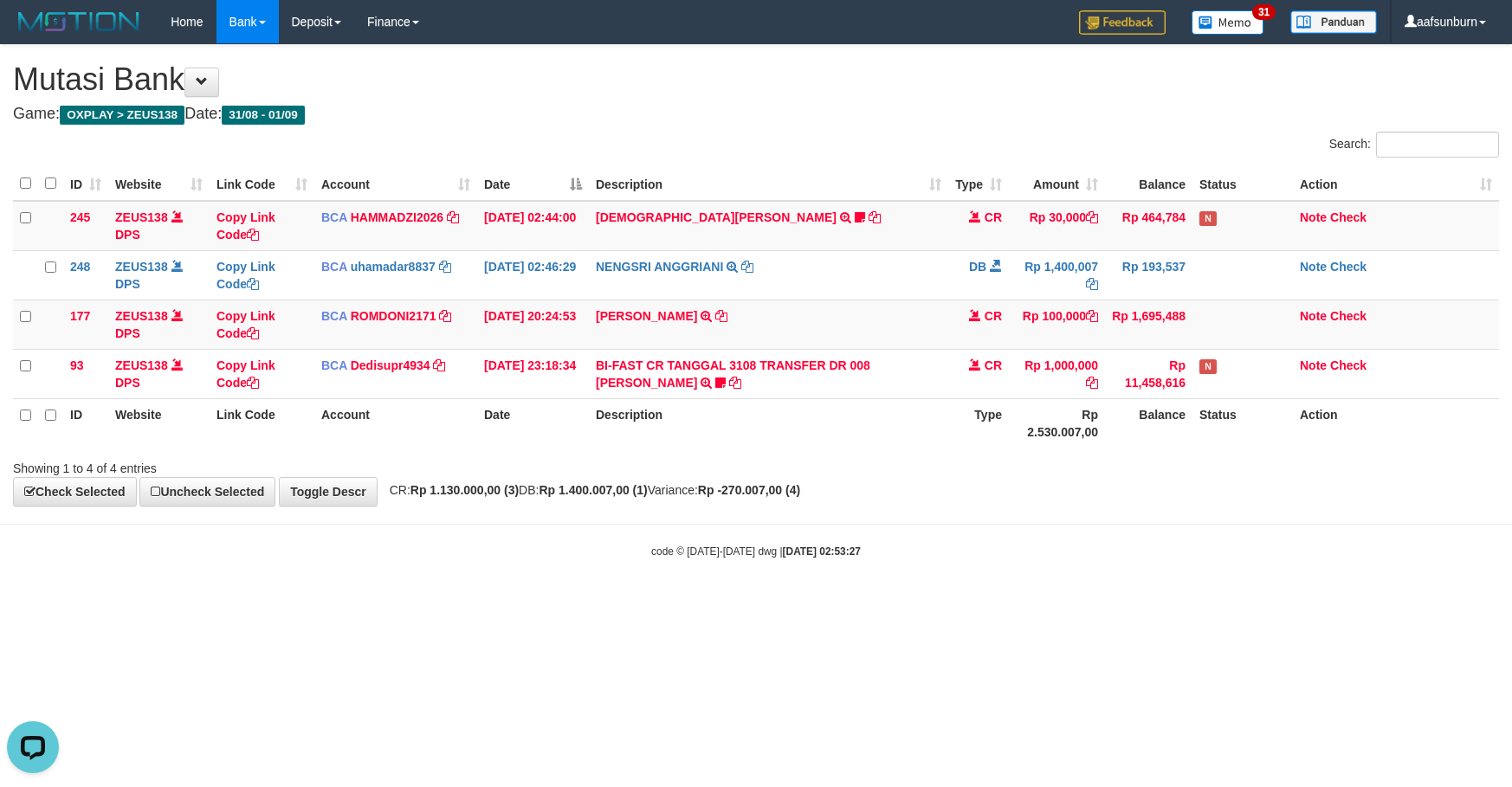
click at [1260, 590] on body "Toggle navigation Home Bank Account List Load By Website Group [OXPLAY] ZEUS138…" at bounding box center [756, 301] width 1512 height 602
click at [1258, 590] on body "Toggle navigation Home Bank Account List Load By Website Group [OXPLAY] ZEUS138…" at bounding box center [756, 301] width 1512 height 602
click at [1257, 590] on body "Toggle navigation Home Bank Account List Load By Website Group [OXPLAY] ZEUS138…" at bounding box center [756, 301] width 1512 height 602
drag, startPoint x: 0, startPoint y: 0, endPoint x: 1255, endPoint y: 590, distance: 1386.8
click at [1255, 590] on body "Toggle navigation Home Bank Account List Load By Website Group [OXPLAY] ZEUS138…" at bounding box center [756, 301] width 1512 height 602
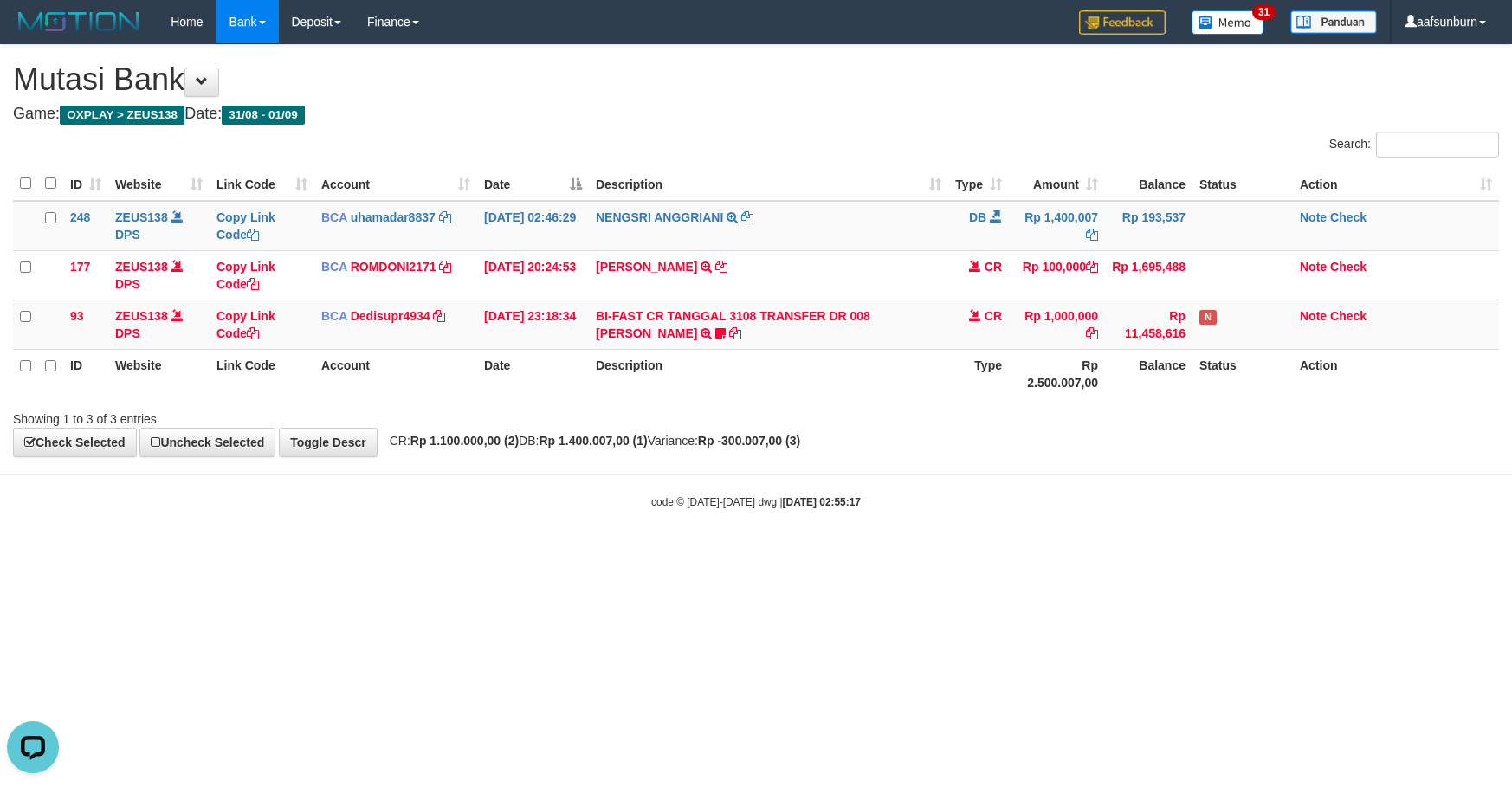
click at [1276, 453] on div "**********" at bounding box center [756, 250] width 1512 height 411
click at [1149, 553] on html "Toggle navigation Home Bank Account List Load By Website Group [OXPLAY] ZEUS138…" at bounding box center [756, 276] width 1512 height 553
click at [1169, 469] on body "Toggle navigation Home Bank Account List Load By Website Group [OXPLAY] ZEUS138…" at bounding box center [756, 276] width 1512 height 553
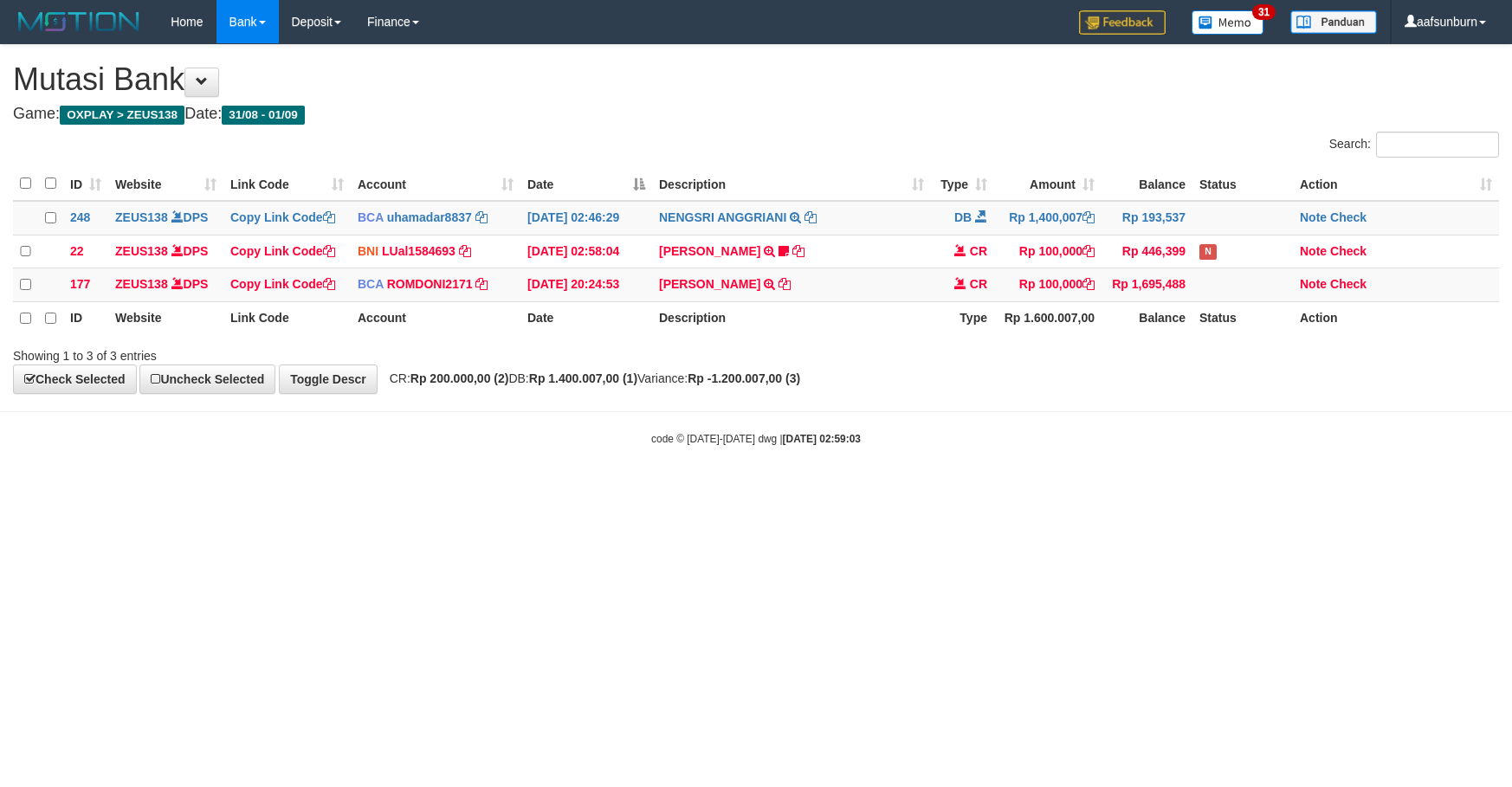
click at [1182, 457] on body "Toggle navigation Home Bank Account List Load By Website Group [OXPLAY] ZEUS138…" at bounding box center [756, 245] width 1512 height 490
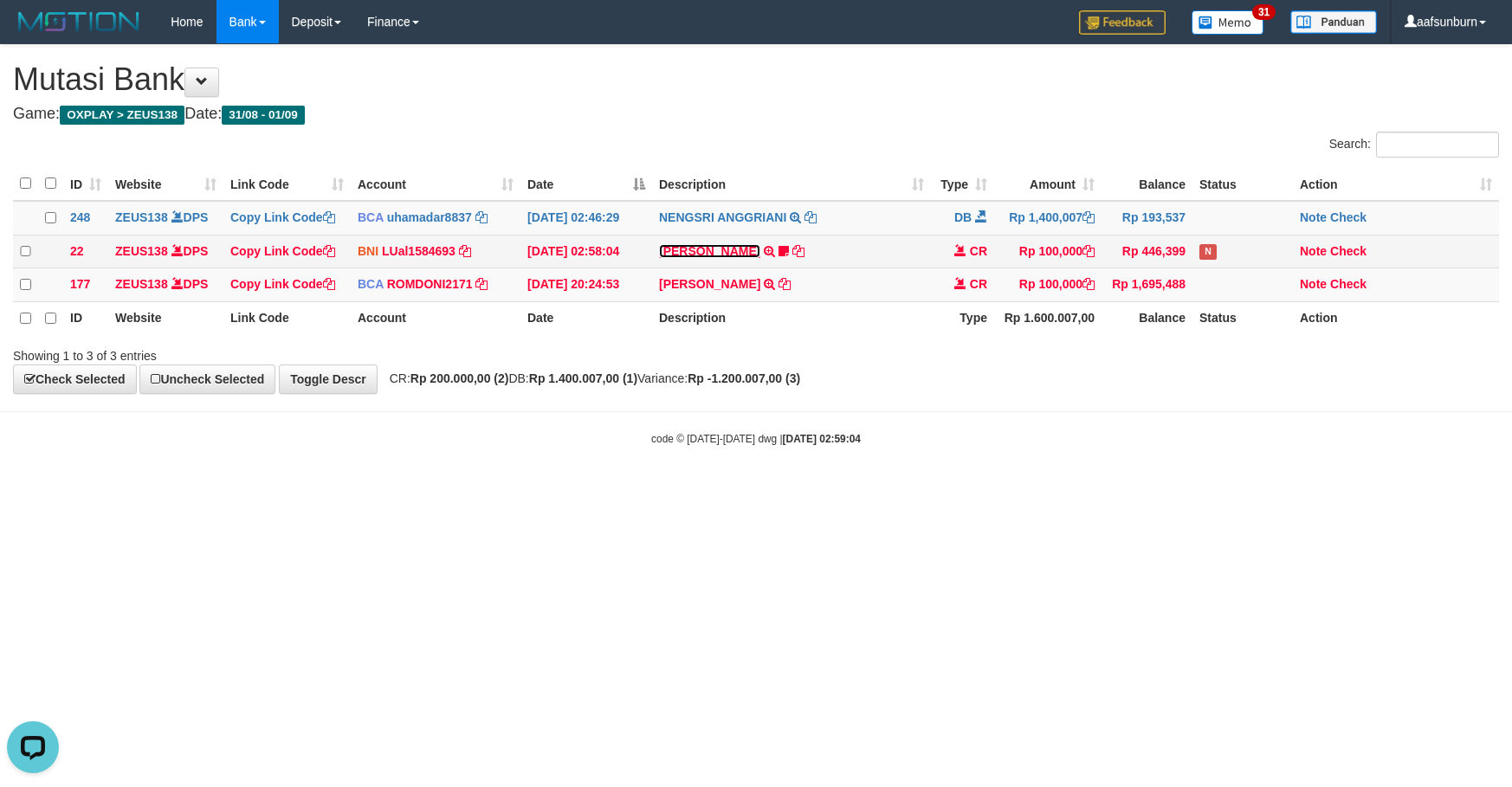
click at [760, 255] on link "IGUSTIBAGUS IMANUEL BERLIANO" at bounding box center [710, 251] width 102 height 14
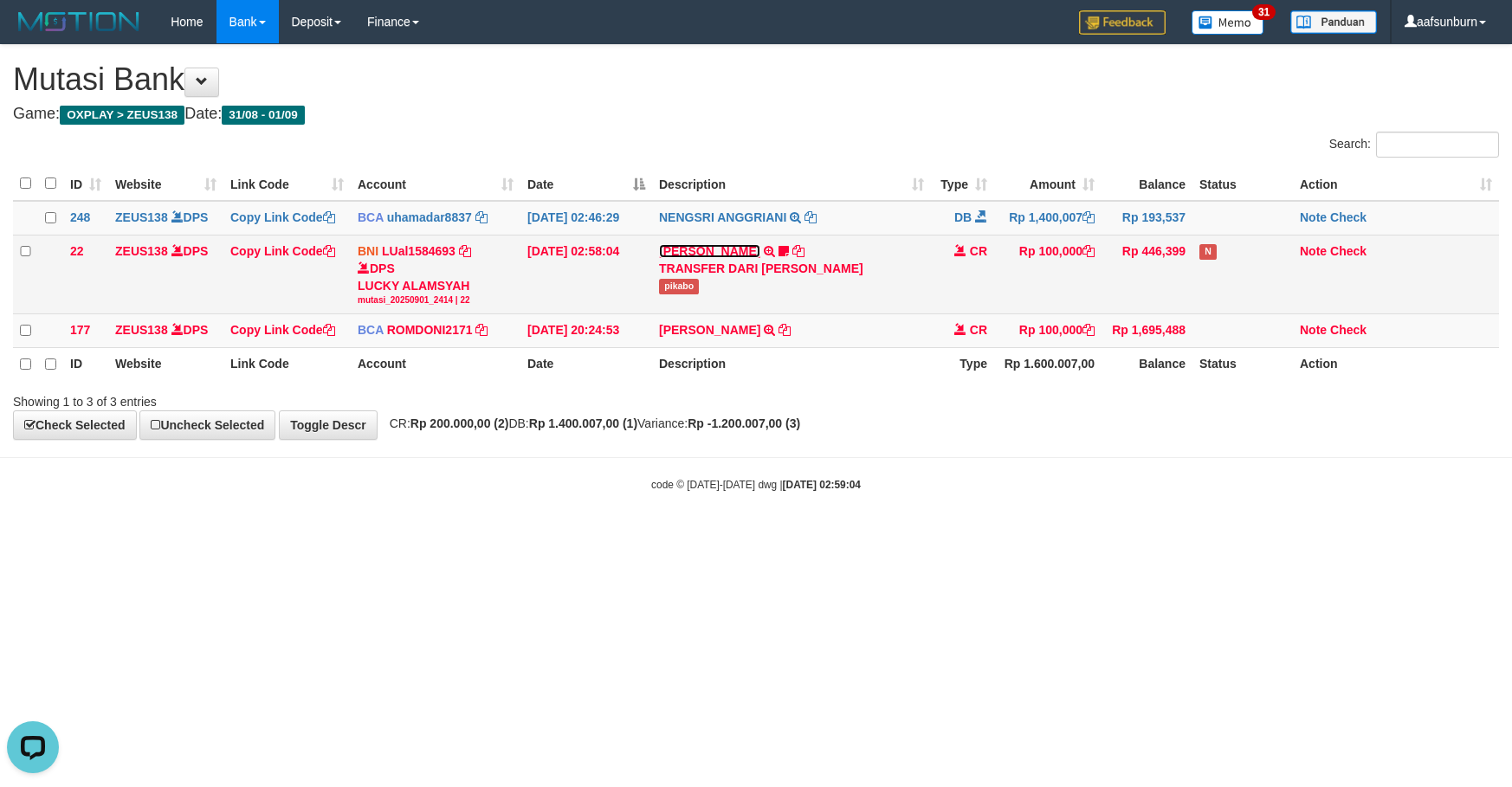
click at [760, 249] on link "IGUSTIBAGUS IMANUEL BERLIANO" at bounding box center [710, 251] width 102 height 14
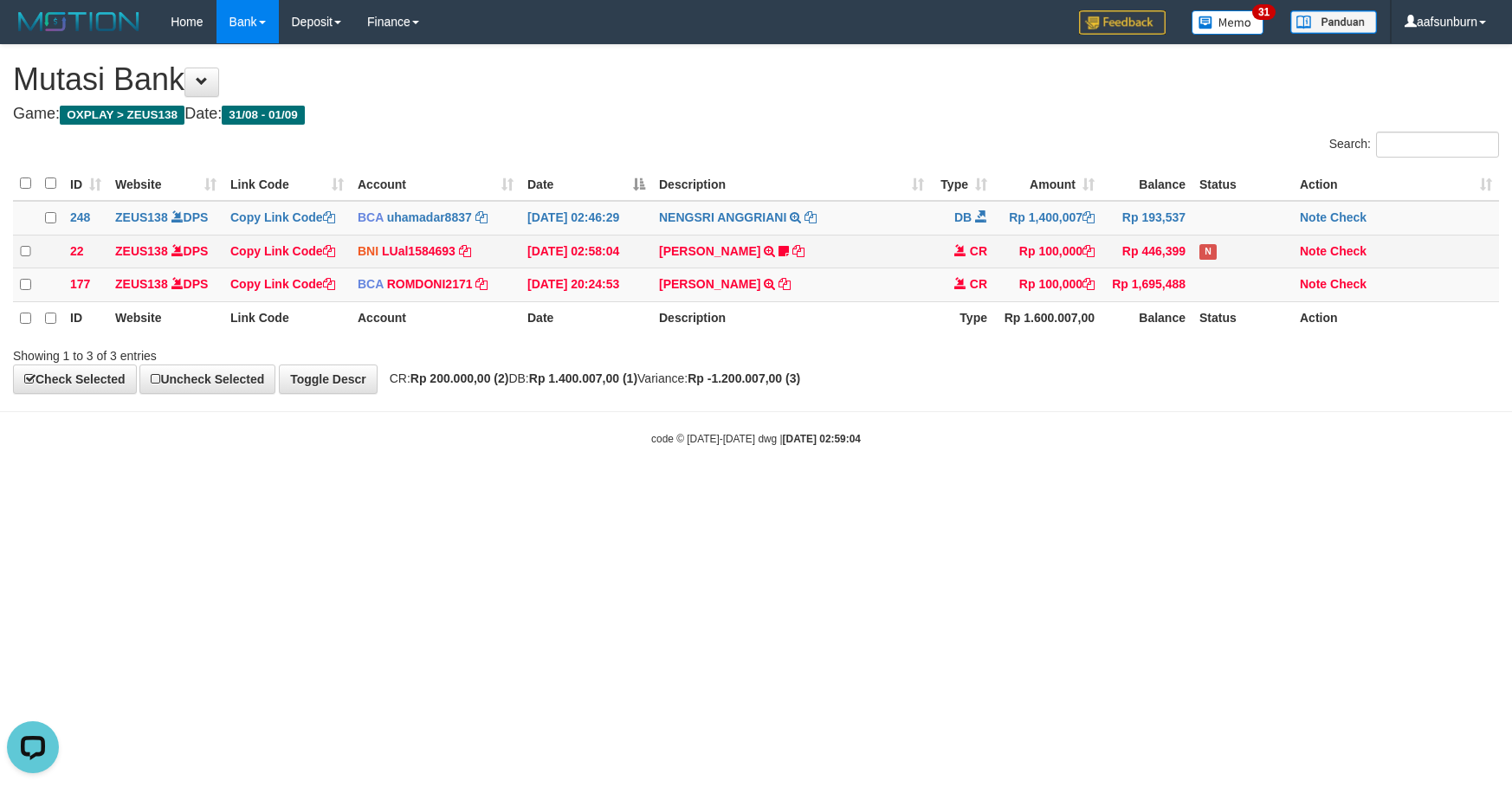
click at [746, 267] on td "IGUSTIBAGUS IMANUEL BERLIANO TRANSFER DARI IGUSTIBAGUS IMANUEL BERLIANO pikabo" at bounding box center [791, 251] width 279 height 34
copy td "IGUSTIBAGUS IMANUEL BERLIANO"
click at [716, 257] on link "IGUSTIBAGUS IMANUEL BERLIANO" at bounding box center [710, 251] width 102 height 14
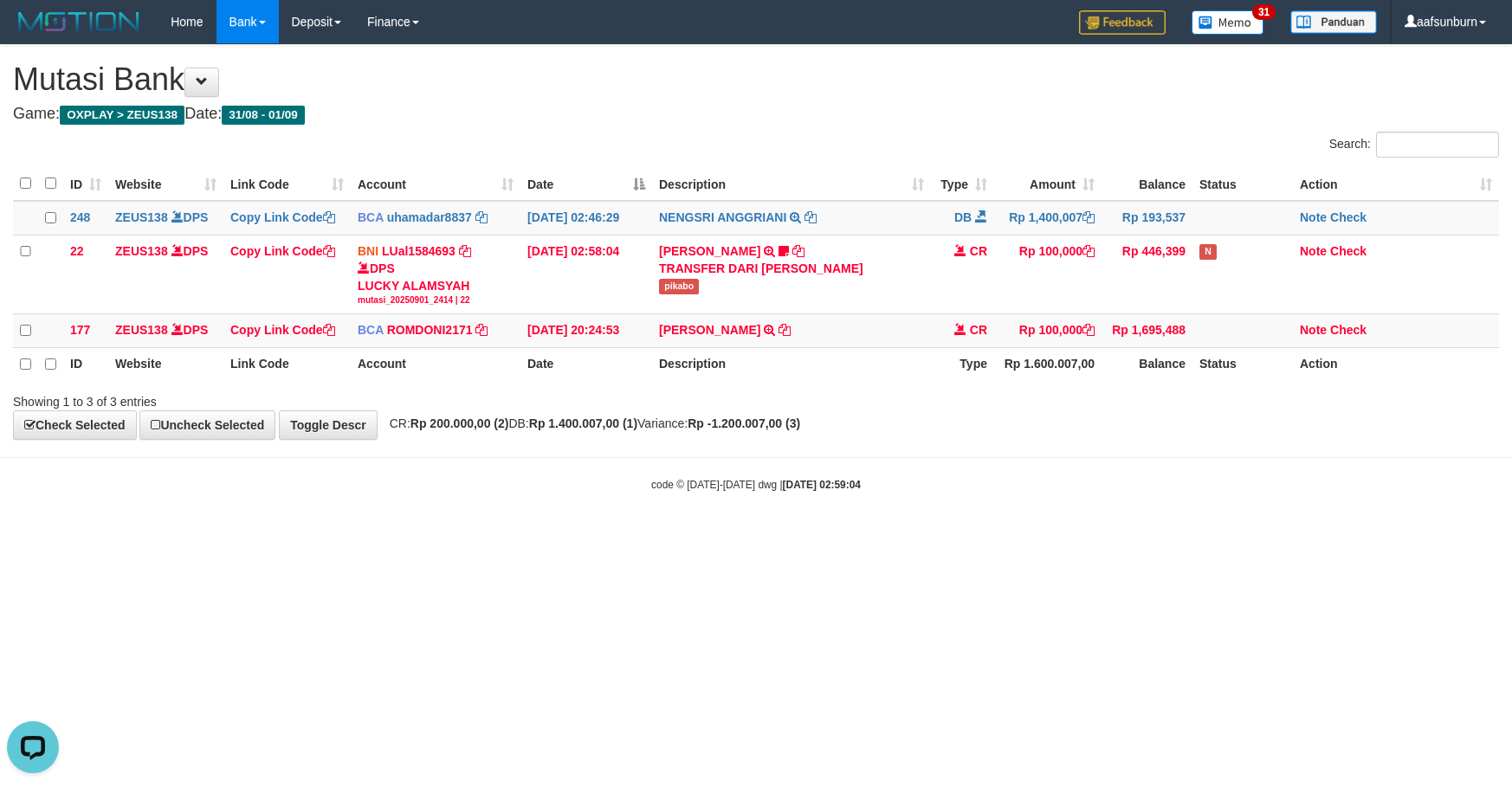
click at [1035, 536] on html "Toggle navigation Home Bank Account List Load By Website Group [OXPLAY] ZEUS138…" at bounding box center [756, 268] width 1512 height 536
